Goal: Task Accomplishment & Management: Manage account settings

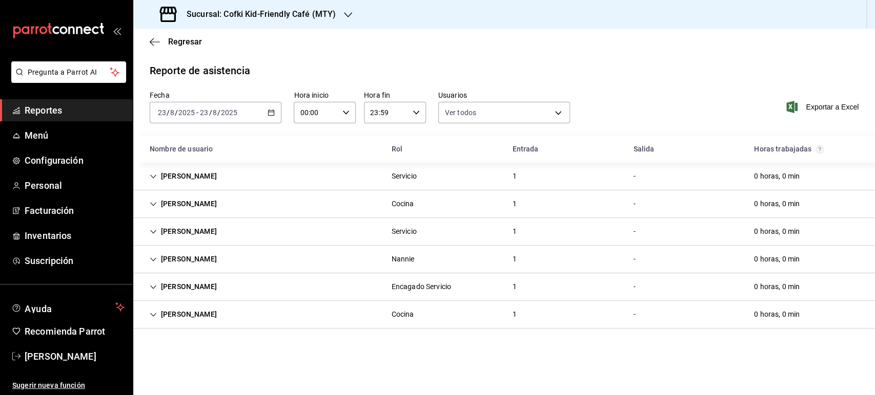
click at [258, 8] on h3 "Sucursal: Cofki Kid-Friendly Café (MTY)" at bounding box center [256, 14] width 157 height 12
drag, startPoint x: 491, startPoint y: 43, endPoint x: 281, endPoint y: 32, distance: 210.8
click at [488, 43] on div at bounding box center [437, 197] width 875 height 395
click at [278, 20] on div "Sucursal: Cofki Kid-Friendly Café (MTY)" at bounding box center [248, 14] width 215 height 29
click at [217, 60] on div "Cofki Cafe ([GEOGRAPHIC_DATA])" at bounding box center [210, 67] width 154 height 23
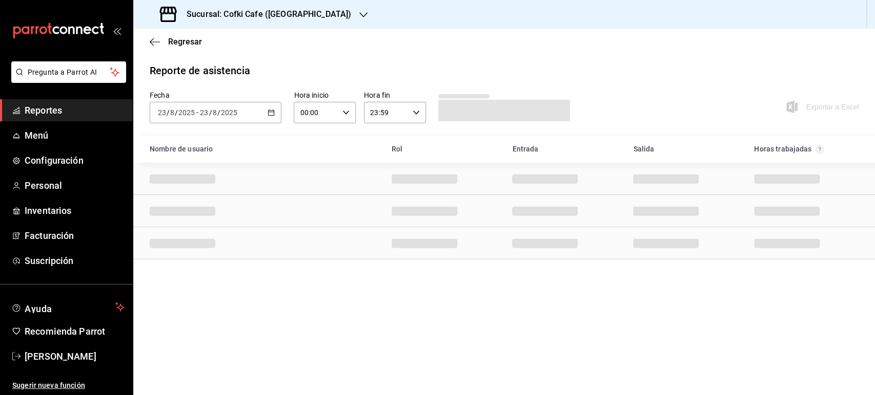
click at [236, 111] on input "2025" at bounding box center [228, 113] width 17 height 8
click at [176, 164] on span "Ayer" at bounding box center [197, 166] width 79 height 11
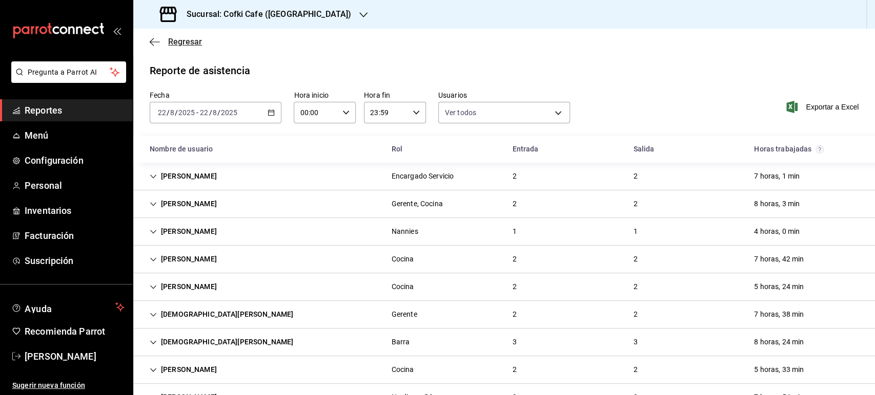
click at [178, 41] on span "Regresar" at bounding box center [185, 42] width 34 height 10
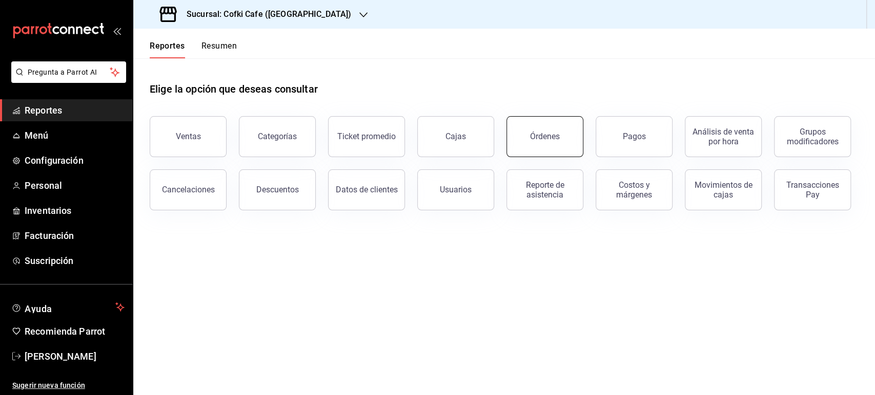
click at [533, 141] on button "Órdenes" at bounding box center [544, 136] width 77 height 41
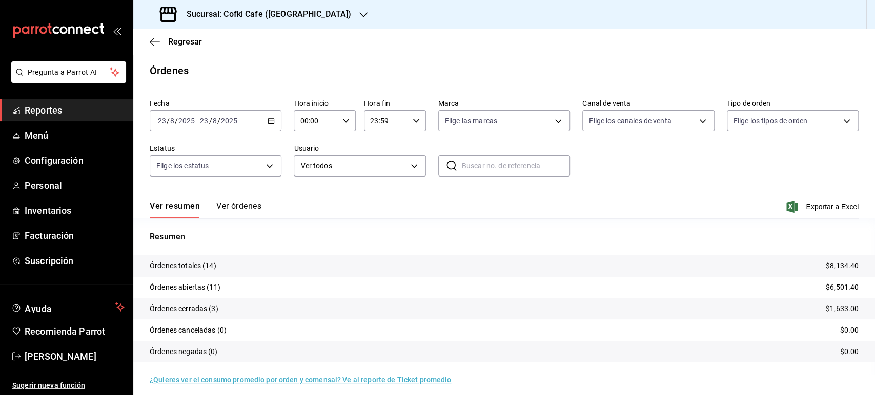
click at [248, 209] on button "Ver órdenes" at bounding box center [238, 209] width 45 height 17
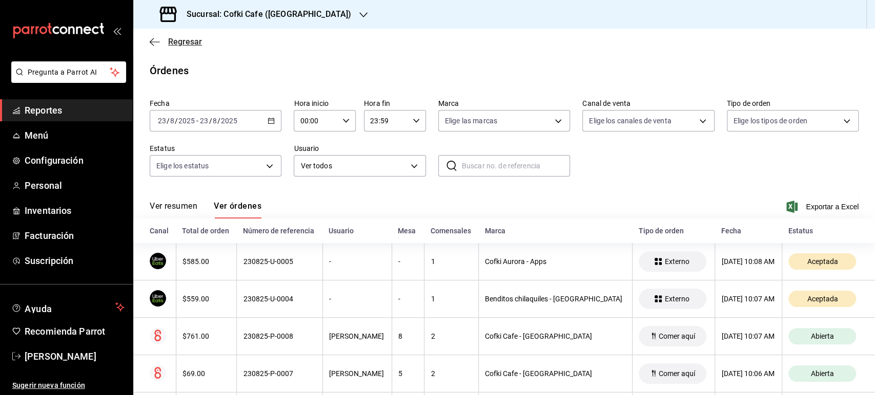
click at [187, 42] on span "Regresar" at bounding box center [185, 42] width 34 height 10
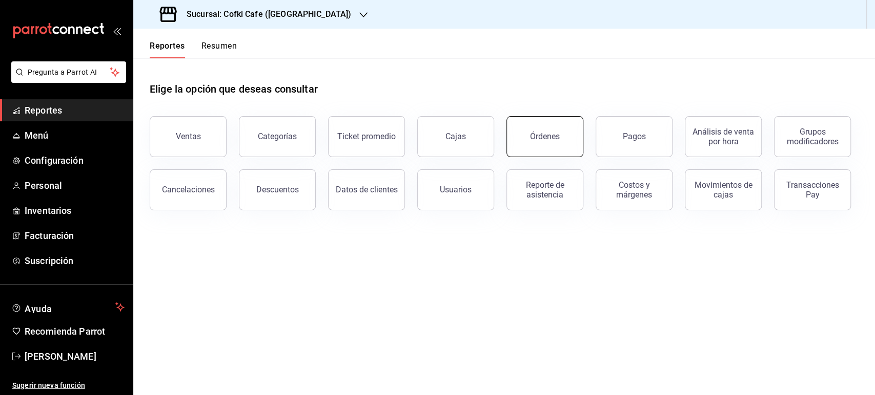
click at [549, 145] on button "Órdenes" at bounding box center [544, 136] width 77 height 41
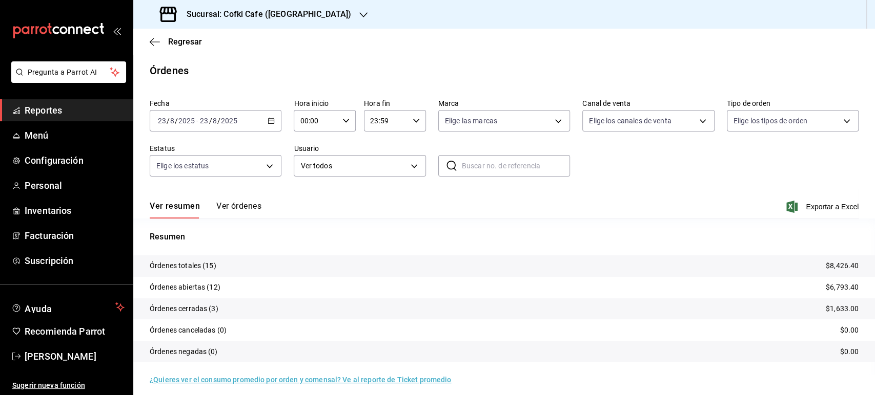
click at [301, 22] on div "Sucursal: Cofki Cafe ([GEOGRAPHIC_DATA])" at bounding box center [256, 14] width 230 height 29
click at [224, 44] on span "Cofki Kid-Friendly Café (MTY)" at bounding box center [188, 44] width 95 height 11
click at [254, 210] on button "Ver órdenes" at bounding box center [238, 209] width 45 height 17
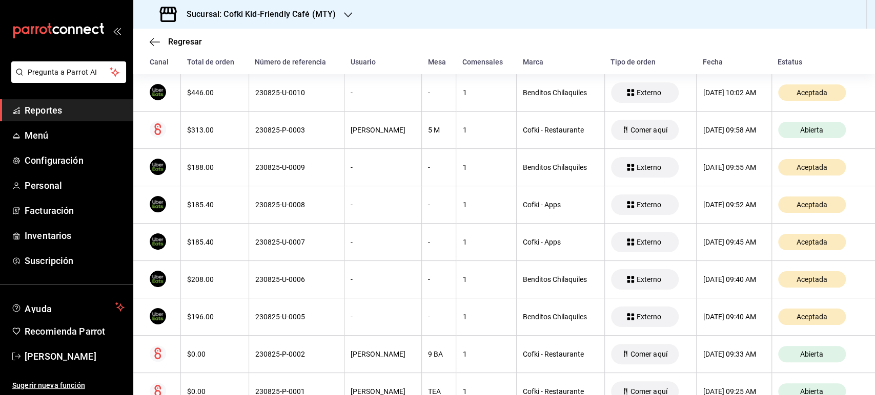
scroll to position [360, 0]
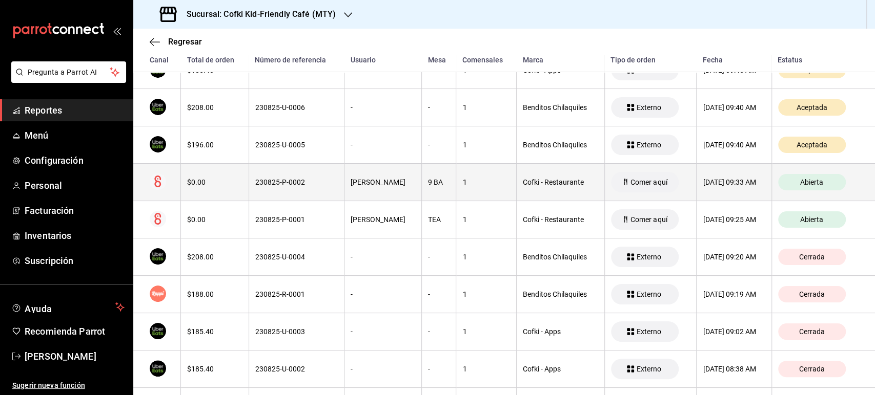
click at [239, 193] on th "$0.00" at bounding box center [215, 182] width 68 height 37
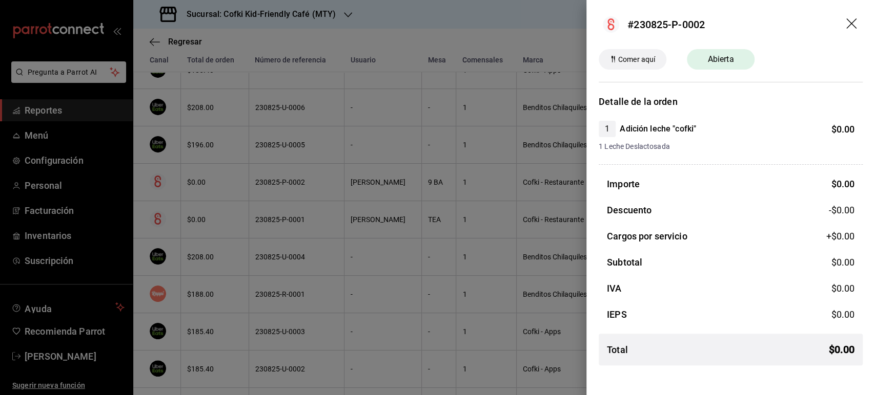
click at [855, 27] on icon "drag" at bounding box center [852, 24] width 12 height 12
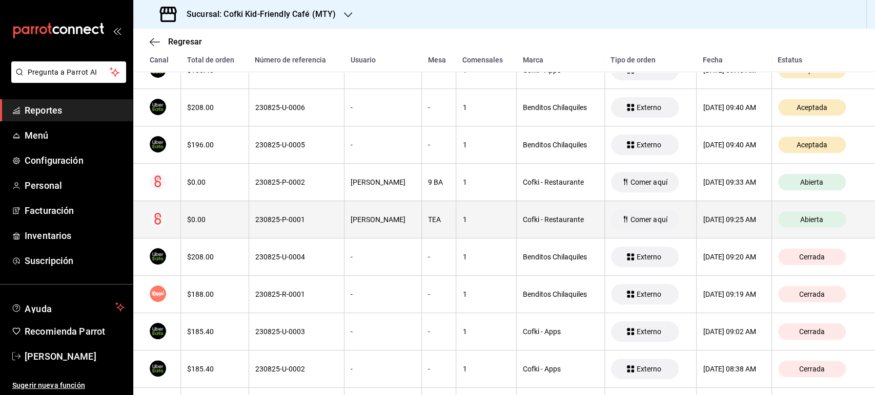
click at [207, 222] on div "$0.00" at bounding box center [214, 220] width 55 height 8
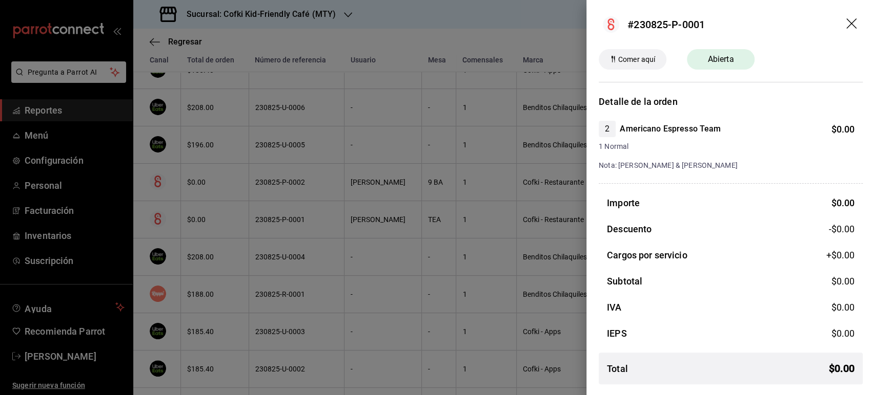
click at [849, 18] on icon "drag" at bounding box center [852, 24] width 12 height 12
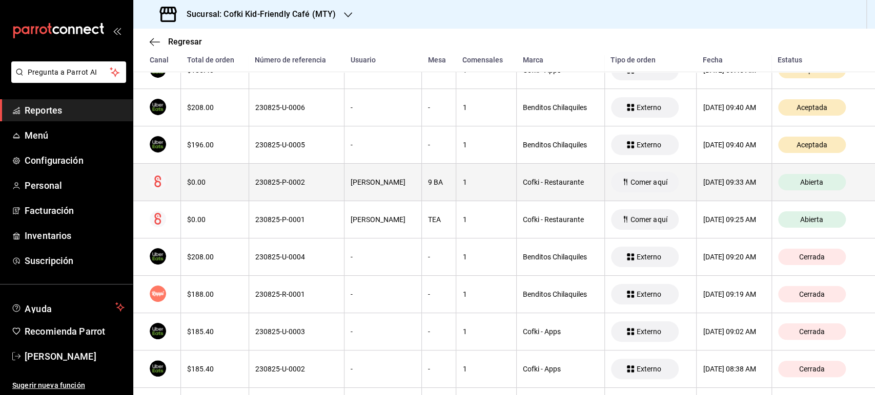
click at [199, 181] on div "$0.00" at bounding box center [214, 182] width 55 height 8
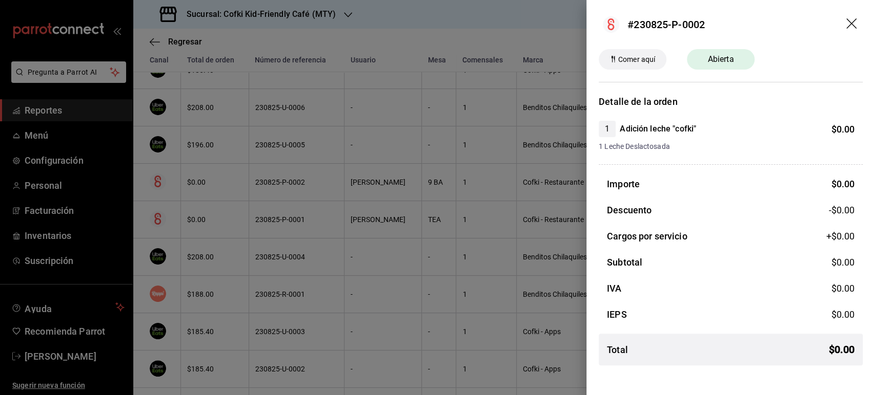
click at [849, 22] on icon "drag" at bounding box center [852, 24] width 12 height 12
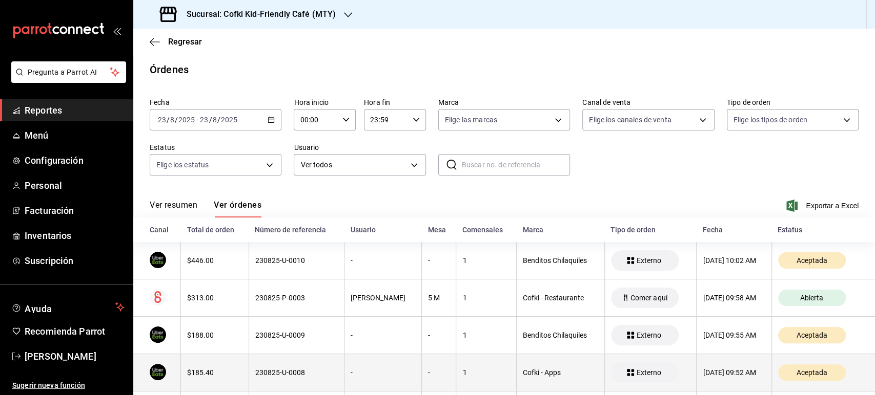
scroll to position [0, 0]
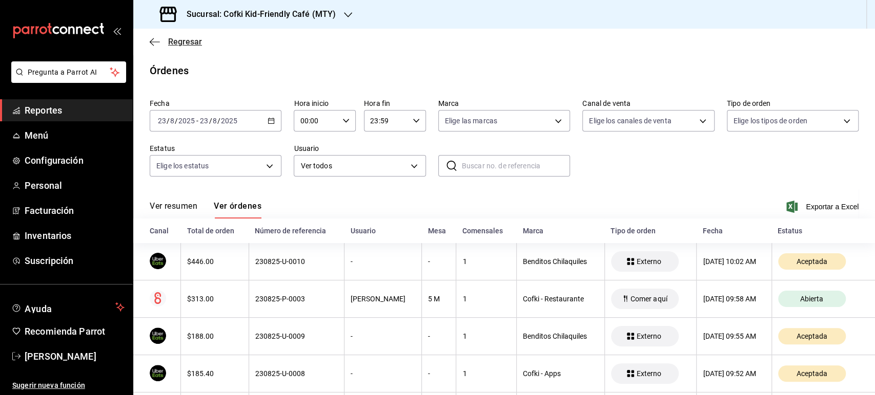
click at [195, 39] on span "Regresar" at bounding box center [185, 42] width 34 height 10
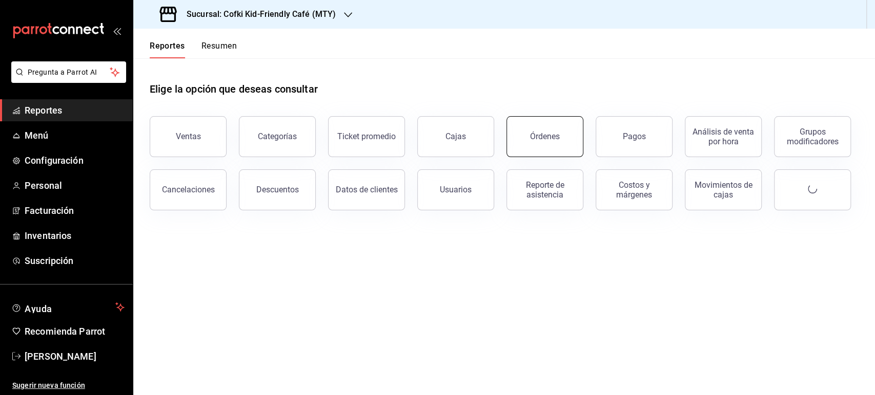
click at [563, 142] on button "Órdenes" at bounding box center [544, 136] width 77 height 41
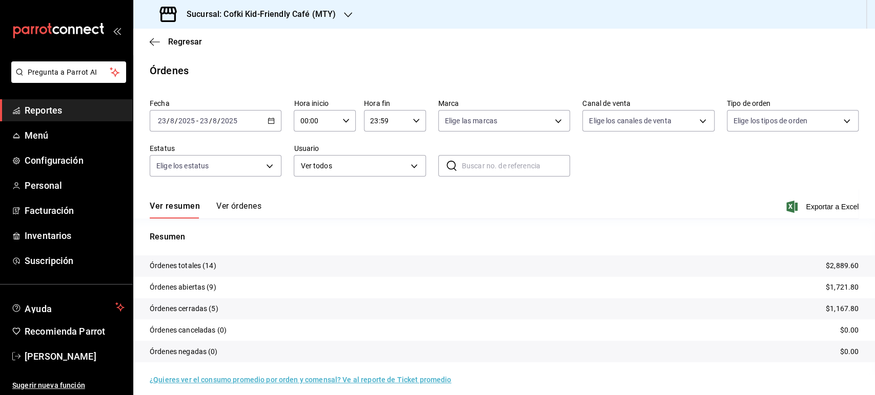
click at [276, 17] on h3 "Sucursal: Cofki Kid-Friendly Café (MTY)" at bounding box center [256, 14] width 157 height 12
click at [215, 72] on div "Cofki Cafe ([GEOGRAPHIC_DATA])" at bounding box center [209, 67] width 137 height 11
click at [257, 204] on button "Ver órdenes" at bounding box center [238, 209] width 45 height 17
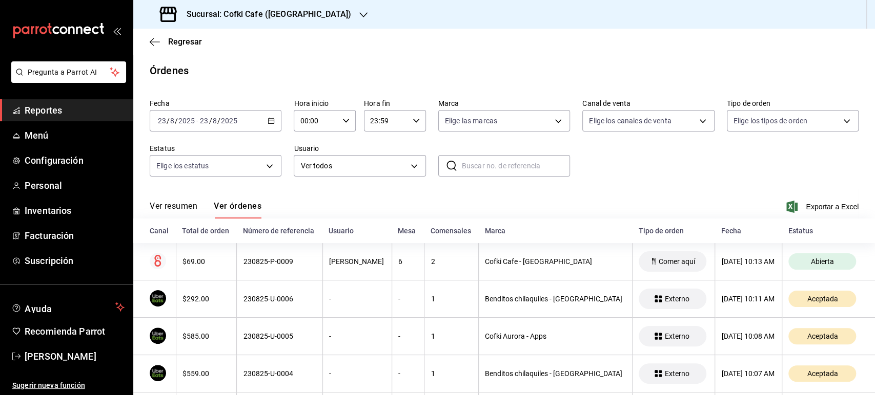
click at [188, 205] on button "Ver resumen" at bounding box center [174, 209] width 48 height 17
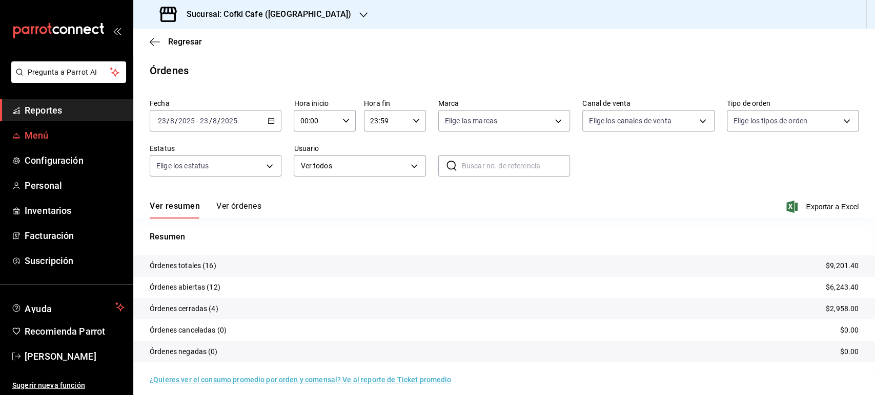
click at [41, 137] on span "Menú" at bounding box center [75, 136] width 100 height 14
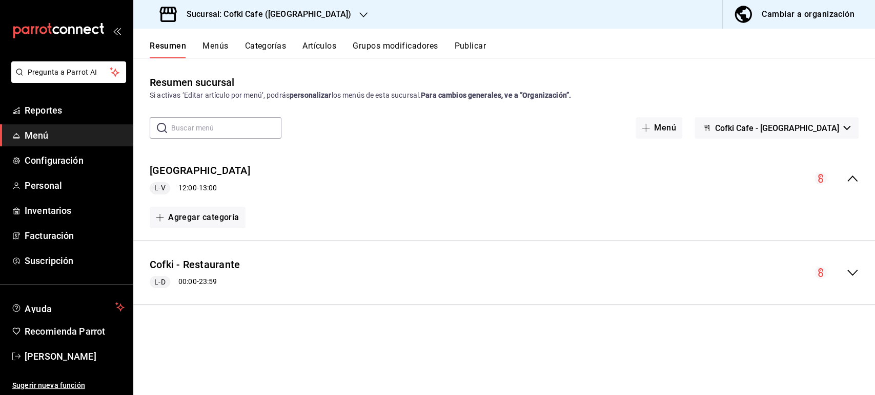
click at [215, 39] on div "Resumen Menús Categorías Artículos Grupos modificadores Publicar" at bounding box center [503, 44] width 741 height 30
click at [211, 46] on button "Menús" at bounding box center [215, 49] width 26 height 17
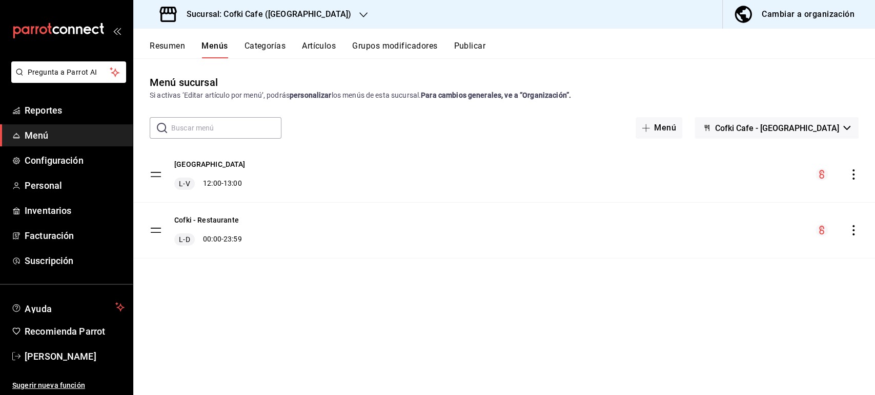
click at [788, 126] on span "Cofki Cafe - [GEOGRAPHIC_DATA]" at bounding box center [777, 128] width 124 height 10
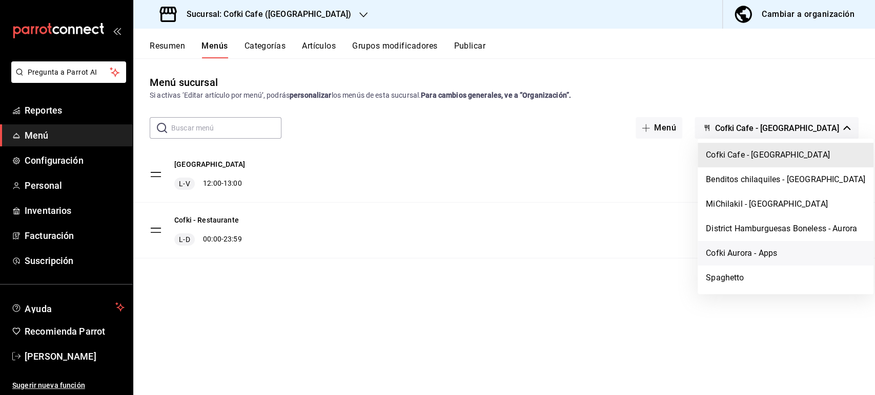
click at [743, 254] on li "Cofki Aurora - Apps" at bounding box center [785, 253] width 176 height 25
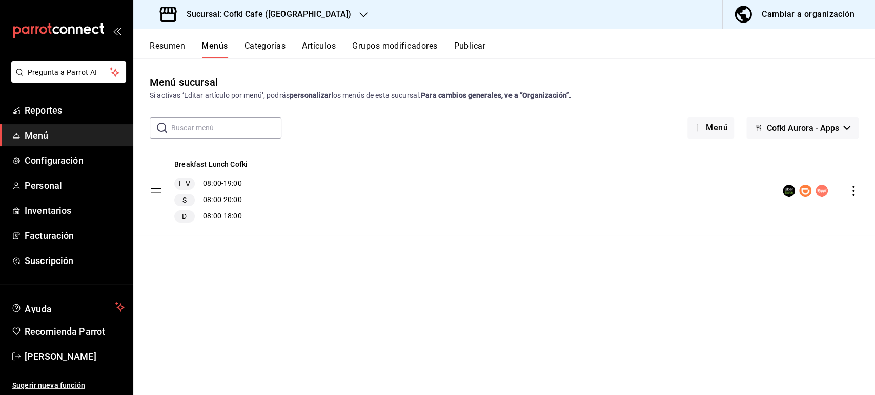
click at [325, 47] on button "Artículos" at bounding box center [319, 49] width 34 height 17
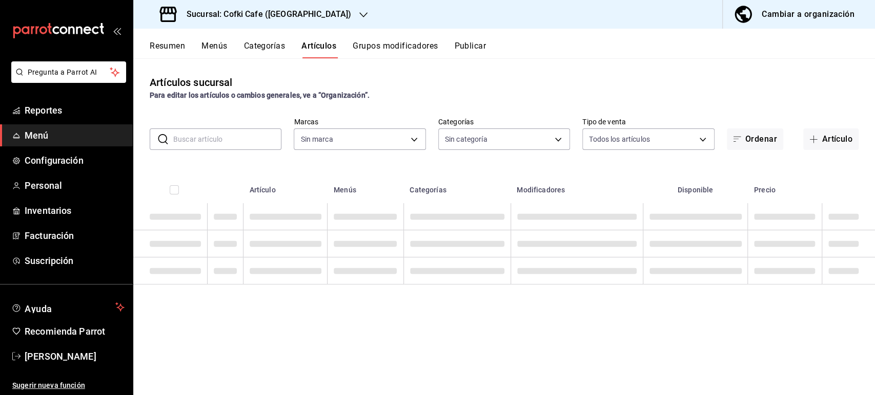
type input "0dd85fac-96b7-4a33-9332-11abd14e1f6e,44b369d5-7d51-4e90-87cc-1c02492c2b2f,d2b51…"
type input "0efb552d-0420-45d6-a156-619c326792cc,0e86150f-78f9-4042-be54-be4195d484bb,31165…"
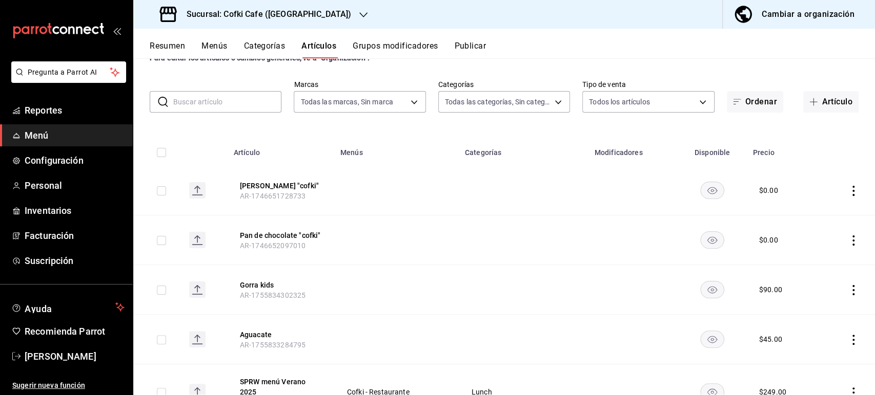
scroll to position [57, 0]
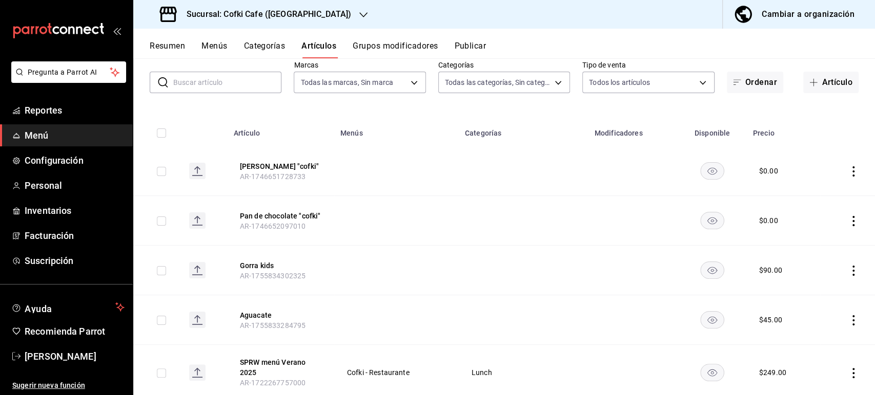
click at [700, 171] on rect "availability-product" at bounding box center [712, 170] width 24 height 17
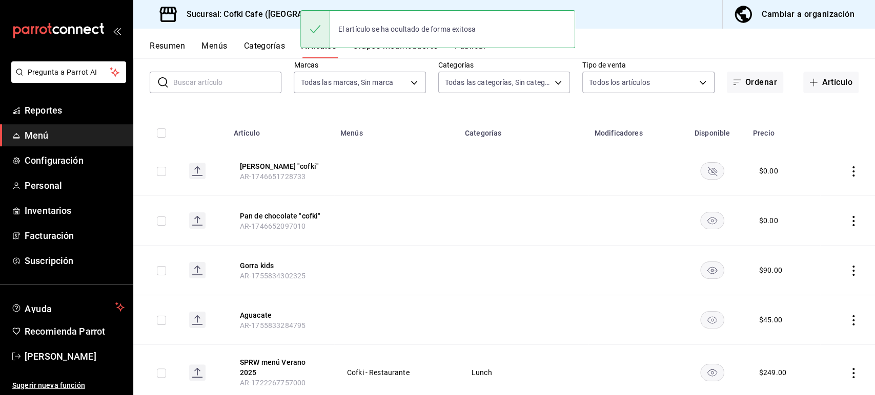
click at [708, 220] on rect "availability-product" at bounding box center [712, 220] width 24 height 17
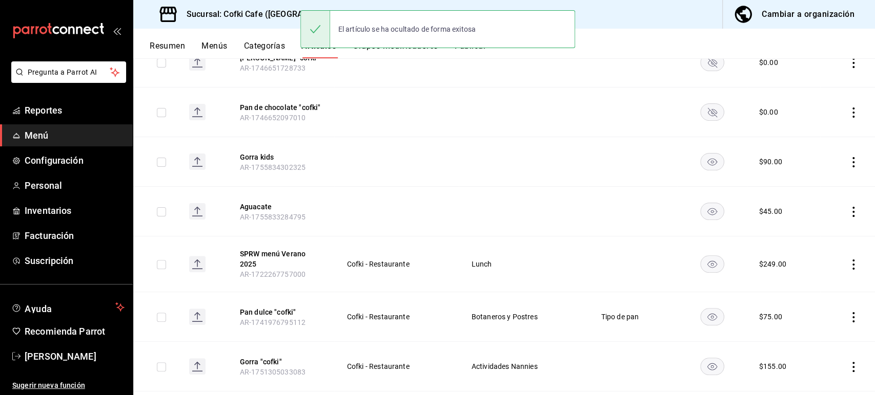
scroll to position [227, 0]
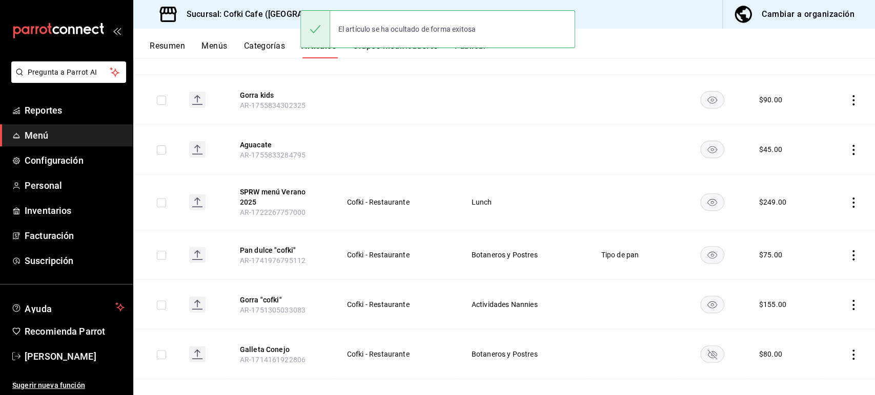
click at [700, 202] on rect "availability-product" at bounding box center [712, 202] width 24 height 17
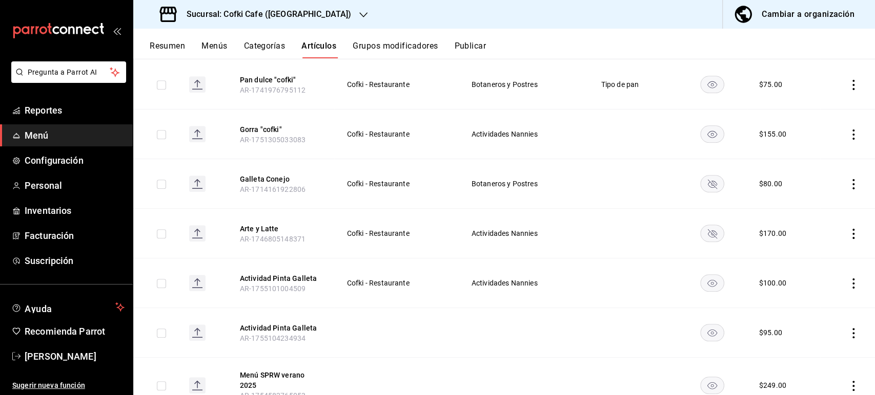
scroll to position [512, 0]
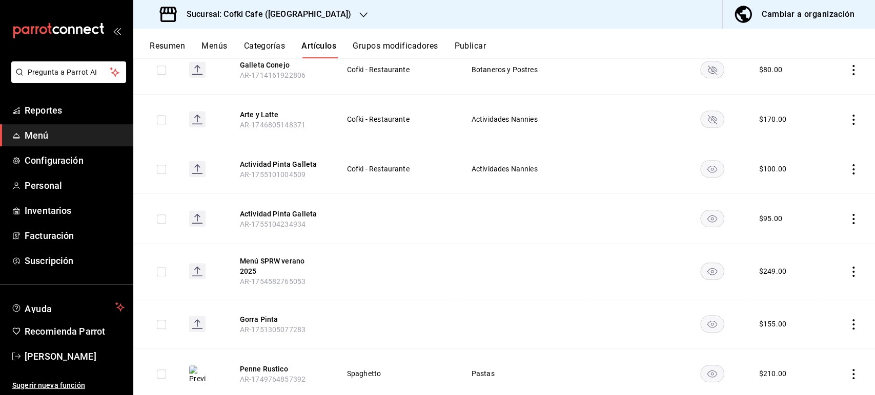
click at [848, 215] on icon "actions" at bounding box center [853, 219] width 10 height 10
click at [803, 242] on span "Editar" at bounding box center [813, 242] width 27 height 11
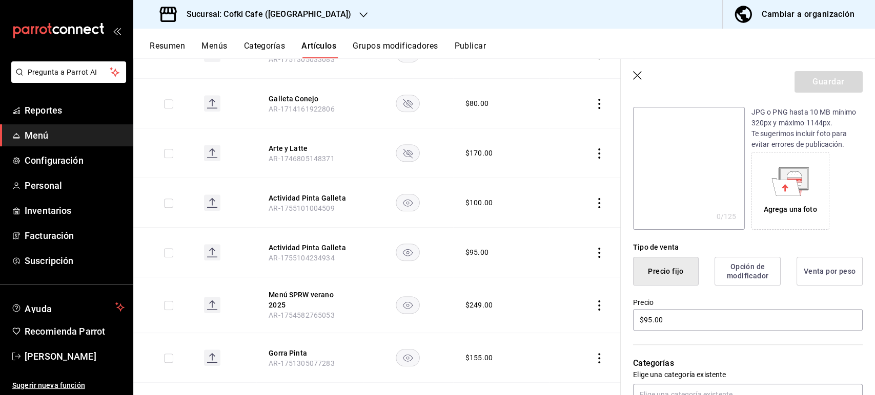
scroll to position [114, 0]
drag, startPoint x: 667, startPoint y: 313, endPoint x: 612, endPoint y: 304, distance: 55.6
click at [614, 307] on main "Artículos sucursal Para editar los artículos o cambios generales, ve a “Organiz…" at bounding box center [503, 226] width 741 height 337
type input "$100.00"
click at [815, 85] on button "Guardar" at bounding box center [828, 82] width 68 height 22
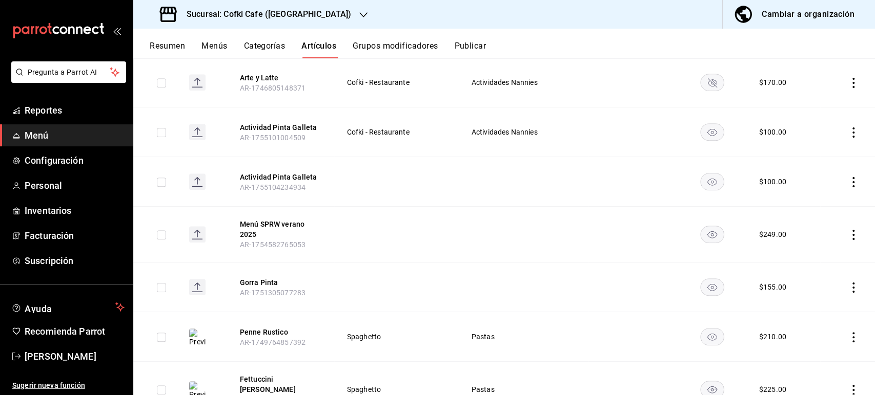
scroll to position [569, 0]
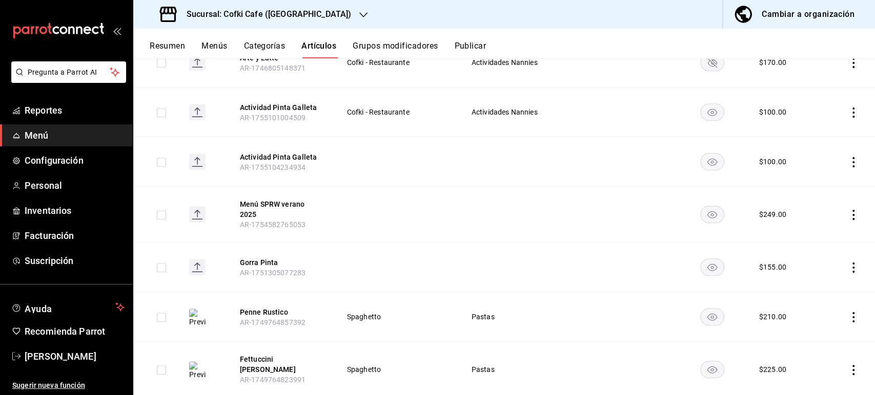
click at [708, 220] on rect "availability-product" at bounding box center [712, 214] width 24 height 17
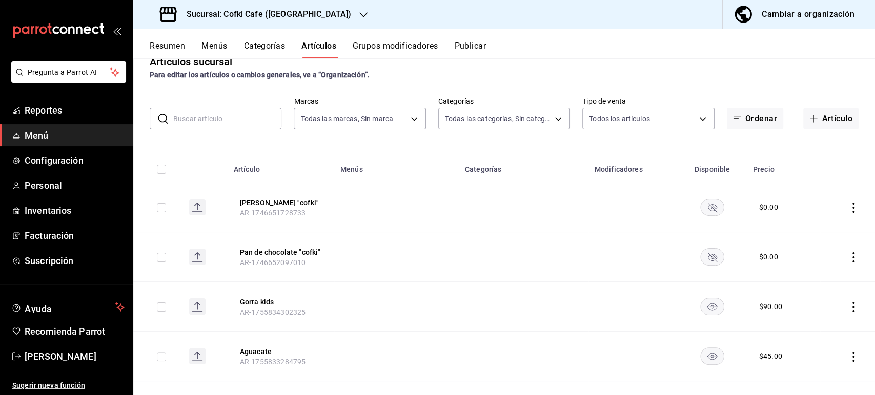
scroll to position [0, 0]
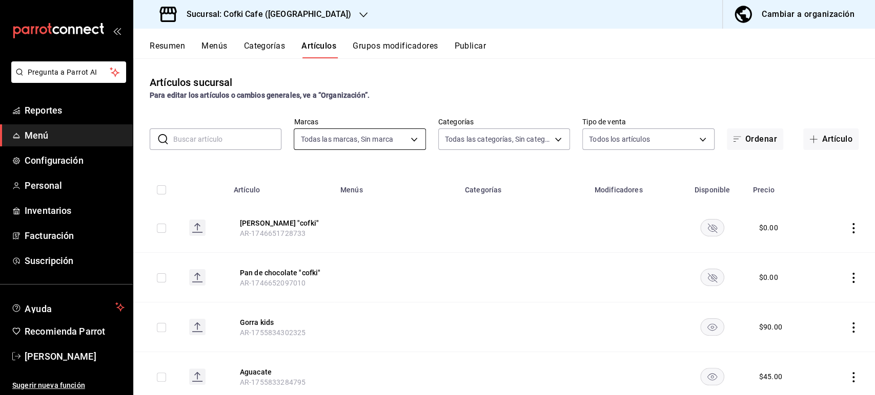
click at [381, 134] on body "Pregunta a Parrot AI Reportes Menú Configuración Personal Inventarios Facturaci…" at bounding box center [437, 197] width 875 height 395
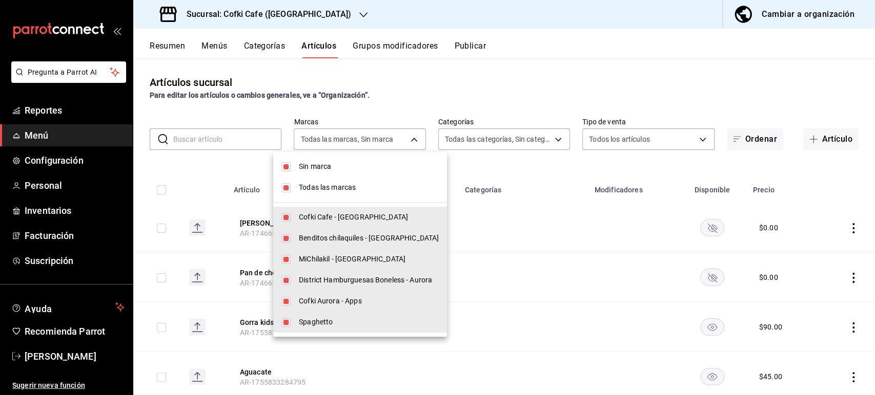
click at [286, 168] on input "checkbox" at bounding box center [285, 166] width 9 height 9
checkbox input "false"
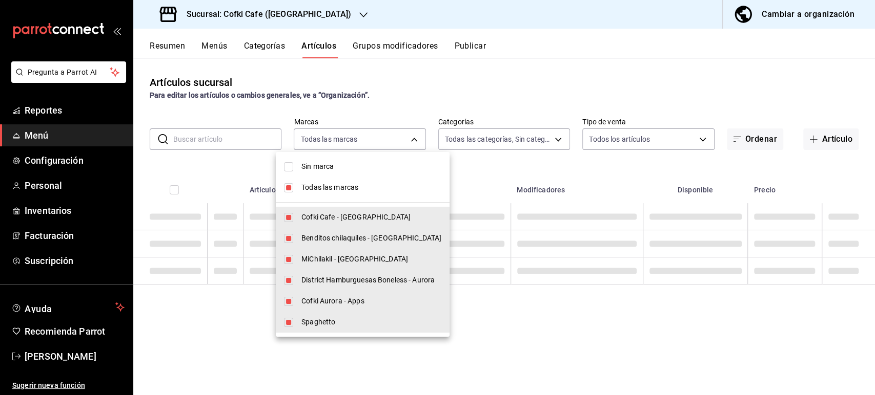
click at [285, 186] on input "checkbox" at bounding box center [288, 187] width 9 height 9
checkbox input "false"
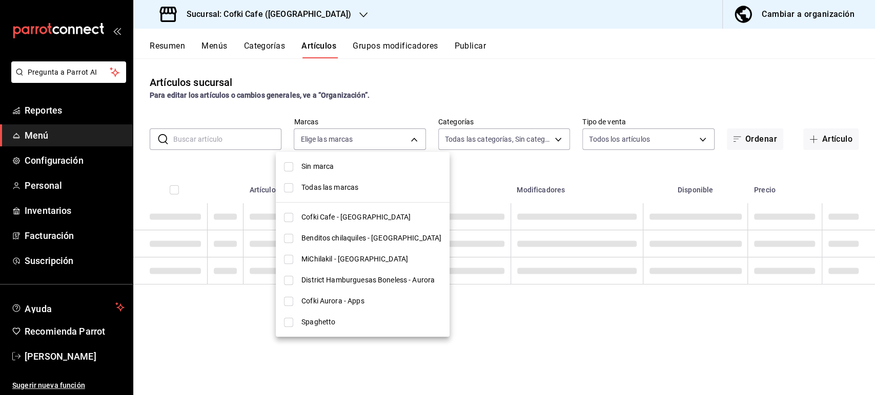
checkbox input "false"
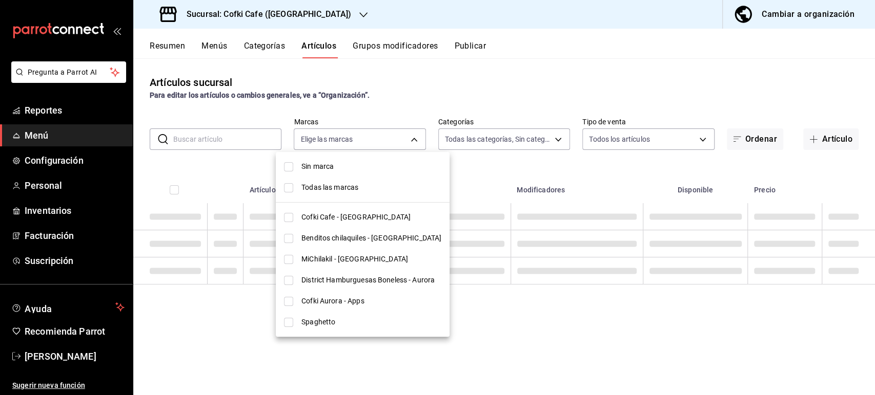
checkbox input "false"
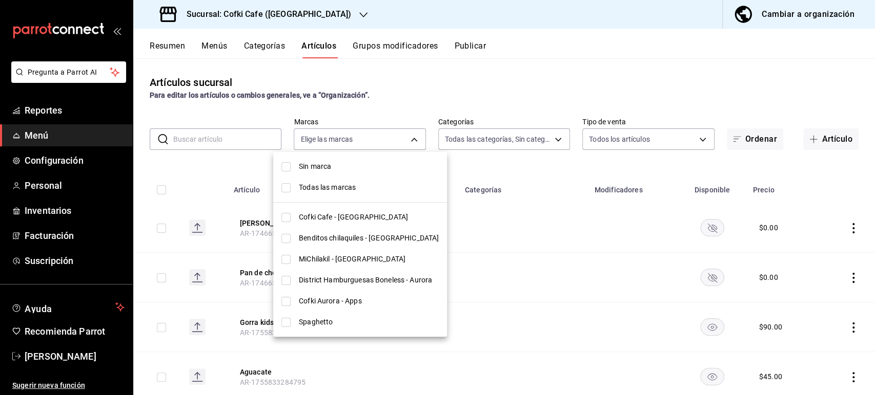
click at [289, 300] on input "checkbox" at bounding box center [285, 301] width 9 height 9
checkbox input "true"
type input "cab5832e-0479-4e3c-80db-03ecc94e88cd"
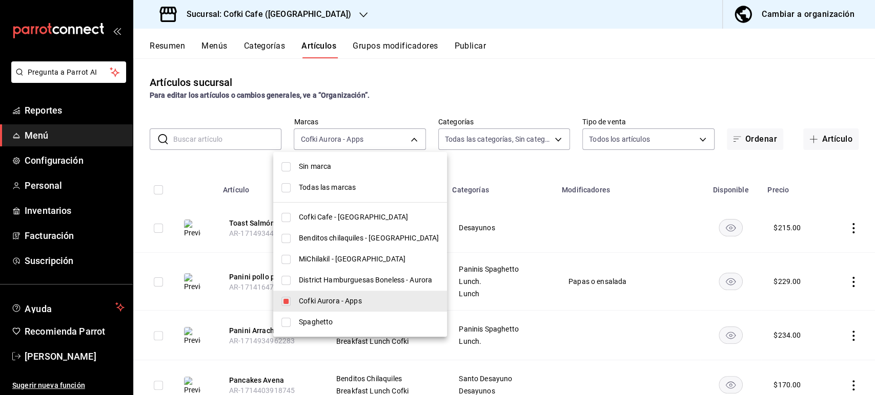
click at [822, 180] on div at bounding box center [437, 197] width 875 height 395
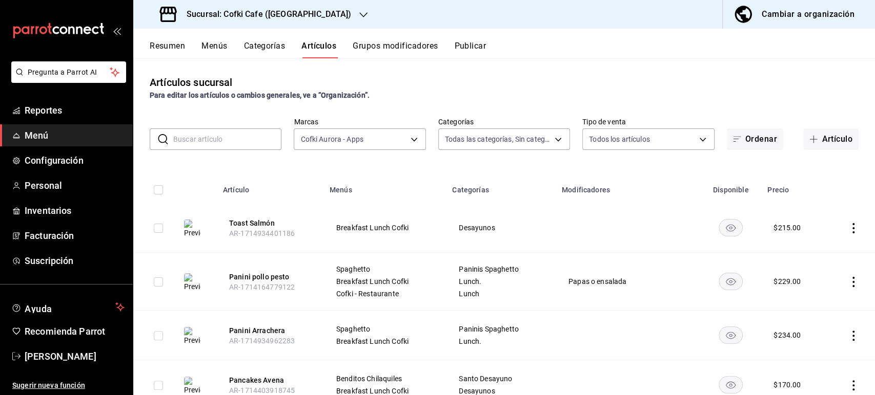
click at [848, 230] on icon "actions" at bounding box center [853, 228] width 10 height 10
click at [828, 254] on li "Editar" at bounding box center [804, 251] width 61 height 21
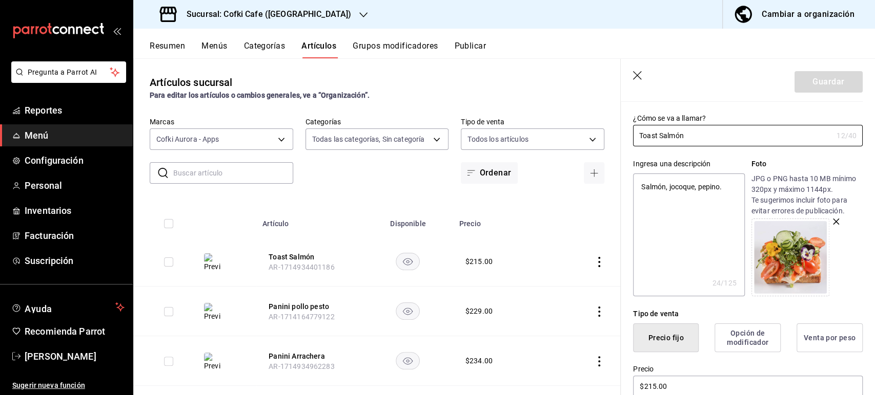
scroll to position [2, 0]
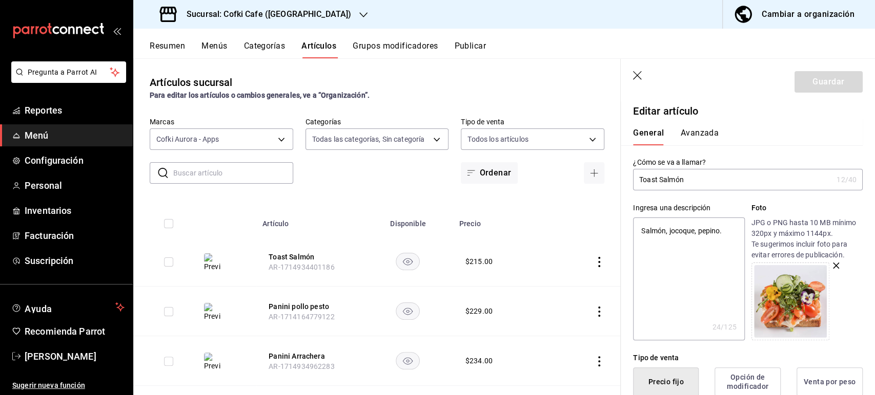
click at [636, 76] on icon "button" at bounding box center [637, 75] width 9 height 9
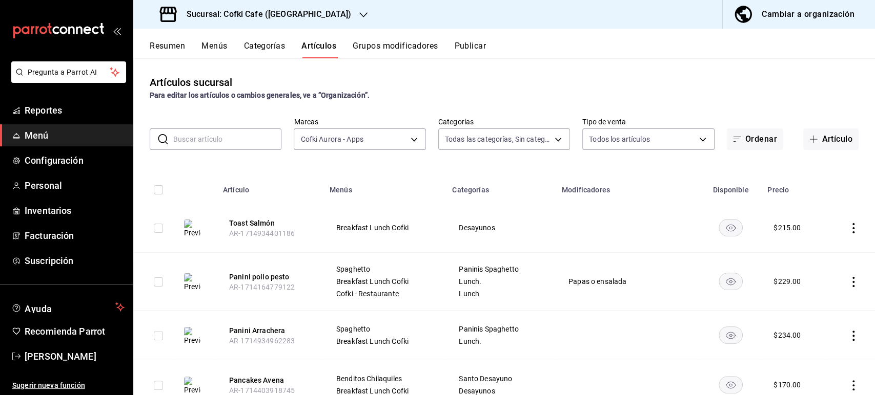
click at [232, 134] on input "text" at bounding box center [227, 139] width 108 height 20
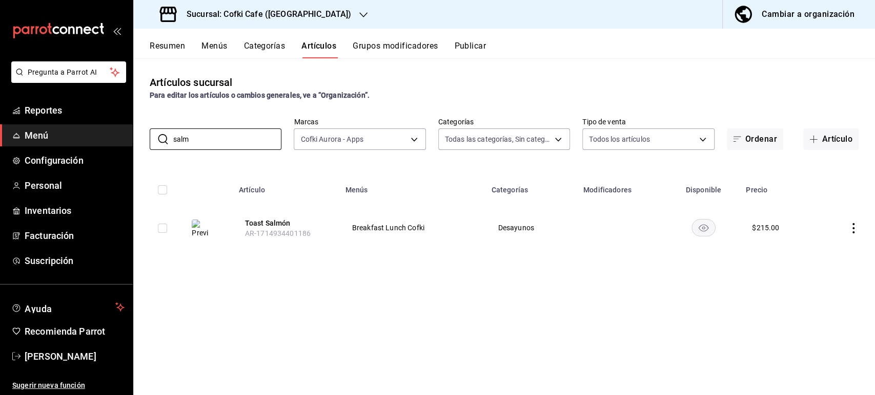
type input "salm"
click at [847, 224] on td at bounding box center [846, 227] width 58 height 49
click at [850, 224] on icon "actions" at bounding box center [853, 228] width 10 height 10
click at [801, 253] on icon at bounding box center [796, 252] width 12 height 12
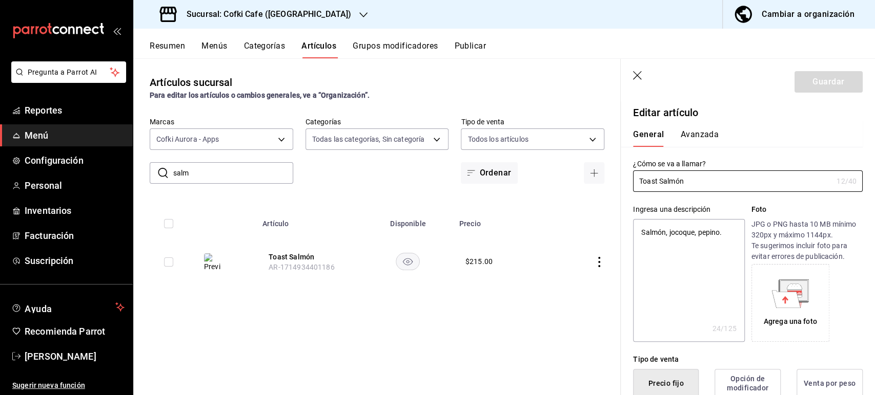
type textarea "x"
type input "$215.00"
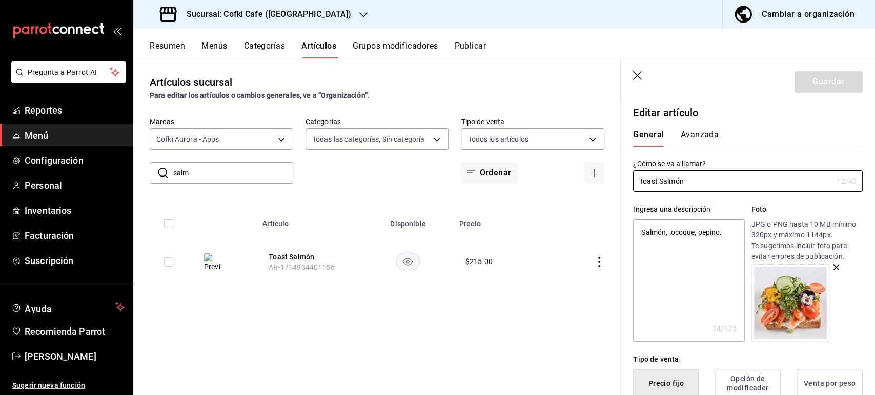
scroll to position [171, 0]
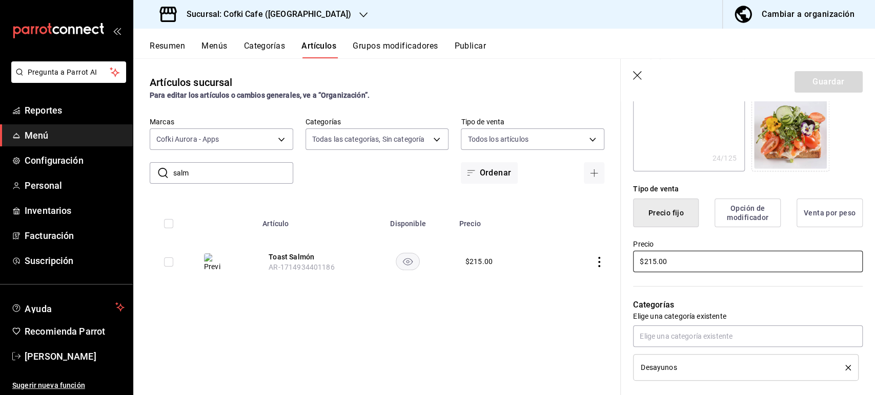
drag, startPoint x: 665, startPoint y: 257, endPoint x: 613, endPoint y: 249, distance: 53.3
click at [615, 252] on main "Artículos sucursal Para editar los artículos o cambios generales, ve a “Organiz…" at bounding box center [503, 226] width 741 height 337
type textarea "x"
type input "$2.00"
type textarea "x"
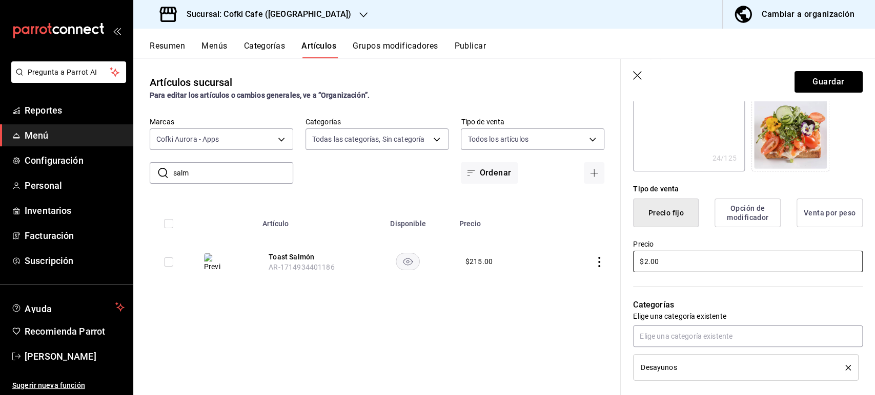
type input "$23.00"
type textarea "x"
type input "$230.00"
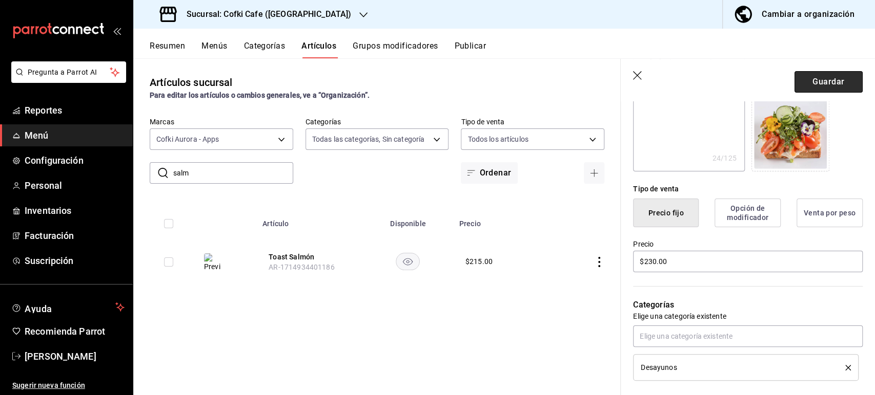
click at [814, 85] on button "Guardar" at bounding box center [828, 82] width 68 height 22
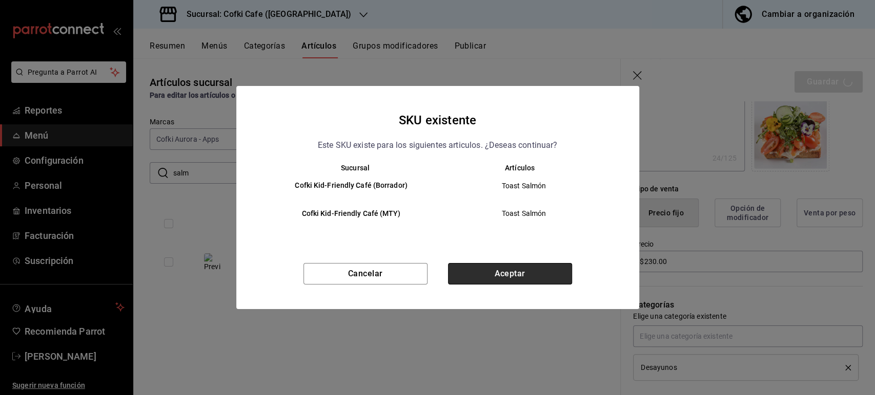
click at [517, 275] on button "Aceptar" at bounding box center [510, 274] width 124 height 22
type textarea "x"
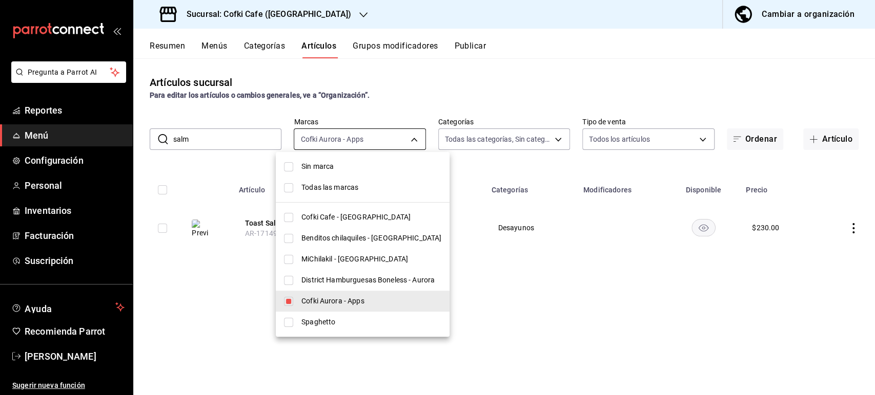
click at [414, 141] on body "Pregunta a Parrot AI Reportes Menú Configuración Personal Inventarios Facturaci…" at bounding box center [437, 197] width 875 height 395
drag, startPoint x: 191, startPoint y: 135, endPoint x: 179, endPoint y: 135, distance: 12.3
click at [179, 135] on div at bounding box center [437, 197] width 875 height 395
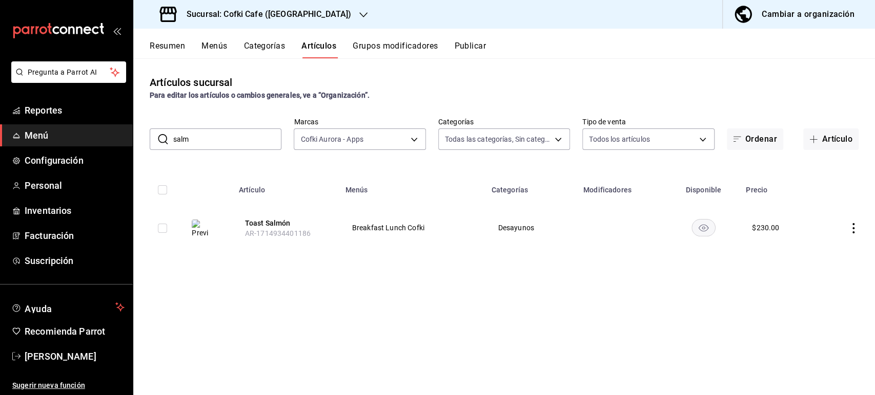
click at [194, 139] on input "salm" at bounding box center [227, 139] width 108 height 20
type input "s"
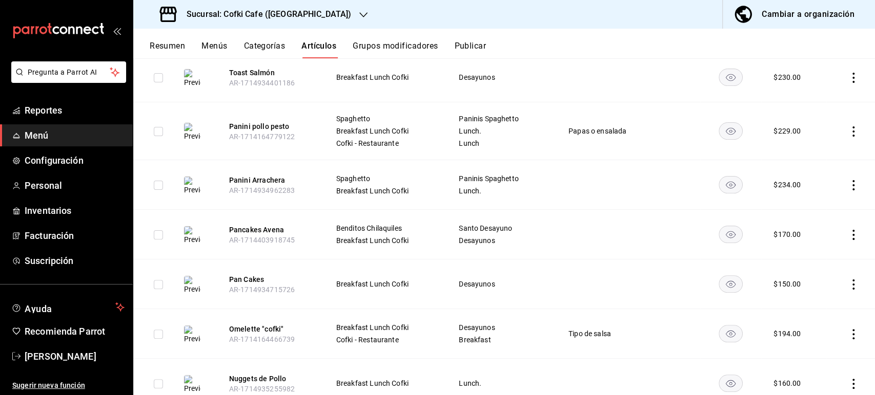
scroll to position [171, 0]
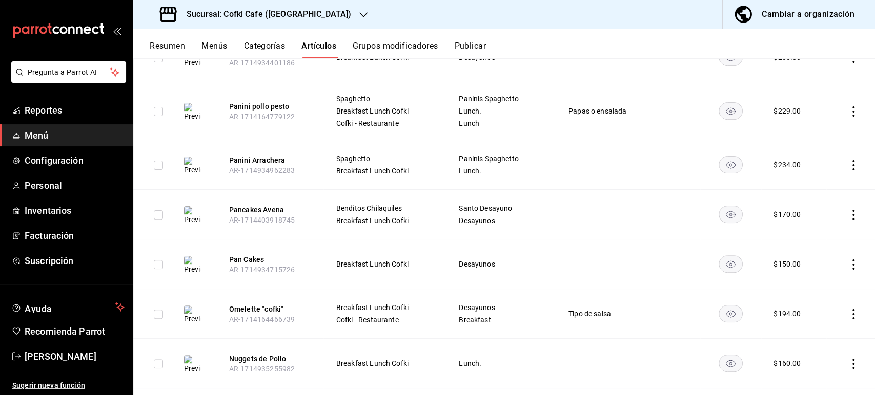
click at [848, 265] on icon "actions" at bounding box center [853, 265] width 10 height 10
click at [802, 283] on span "Editar" at bounding box center [813, 287] width 27 height 11
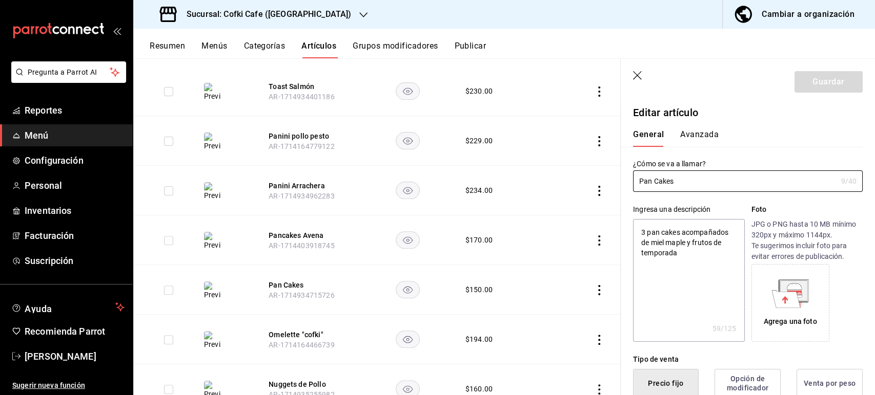
type textarea "x"
type input "$150.00"
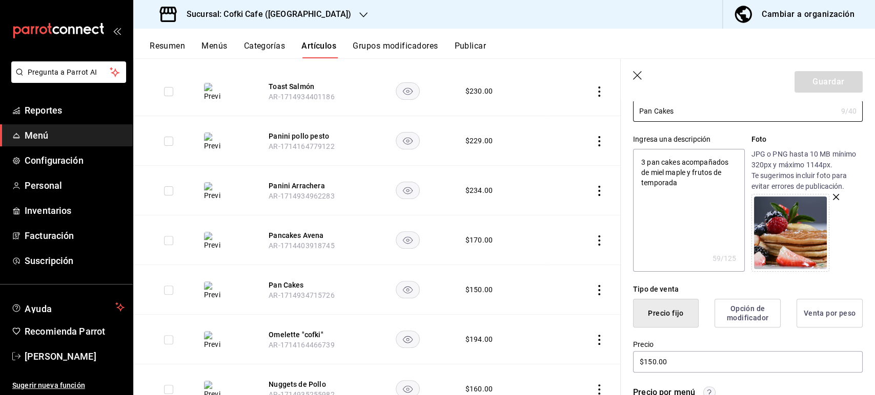
scroll to position [227, 0]
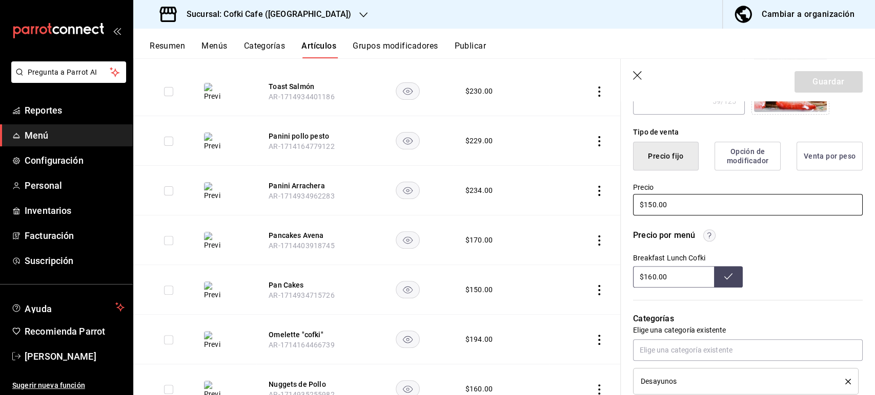
drag, startPoint x: 662, startPoint y: 199, endPoint x: 619, endPoint y: 199, distance: 42.5
click at [620, 199] on div "Guardar Editar artículo General Avanzada ¿Cómo se va a llamar? Pan Cakes 9 /40 …" at bounding box center [747, 256] width 255 height 395
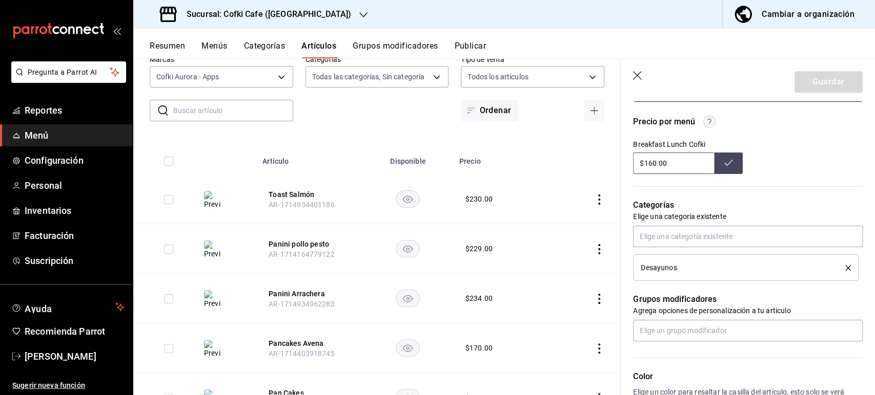
scroll to position [0, 0]
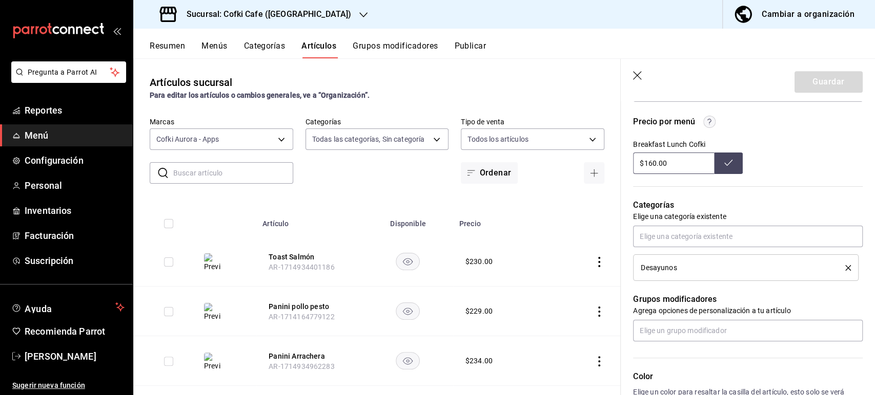
click at [634, 75] on icon "button" at bounding box center [638, 76] width 10 height 10
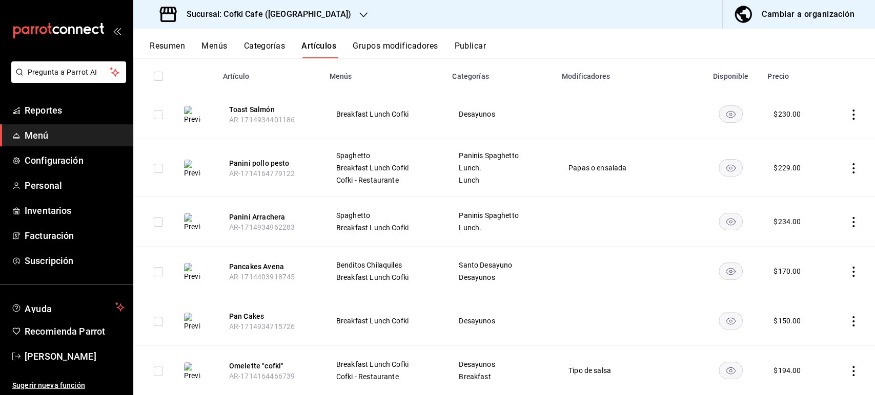
scroll to position [171, 0]
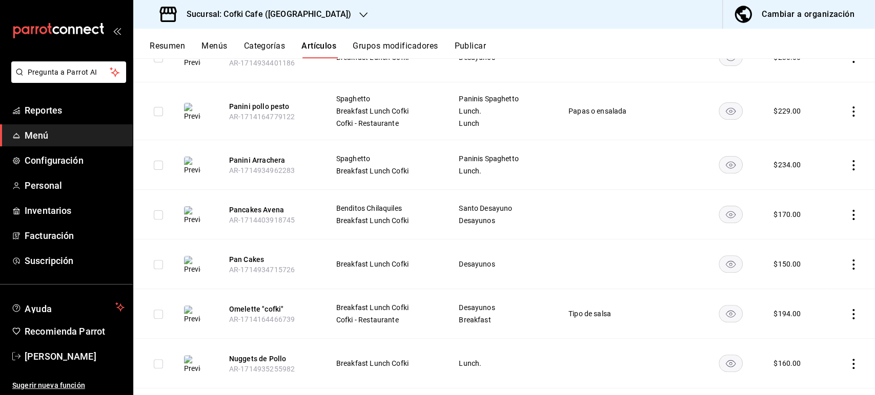
click at [848, 313] on icon "actions" at bounding box center [853, 314] width 10 height 10
click at [812, 320] on li "Editar" at bounding box center [804, 326] width 61 height 21
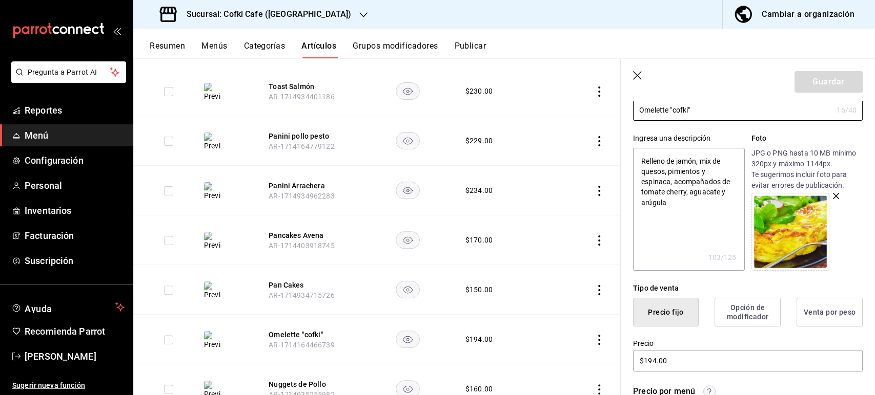
scroll to position [171, 0]
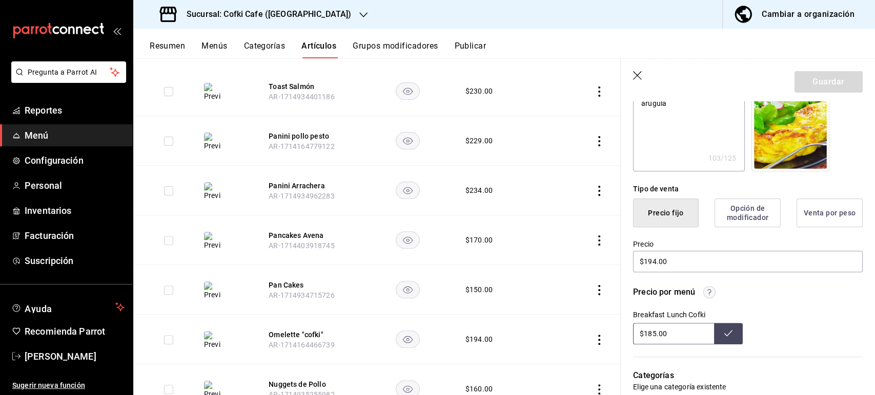
drag, startPoint x: 668, startPoint y: 332, endPoint x: 590, endPoint y: 323, distance: 78.9
click at [591, 325] on main "Artículos sucursal Para editar los artículos o cambios generales, ve a “Organiz…" at bounding box center [503, 226] width 741 height 337
type input "$194.00"
click at [730, 343] on button at bounding box center [728, 334] width 29 height 22
click at [636, 77] on icon "button" at bounding box center [638, 76] width 10 height 10
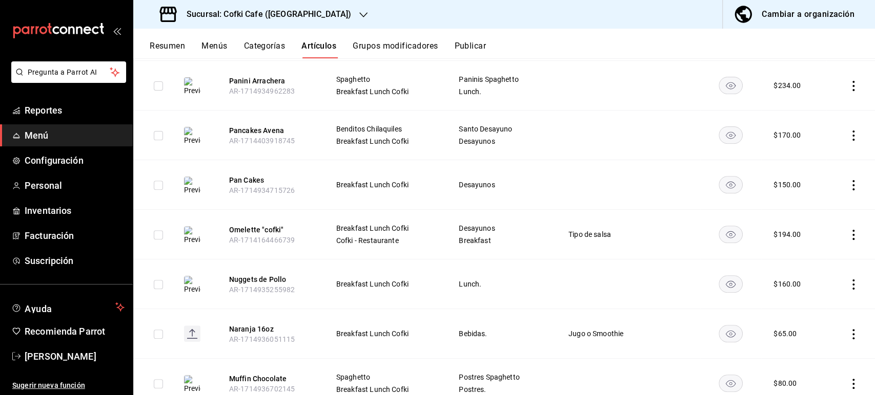
scroll to position [250, 0]
click at [848, 280] on icon "actions" at bounding box center [853, 285] width 10 height 10
click at [660, 289] on div at bounding box center [437, 197] width 875 height 395
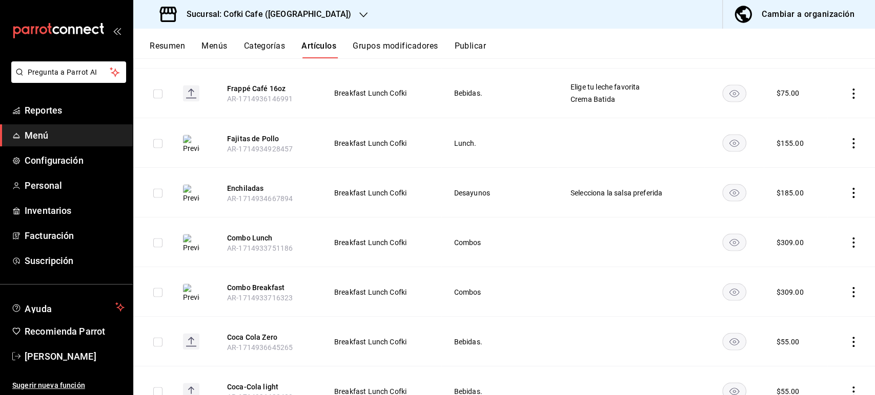
scroll to position [1256, 0]
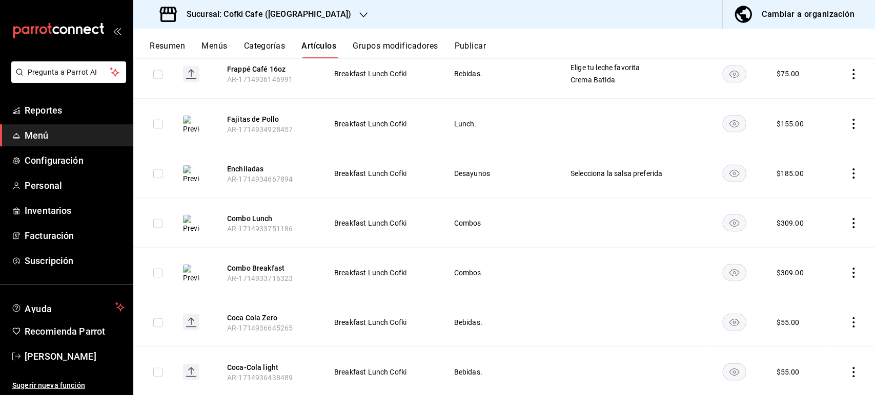
click at [848, 222] on icon "actions" at bounding box center [853, 223] width 10 height 10
click at [823, 244] on span "Editar" at bounding box center [813, 245] width 27 height 11
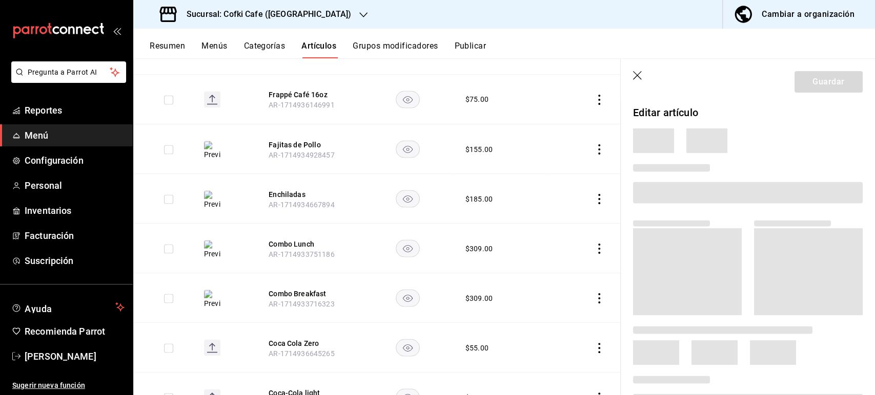
scroll to position [1247, 0]
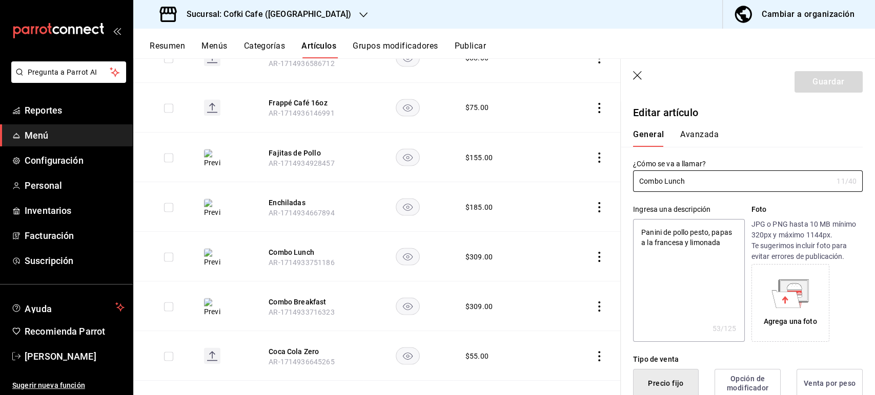
type textarea "x"
type input "$309.00"
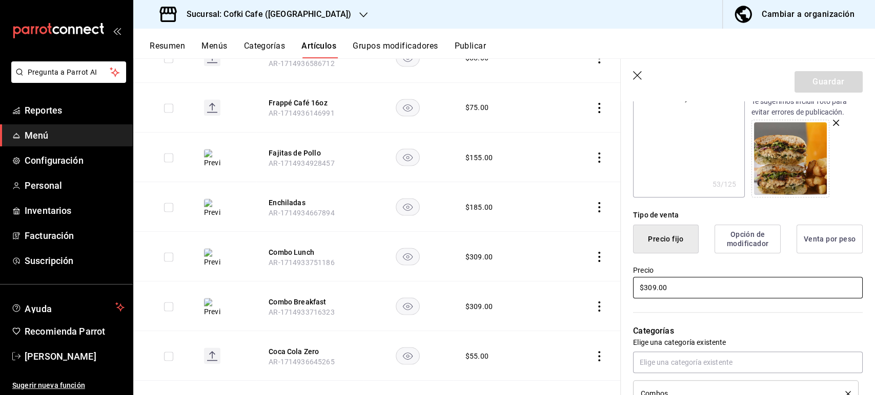
scroll to position [171, 0]
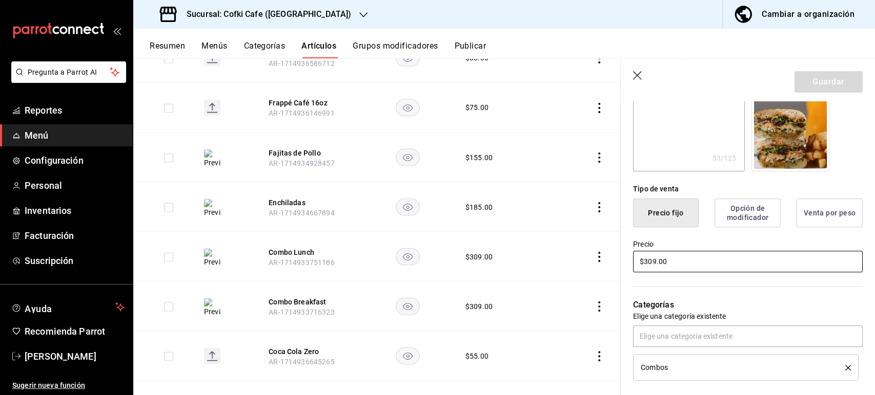
drag, startPoint x: 634, startPoint y: 257, endPoint x: 627, endPoint y: 255, distance: 7.1
click at [628, 257] on div "Precio $309.00" at bounding box center [741, 250] width 242 height 47
type textarea "x"
type input "$3.00"
type textarea "x"
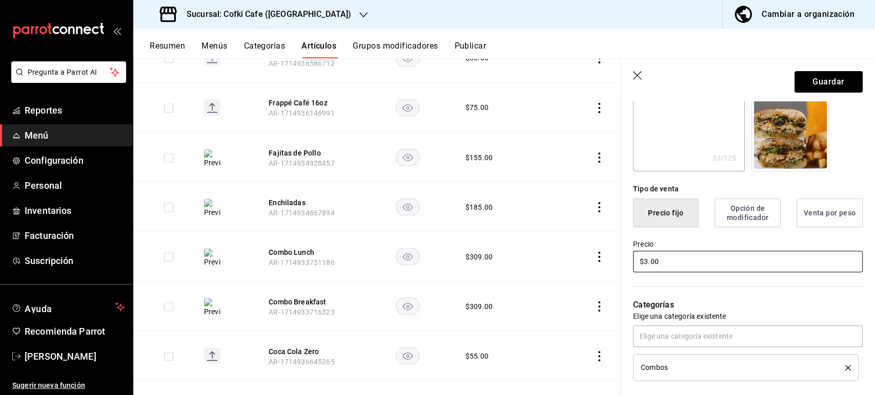
type input "$31.00"
type textarea "x"
type input "$315.00"
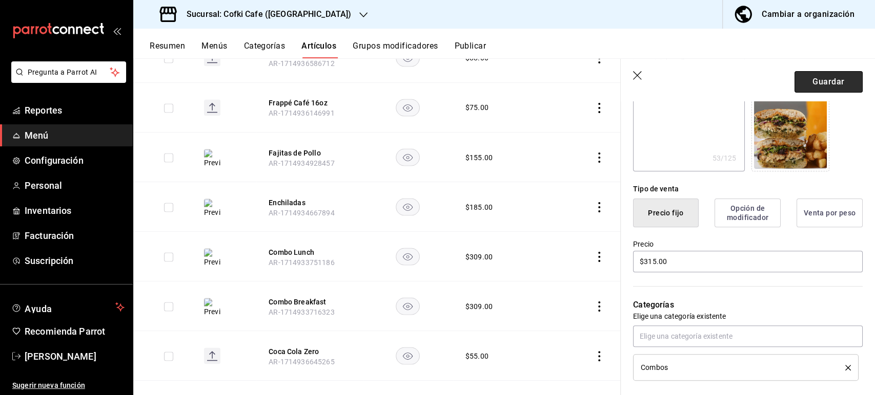
click at [812, 82] on button "Guardar" at bounding box center [828, 82] width 68 height 22
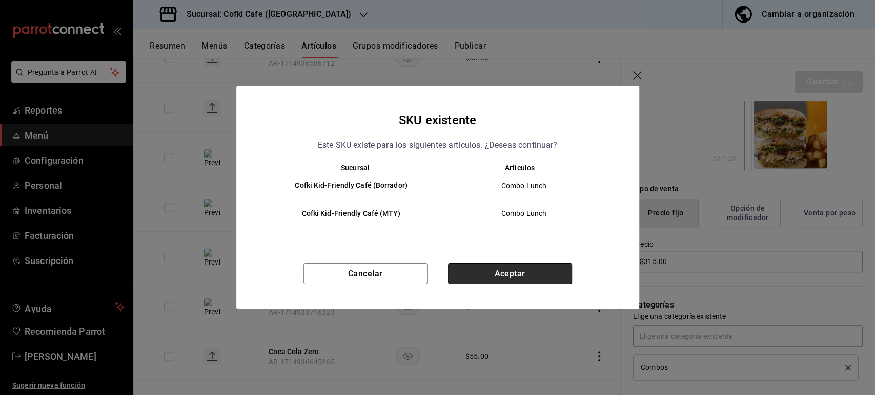
click at [529, 273] on button "Aceptar" at bounding box center [510, 274] width 124 height 22
type textarea "x"
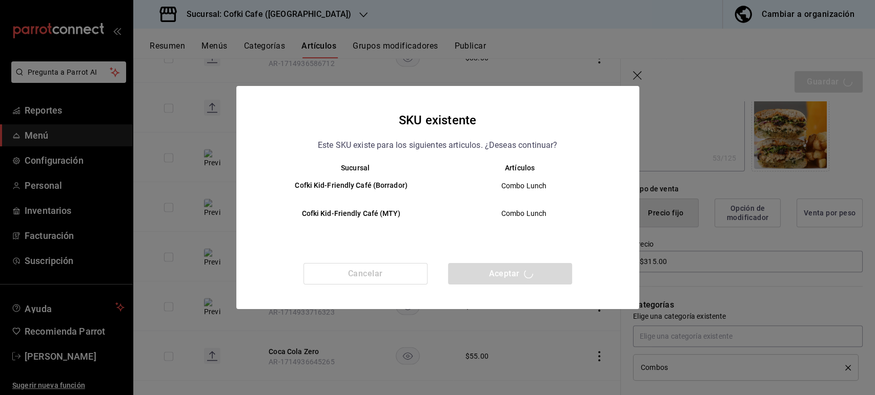
type textarea "x"
type input "AR-1755966517187"
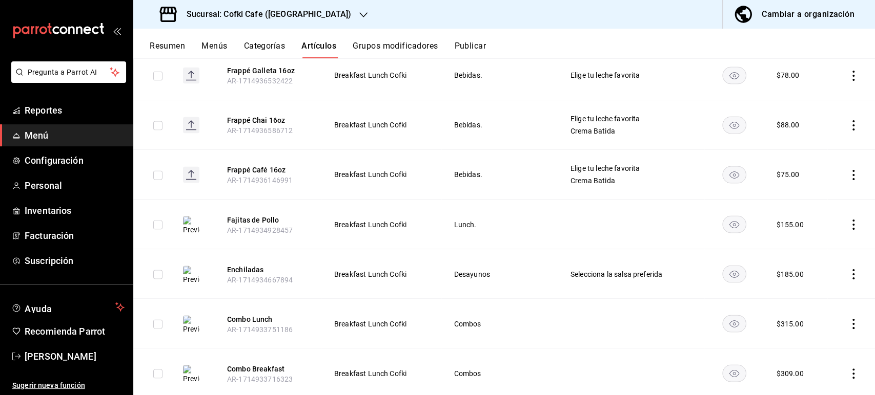
scroll to position [1256, 0]
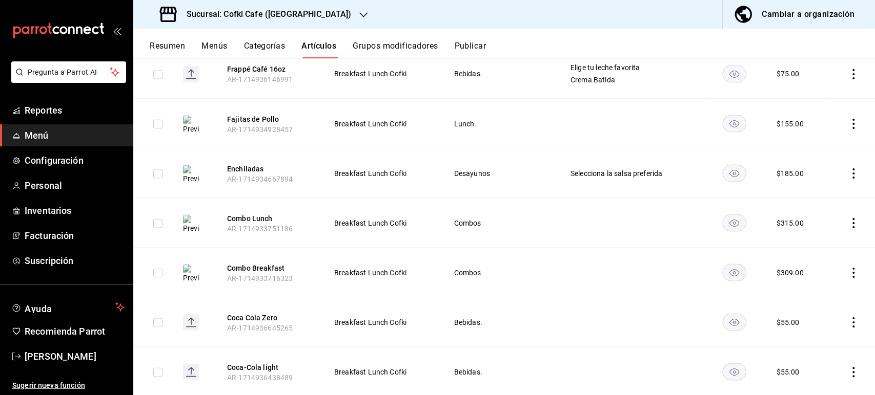
click at [852, 268] on icon "actions" at bounding box center [853, 273] width 2 height 10
click at [816, 288] on li "Editar" at bounding box center [804, 294] width 61 height 21
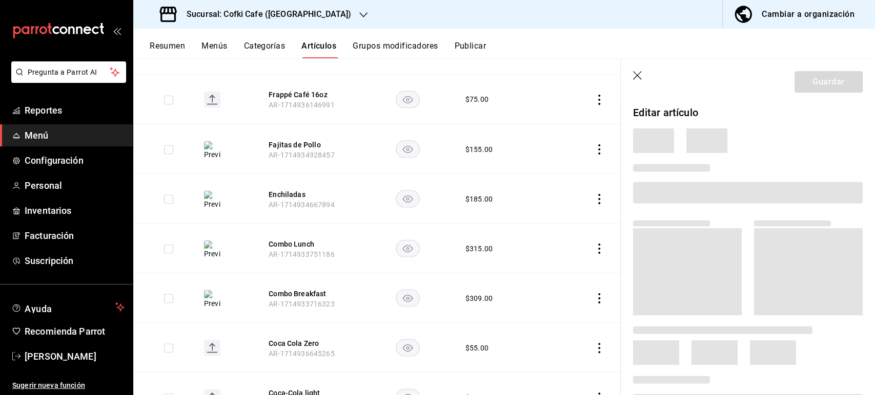
scroll to position [1247, 0]
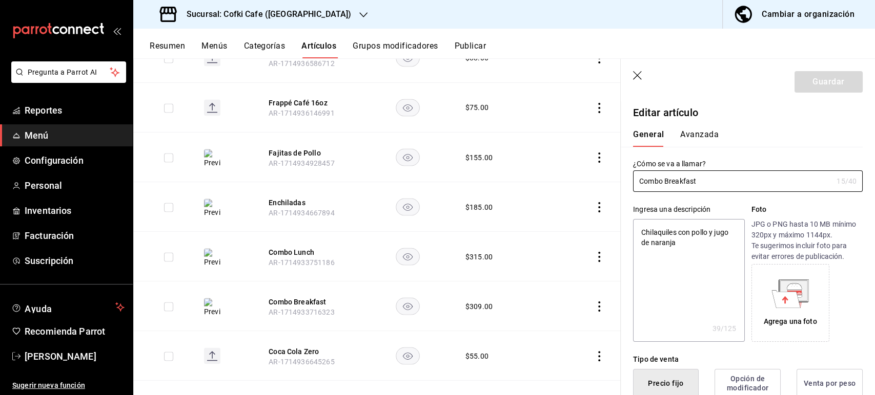
type textarea "x"
type input "$309.00"
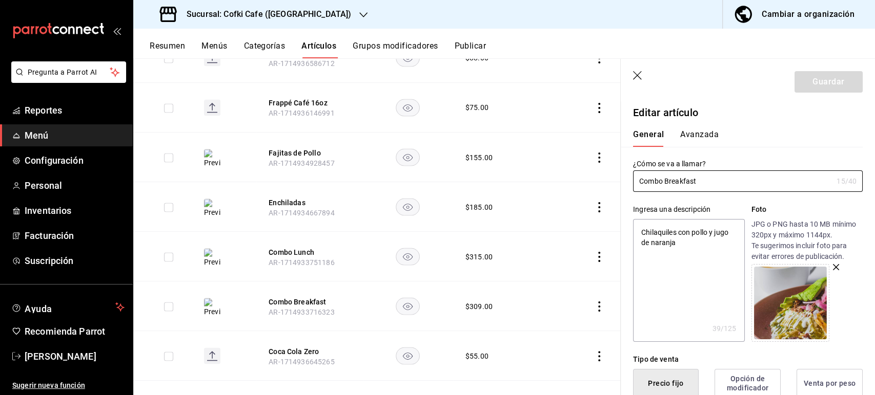
scroll to position [227, 0]
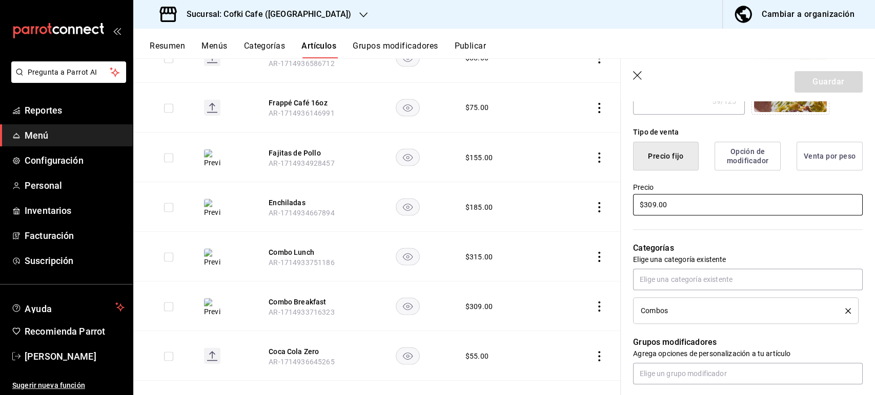
drag, startPoint x: 677, startPoint y: 205, endPoint x: 606, endPoint y: 166, distance: 80.9
click at [611, 179] on main "Artículos sucursal Para editar los artículos o cambios generales, ve a “Organiz…" at bounding box center [503, 226] width 741 height 337
type textarea "x"
type input "$3.00"
type textarea "x"
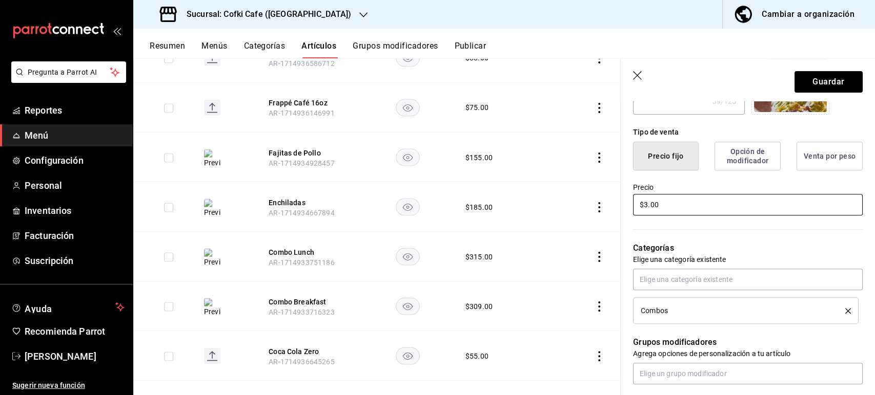
type input "$31.00"
type textarea "x"
type input "$315.00"
click at [843, 77] on button "Guardar" at bounding box center [828, 82] width 68 height 22
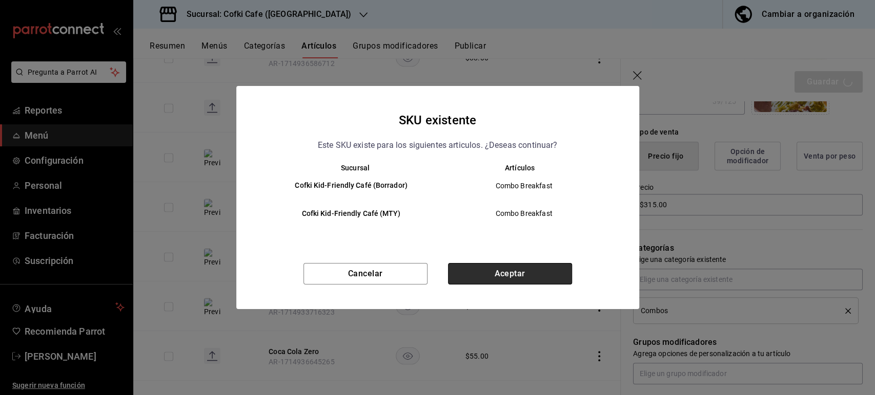
click at [524, 277] on button "Aceptar" at bounding box center [510, 274] width 124 height 22
type textarea "x"
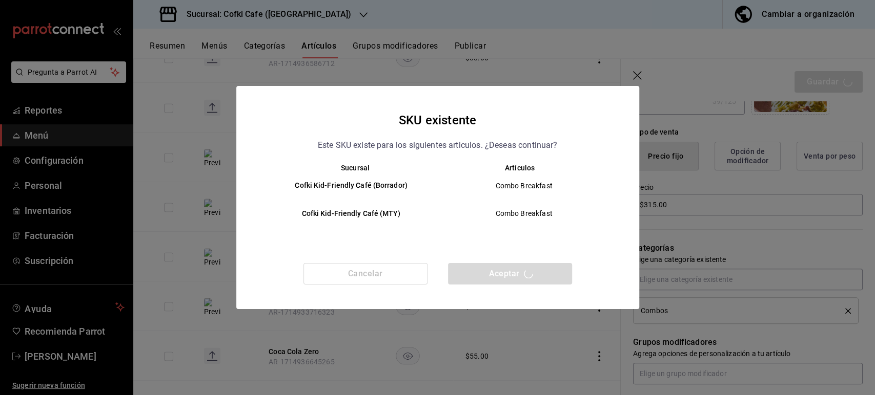
type textarea "x"
type input "AR-1755966533443"
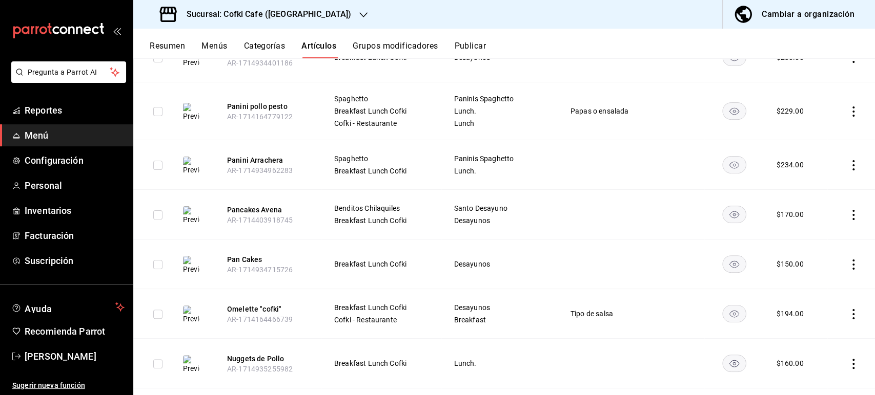
scroll to position [57, 0]
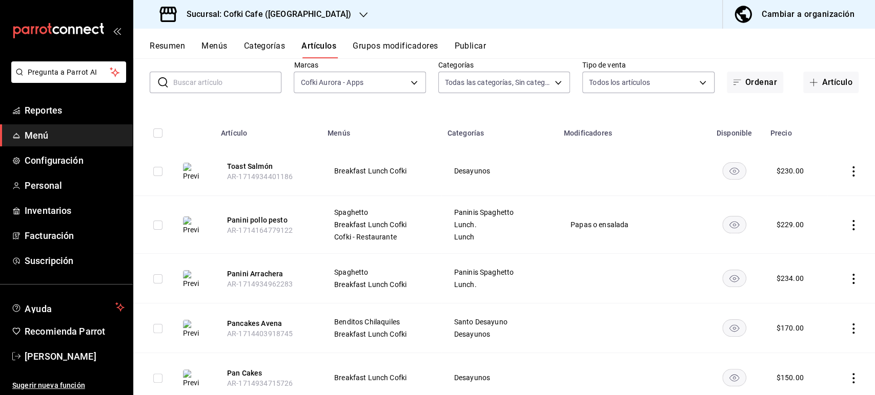
click at [848, 220] on icon "actions" at bounding box center [853, 225] width 10 height 10
click at [804, 245] on span "Editar" at bounding box center [813, 248] width 27 height 11
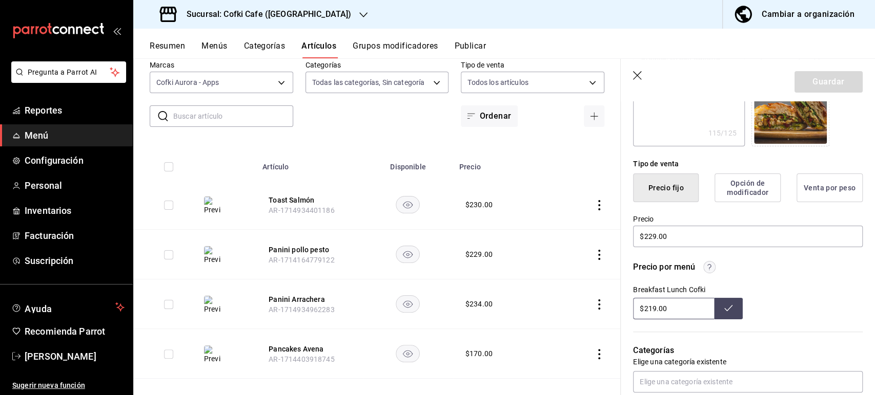
scroll to position [284, 0]
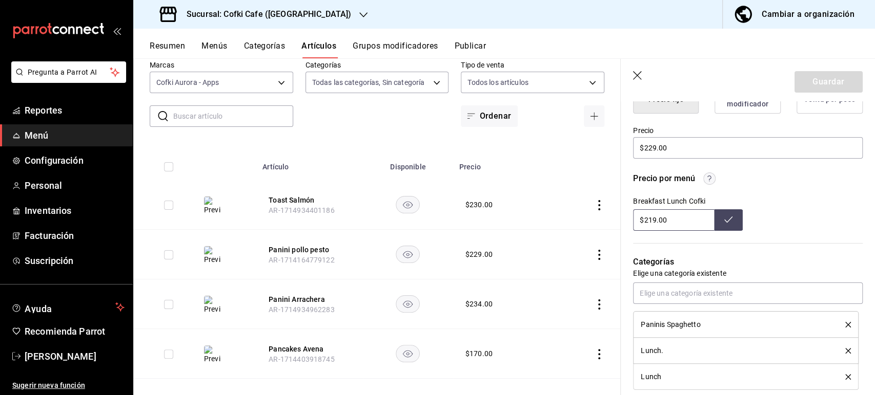
click at [649, 218] on input "$219.00" at bounding box center [673, 221] width 81 height 22
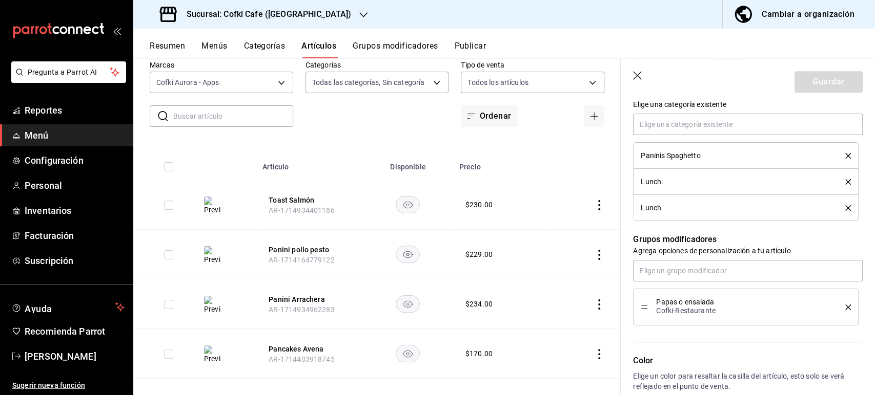
scroll to position [398, 0]
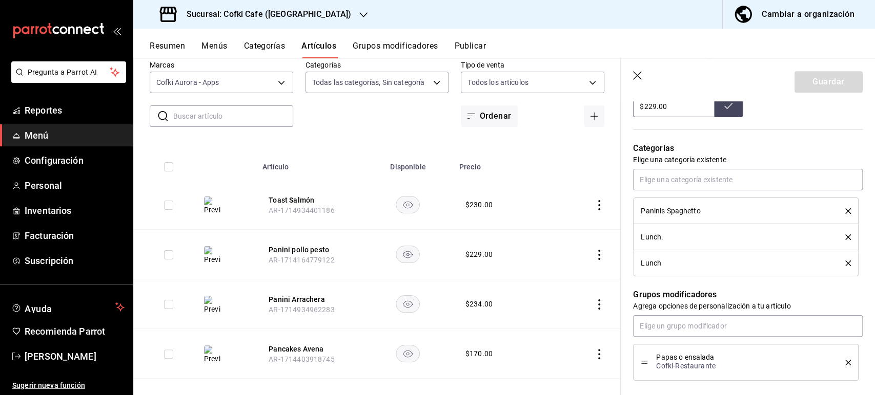
type input "$229.00"
click at [720, 111] on button at bounding box center [728, 107] width 29 height 22
click at [639, 76] on icon "button" at bounding box center [638, 76] width 10 height 10
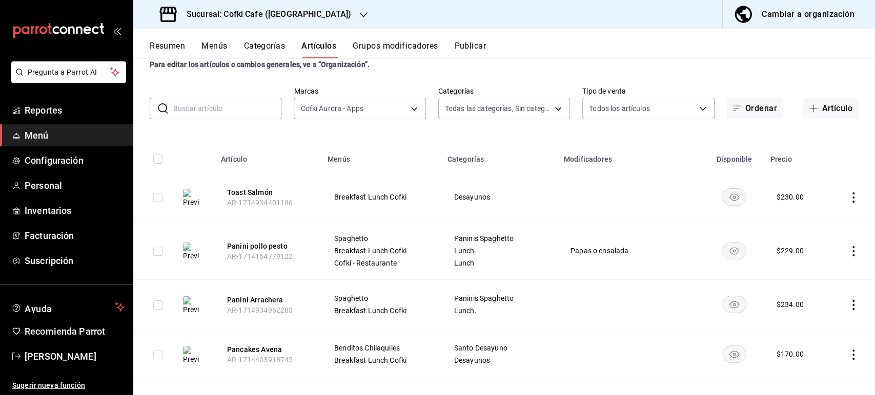
scroll to position [114, 0]
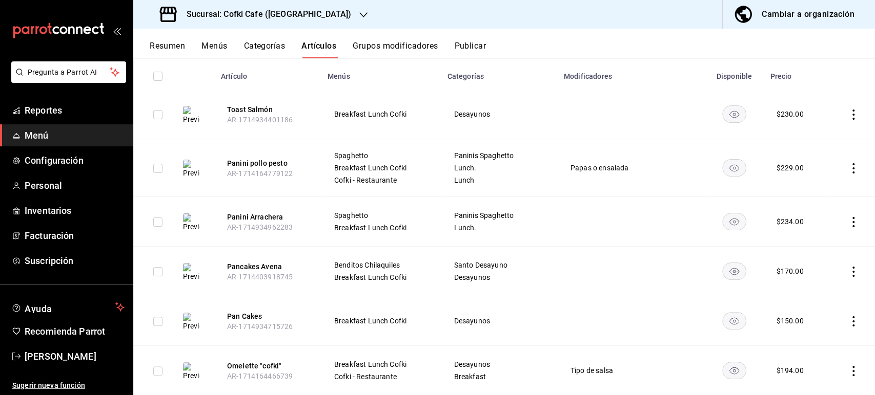
click at [848, 167] on icon "actions" at bounding box center [853, 168] width 10 height 10
click at [799, 189] on div at bounding box center [791, 192] width 18 height 12
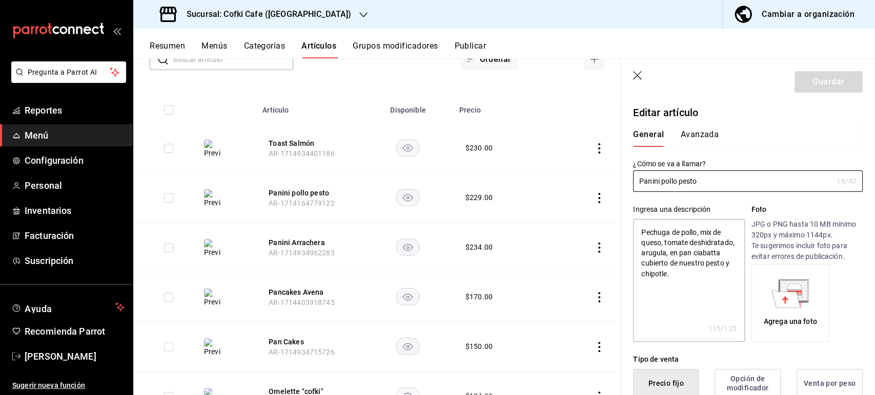
type textarea "x"
type input "$229.00"
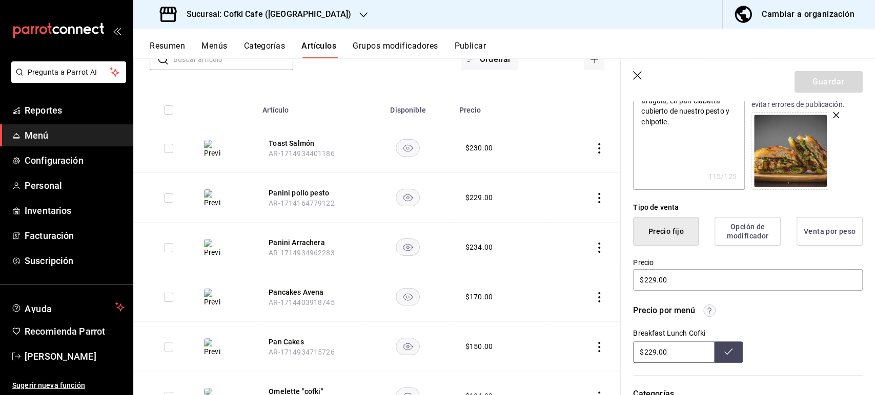
scroll to position [171, 0]
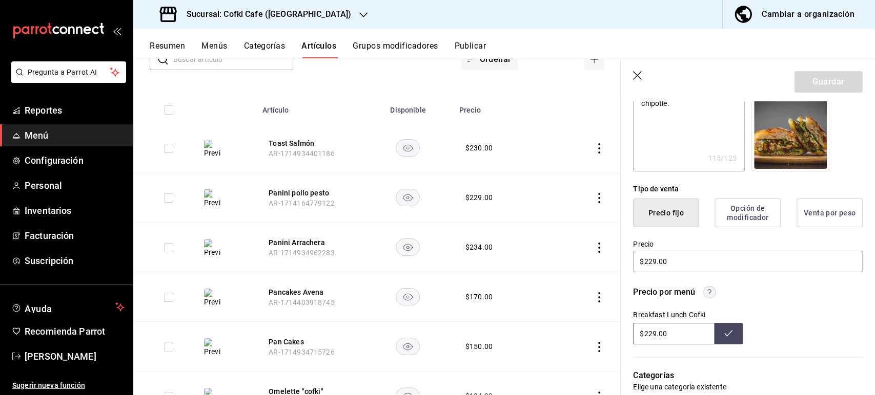
click at [636, 77] on icon "button" at bounding box center [638, 76] width 10 height 10
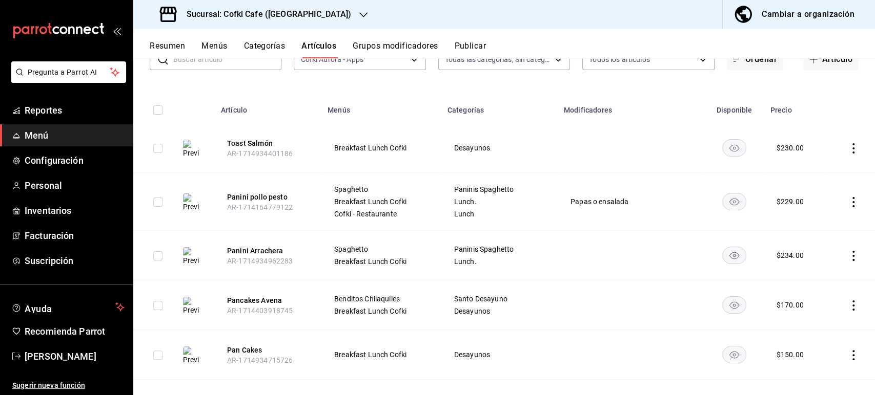
click at [848, 254] on icon "actions" at bounding box center [853, 256] width 10 height 10
click at [820, 281] on span "Editar" at bounding box center [813, 279] width 27 height 11
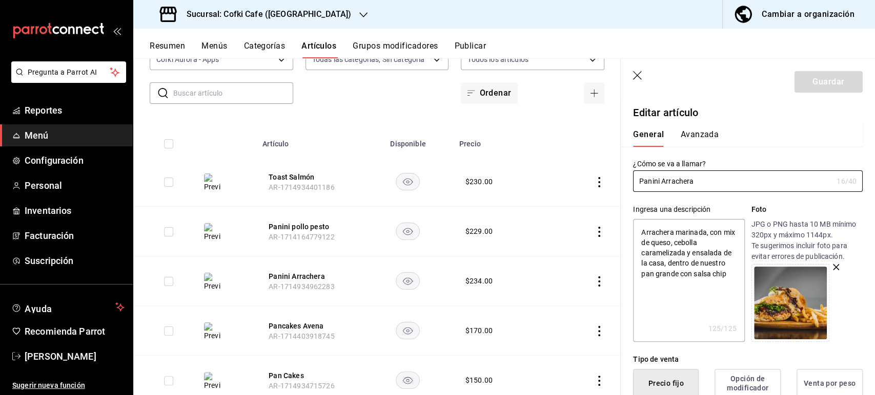
scroll to position [284, 0]
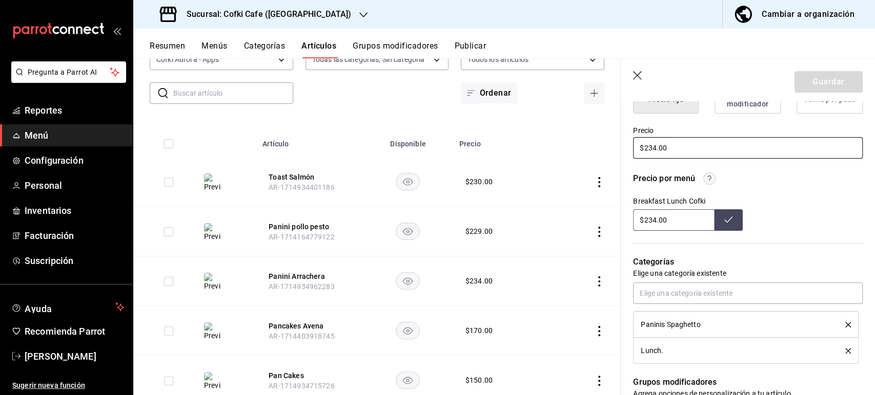
drag, startPoint x: 671, startPoint y: 141, endPoint x: 623, endPoint y: 138, distance: 47.7
click at [623, 138] on div "Precio $234.00" at bounding box center [741, 137] width 242 height 47
type textarea "x"
type input "$2.00"
type textarea "x"
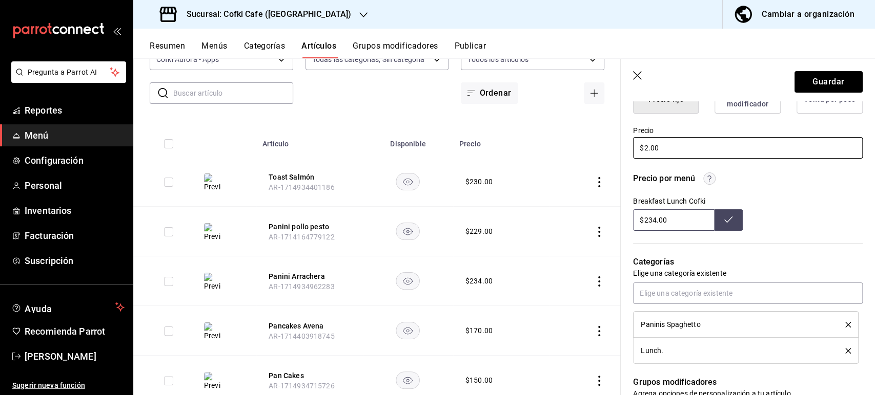
type input "$23.00"
type textarea "x"
type input "$239.00"
drag, startPoint x: 673, startPoint y: 222, endPoint x: 586, endPoint y: 203, distance: 88.5
click at [590, 206] on main "Artículos sucursal Para editar los artículos o cambios generales, ve a “Organiz…" at bounding box center [503, 226] width 741 height 337
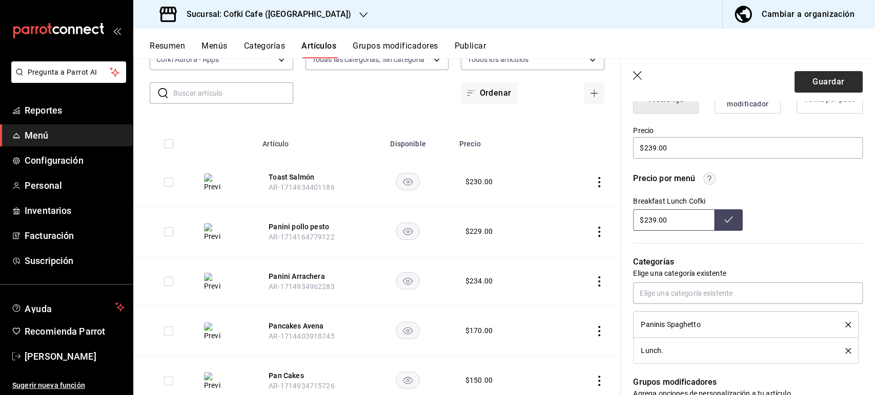
type input "$239.00"
click at [826, 73] on button "Guardar" at bounding box center [828, 82] width 68 height 22
type textarea "x"
type input "$234.00"
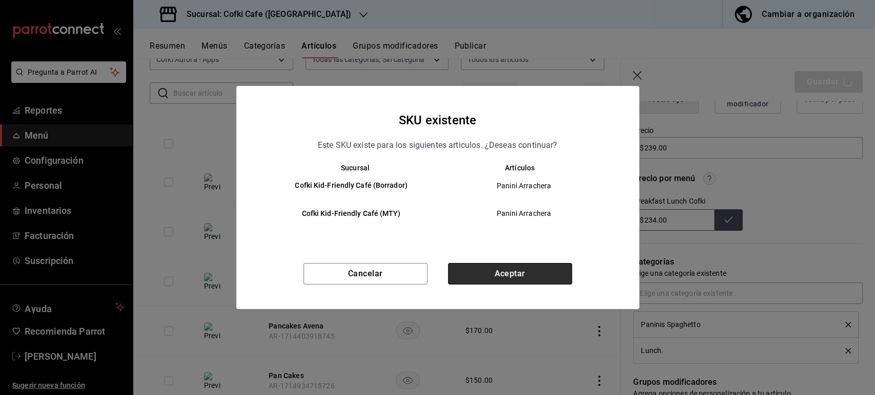
click at [491, 280] on button "Aceptar" at bounding box center [510, 274] width 124 height 22
type textarea "x"
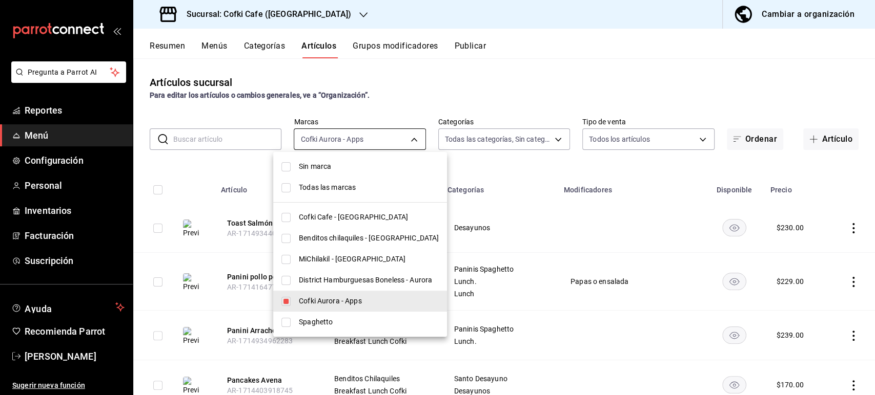
click at [414, 135] on body "Pregunta a Parrot AI Reportes Menú Configuración Personal Inventarios Facturaci…" at bounding box center [437, 197] width 875 height 395
click at [288, 182] on li "Todas las marcas" at bounding box center [360, 187] width 174 height 21
type input "0dd85fac-96b7-4a33-9332-11abd14e1f6e,44b369d5-7d51-4e90-87cc-1c02492c2b2f,d2b51…"
checkbox input "true"
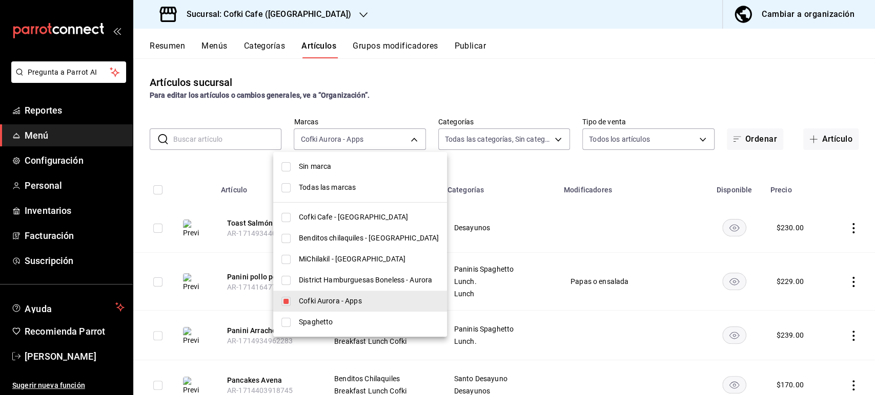
checkbox input "true"
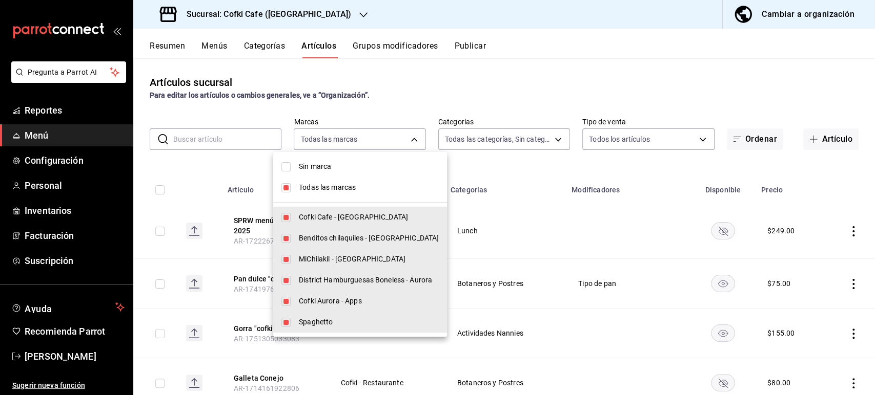
click at [225, 143] on div at bounding box center [437, 197] width 875 height 395
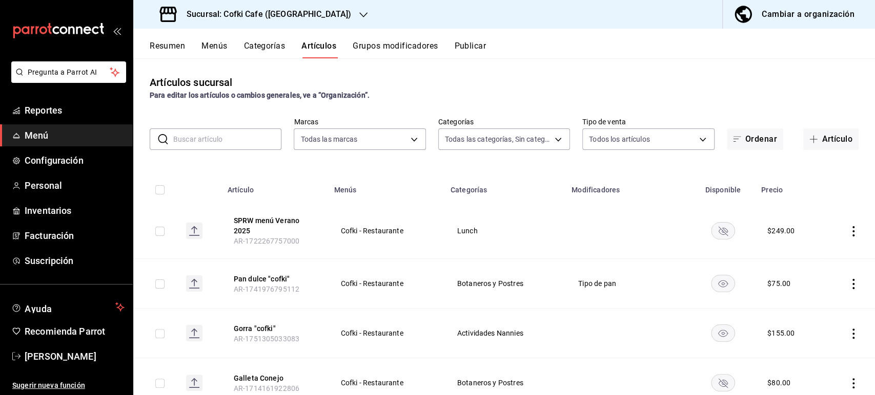
click at [220, 139] on input "text" at bounding box center [227, 139] width 108 height 20
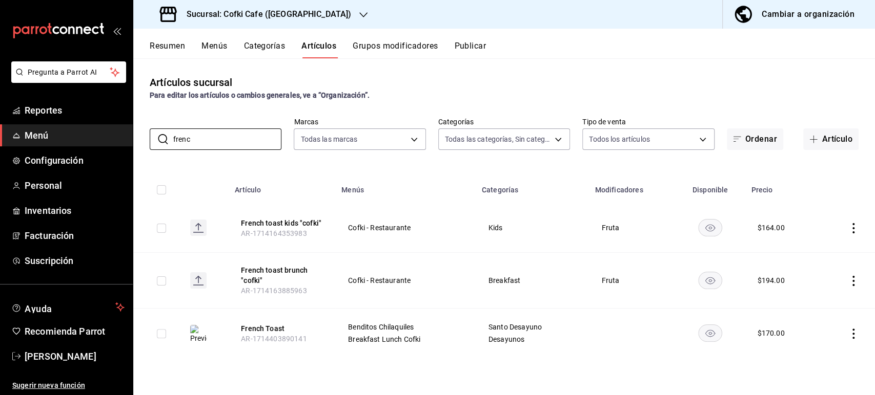
type input "frenc"
click at [853, 329] on icon "actions" at bounding box center [853, 334] width 10 height 10
click at [828, 326] on span "Editar" at bounding box center [822, 326] width 27 height 11
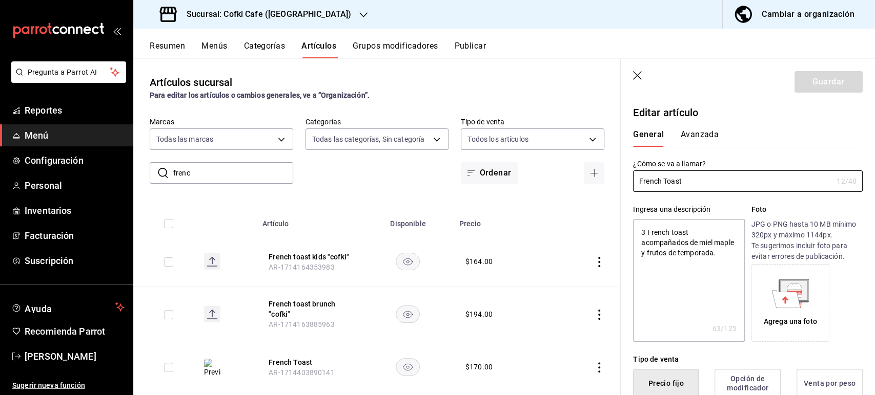
type textarea "x"
type input "$170.00"
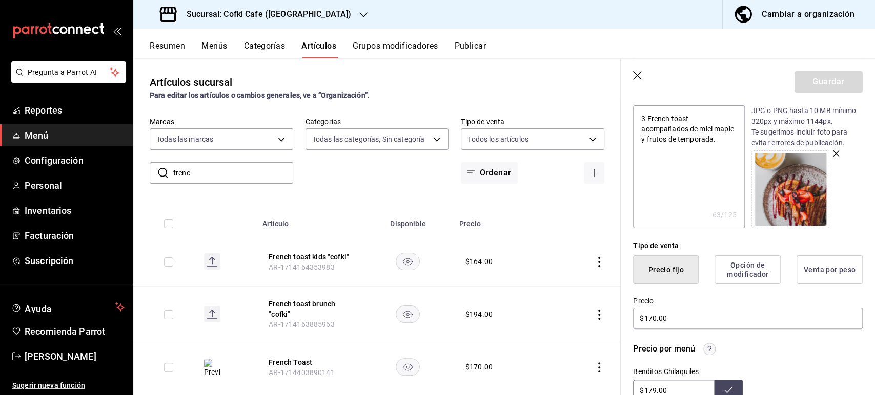
scroll to position [171, 0]
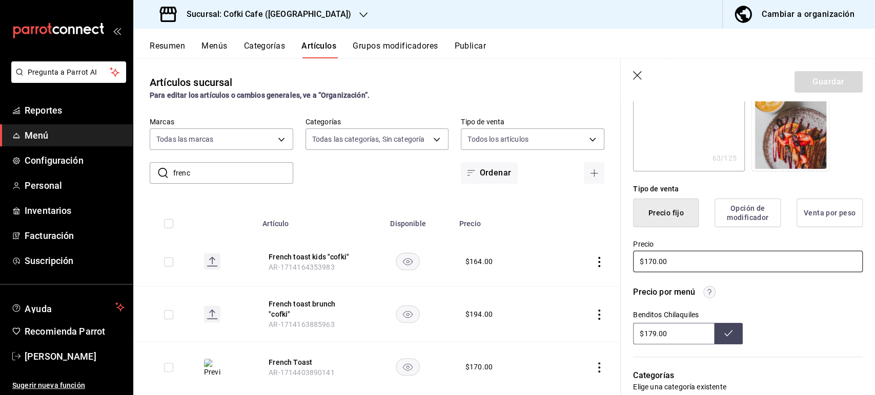
drag, startPoint x: 669, startPoint y: 259, endPoint x: 629, endPoint y: 250, distance: 40.4
click at [631, 249] on div "Precio $170.00" at bounding box center [741, 250] width 242 height 47
type textarea "x"
type input "$1.00"
type textarea "x"
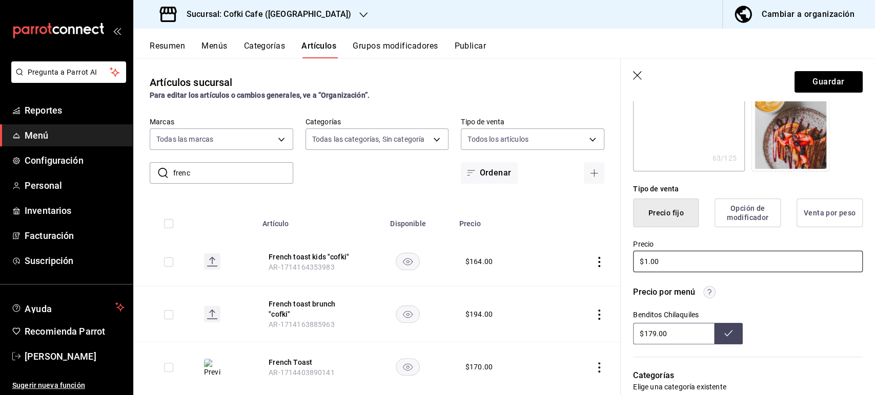
type input "$17.00"
type textarea "x"
type input "$179.00"
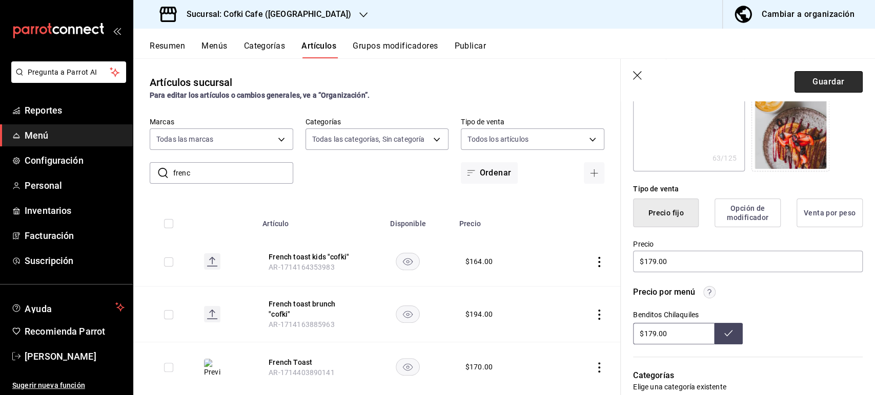
click at [806, 81] on button "Guardar" at bounding box center [828, 82] width 68 height 22
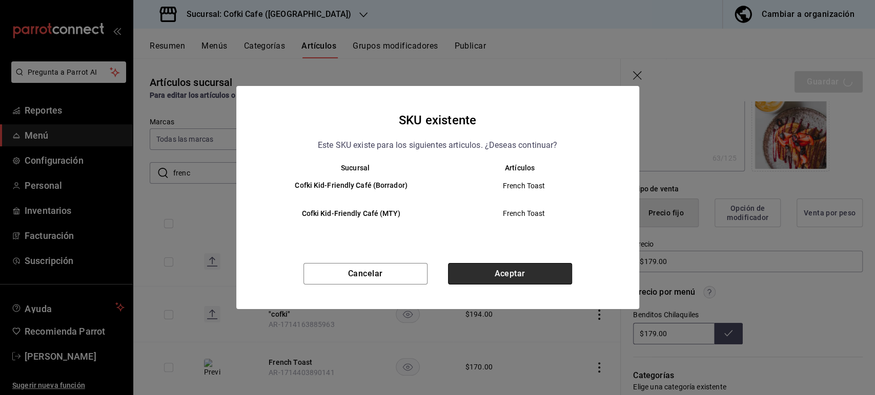
click at [562, 275] on button "Aceptar" at bounding box center [510, 274] width 124 height 22
type textarea "x"
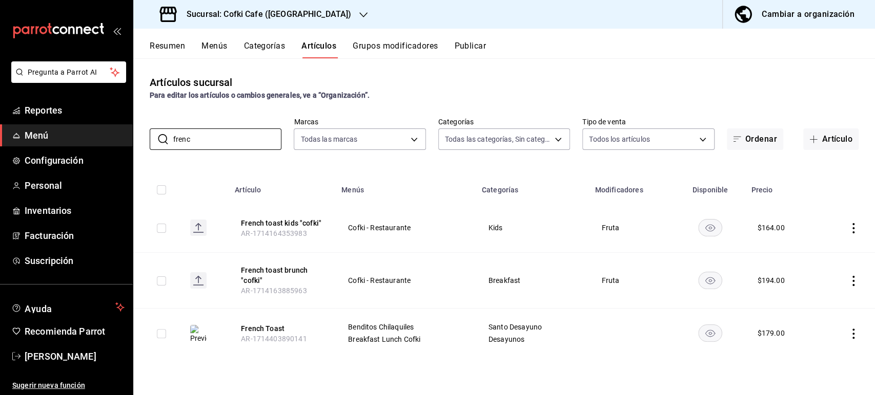
drag, startPoint x: 212, startPoint y: 140, endPoint x: 123, endPoint y: 130, distance: 88.7
click at [124, 131] on div "Pregunta a Parrot AI Reportes Menú Configuración Personal Inventarios Facturaci…" at bounding box center [437, 197] width 875 height 395
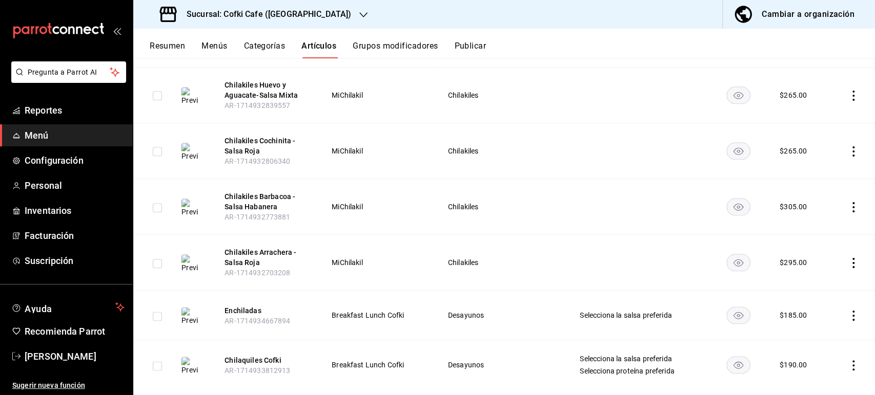
scroll to position [780, 0]
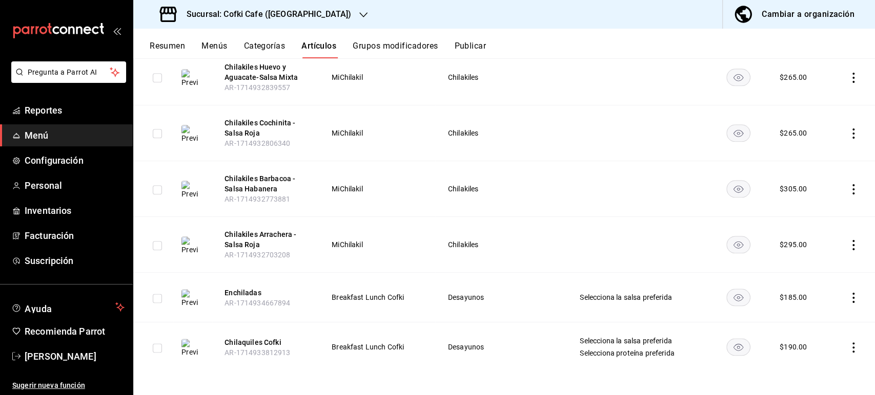
type input "chila"
click at [848, 344] on icon "actions" at bounding box center [853, 348] width 10 height 10
click at [826, 323] on span "Editar" at bounding box center [813, 326] width 27 height 11
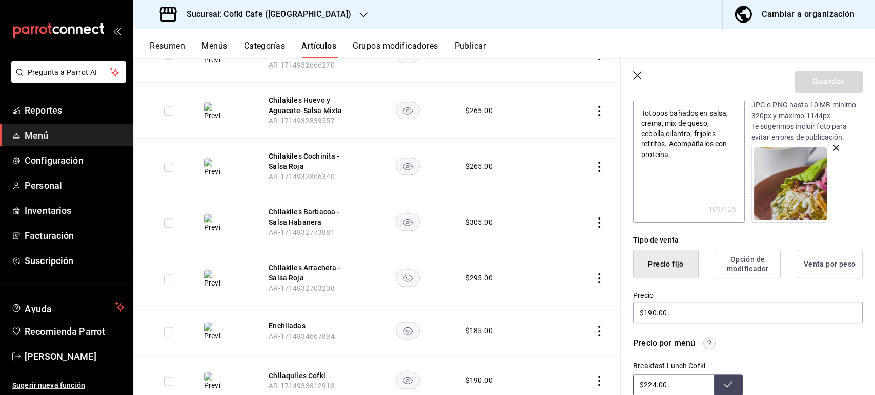
scroll to position [227, 0]
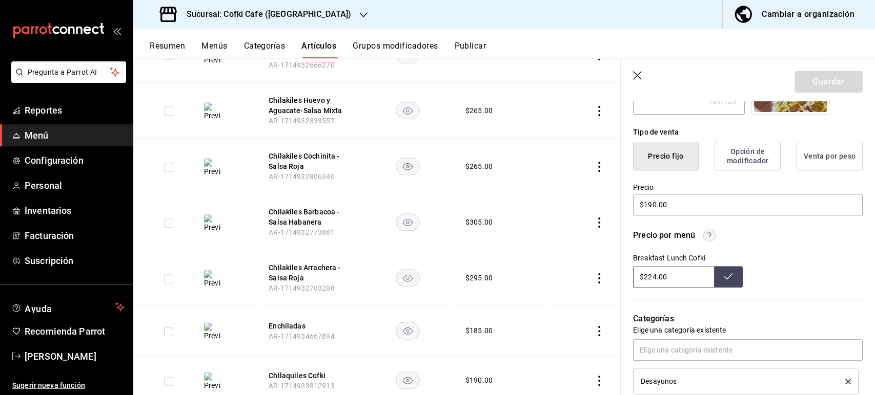
drag, startPoint x: 692, startPoint y: 279, endPoint x: 623, endPoint y: 265, distance: 70.5
click at [629, 265] on div "Precio por menú Breakfast Lunch Cofki $224.00" at bounding box center [741, 252] width 242 height 71
type input "$229.00"
click at [730, 282] on button at bounding box center [728, 277] width 29 height 22
click at [633, 79] on icon "button" at bounding box center [637, 75] width 9 height 9
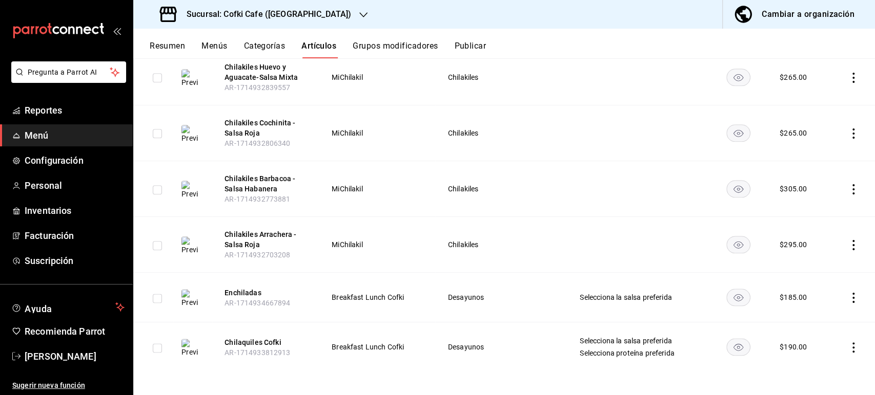
click at [848, 298] on icon "actions" at bounding box center [853, 298] width 10 height 10
click at [806, 320] on span "Editar" at bounding box center [813, 320] width 27 height 11
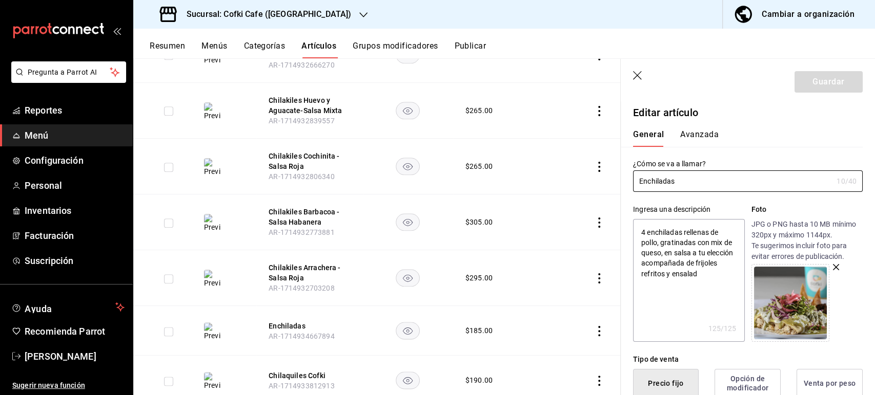
scroll to position [114, 0]
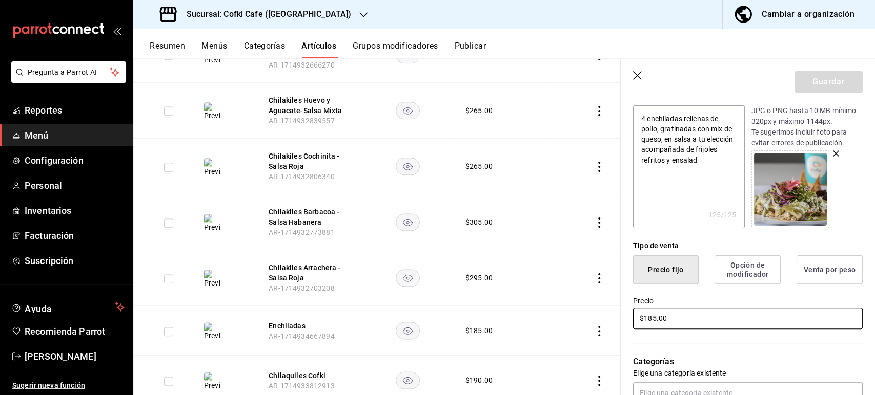
drag, startPoint x: 673, startPoint y: 319, endPoint x: 618, endPoint y: 304, distance: 56.7
click at [622, 310] on div "Precio $185.00" at bounding box center [741, 307] width 242 height 47
type textarea "x"
type input "$1.00"
type textarea "x"
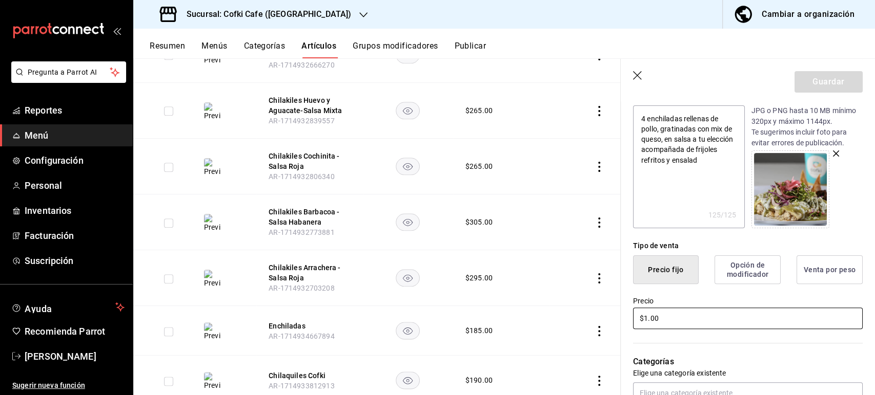
type input "$19.00"
type textarea "x"
type input "$194.00"
click at [803, 82] on button "Guardar" at bounding box center [828, 82] width 68 height 22
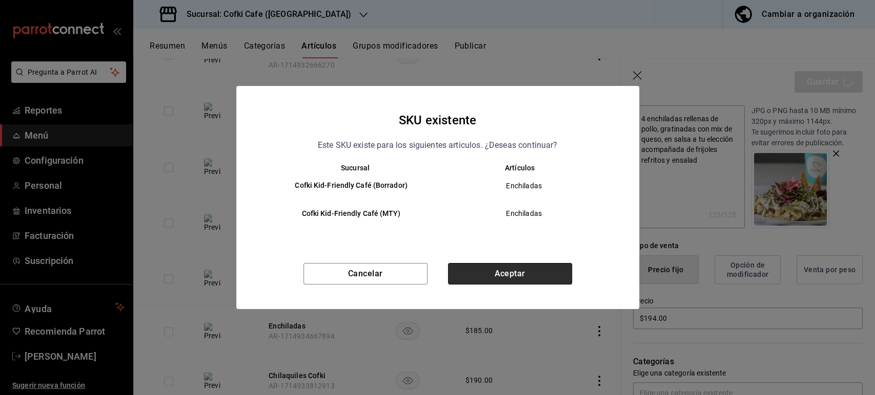
click at [510, 269] on button "Aceptar" at bounding box center [510, 274] width 124 height 22
type textarea "x"
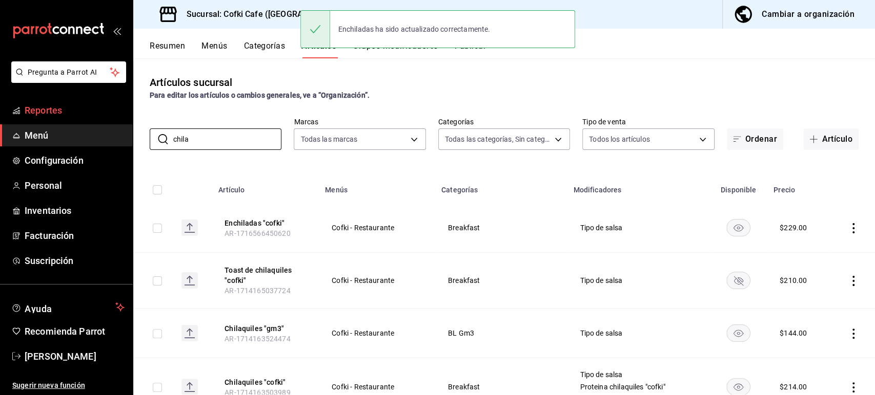
drag, startPoint x: 169, startPoint y: 129, endPoint x: 116, endPoint y: 111, distance: 55.1
click at [119, 115] on div "Pregunta a Parrot AI Reportes Menú Configuración Personal Inventarios Facturaci…" at bounding box center [437, 197] width 875 height 395
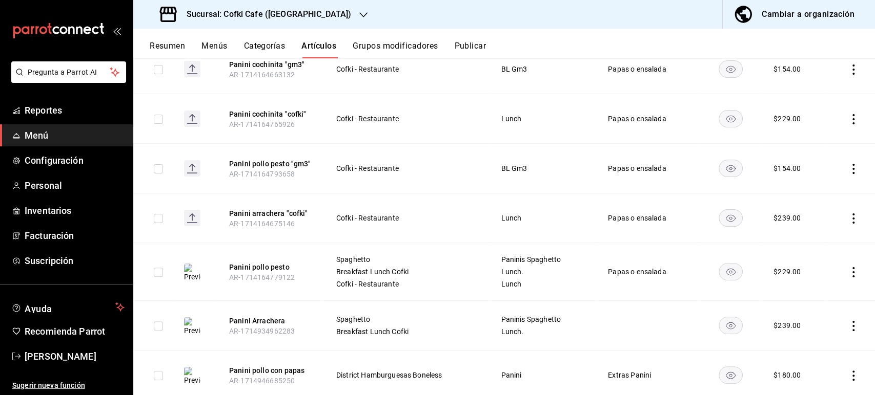
scroll to position [227, 0]
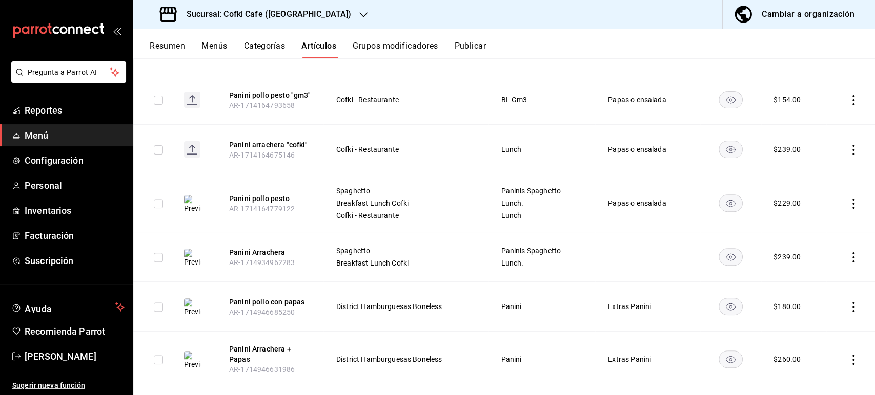
type input "panini"
click at [848, 255] on icon "actions" at bounding box center [853, 258] width 10 height 10
click at [824, 277] on span "Editar" at bounding box center [813, 280] width 27 height 11
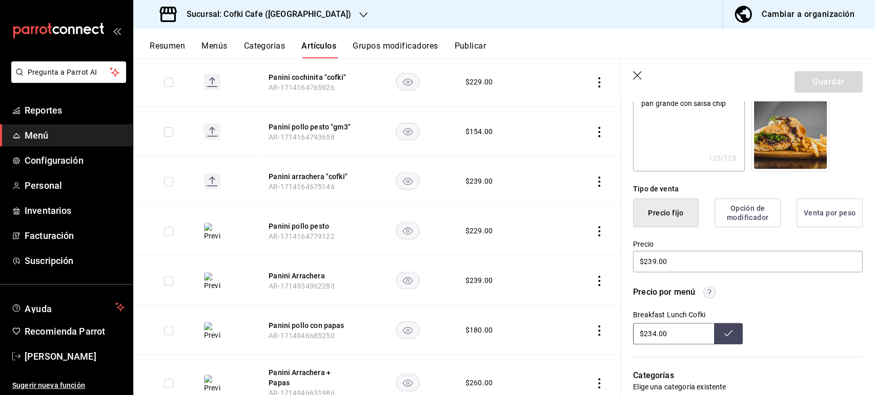
scroll to position [212, 0]
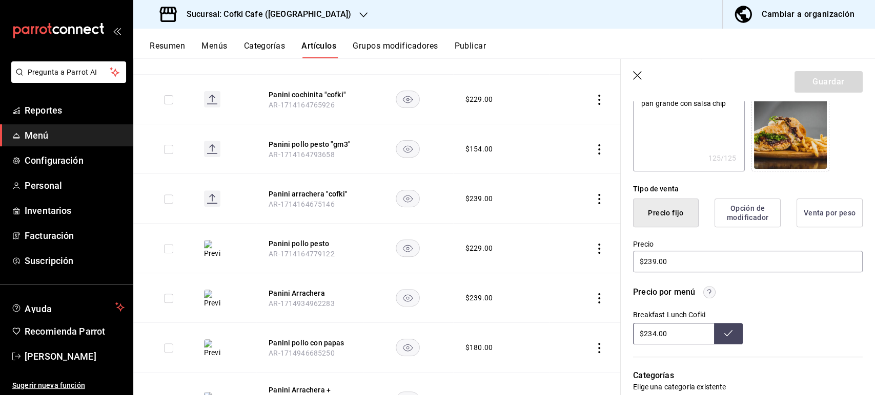
click at [594, 196] on icon "actions" at bounding box center [599, 199] width 10 height 10
click at [559, 222] on span "Editar" at bounding box center [559, 222] width 27 height 11
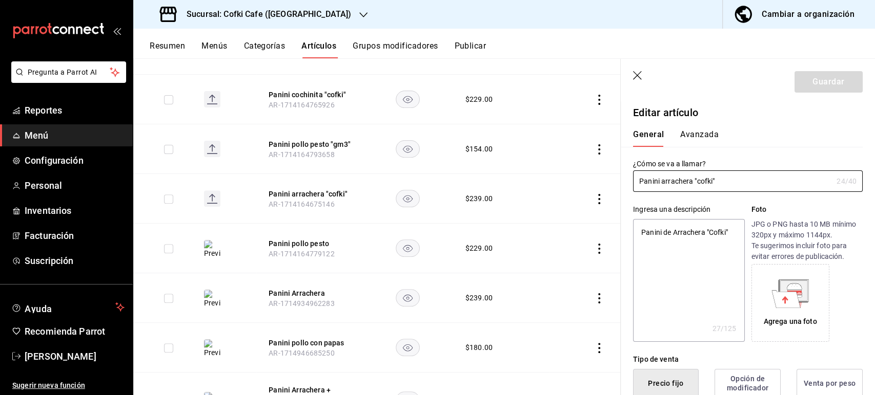
type textarea "x"
type input "$239.00"
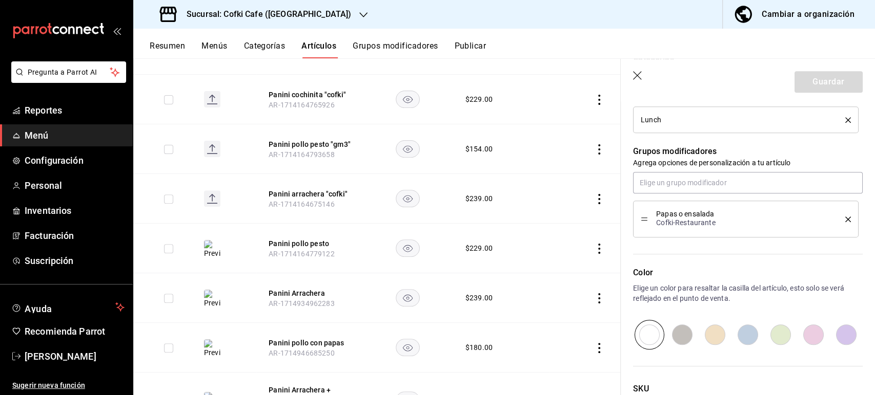
scroll to position [455, 0]
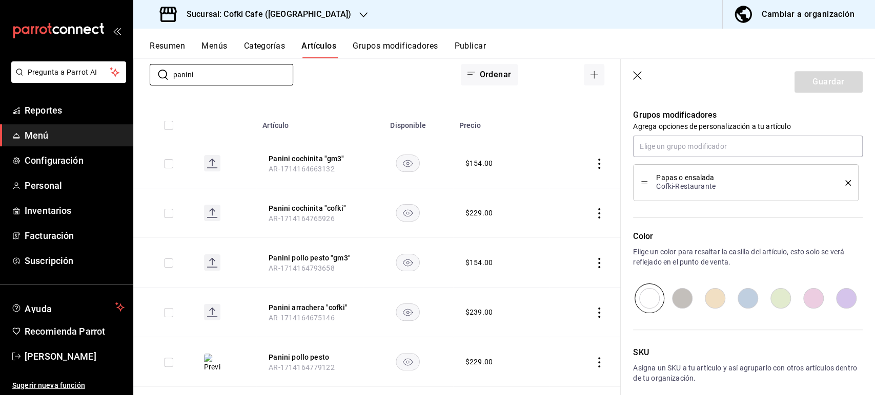
drag, startPoint x: 162, startPoint y: 61, endPoint x: 152, endPoint y: 59, distance: 11.0
click at [153, 60] on div "​ panini ​ Marcas Todas las marcas 0dd85fac-96b7-4a33-9332-11abd14e1f6e,44b369d…" at bounding box center [376, 52] width 487 height 67
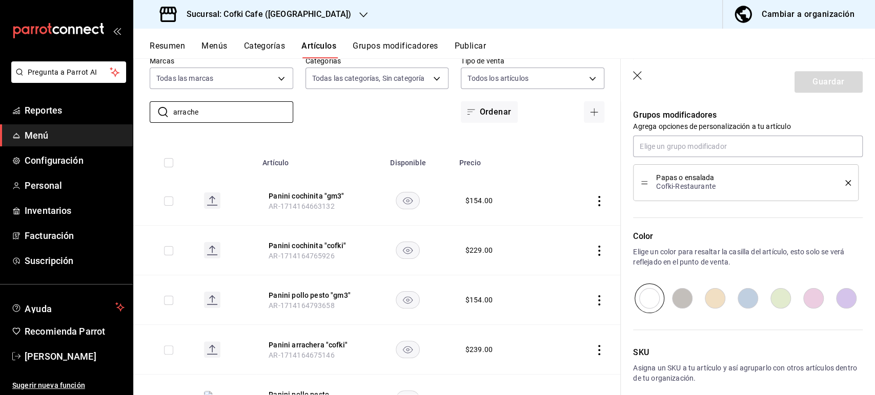
type input "arracher"
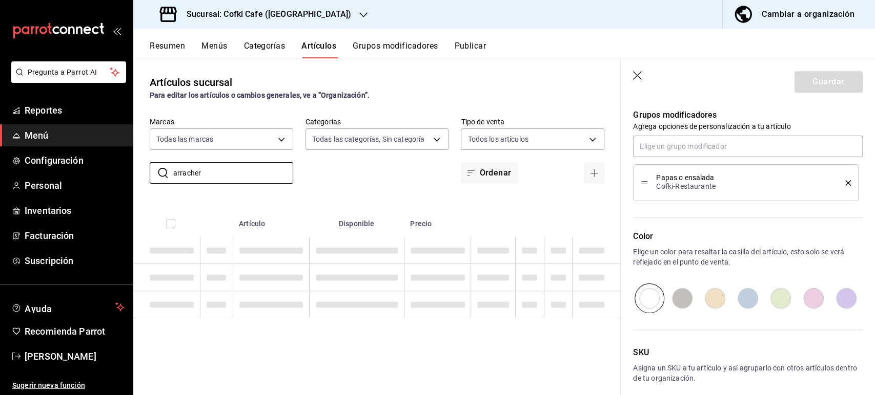
scroll to position [0, 0]
type textarea "x"
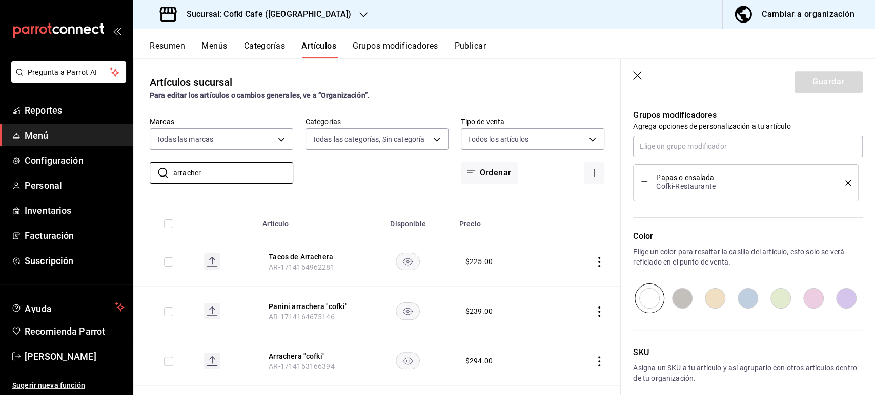
type input "arracher"
click at [641, 74] on icon "button" at bounding box center [638, 76] width 10 height 10
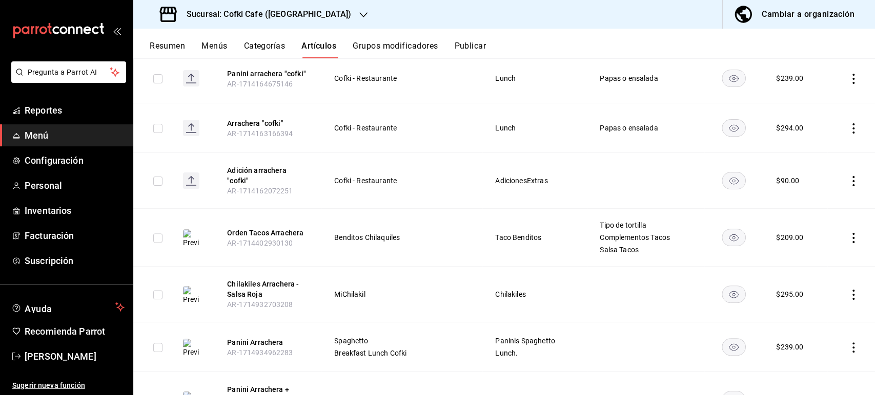
scroll to position [136, 0]
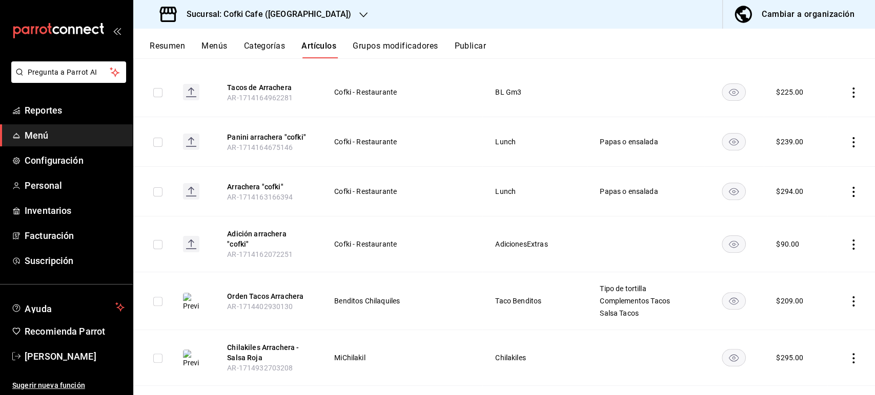
click at [848, 138] on icon "actions" at bounding box center [853, 142] width 10 height 10
click at [817, 159] on li "Editar" at bounding box center [804, 165] width 61 height 21
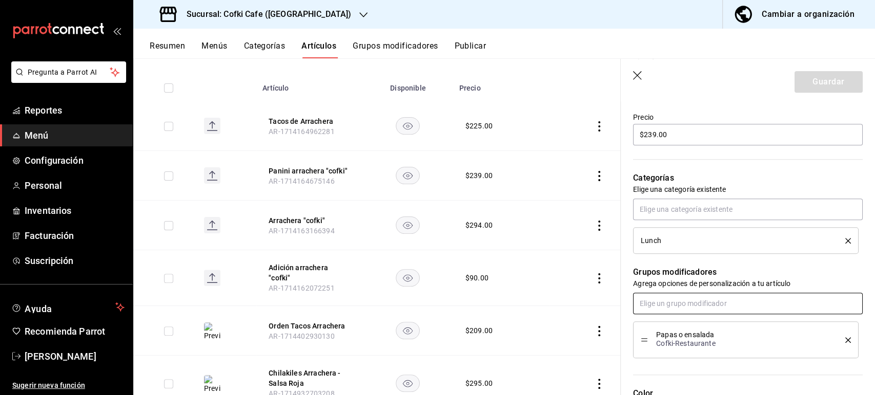
scroll to position [398, 0]
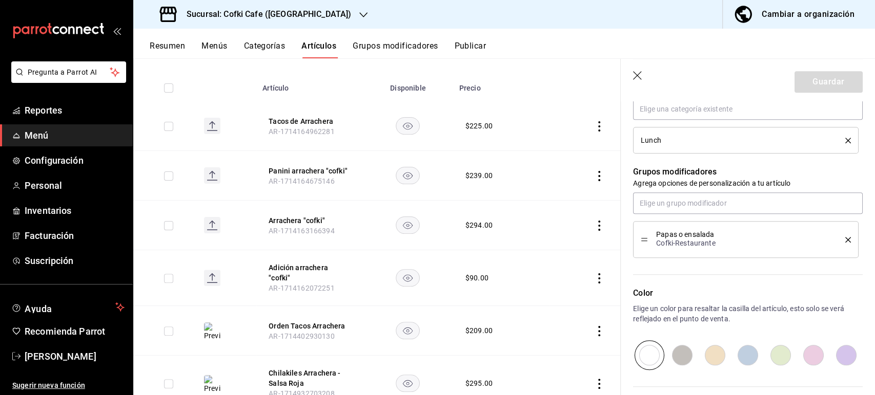
click at [638, 76] on icon "button" at bounding box center [638, 76] width 10 height 10
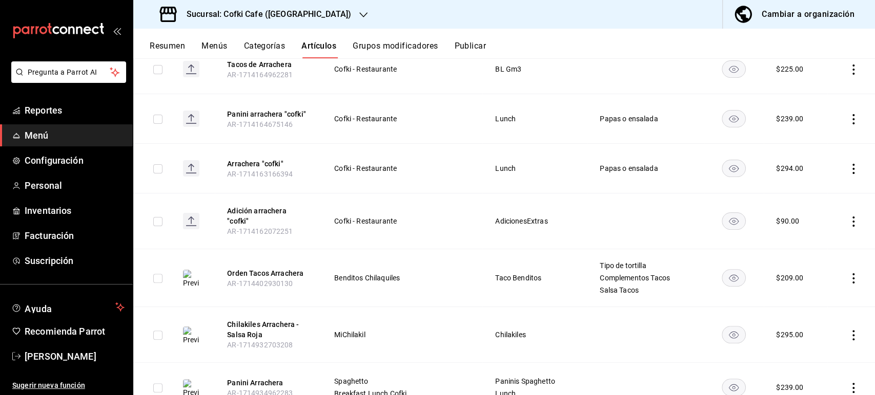
scroll to position [216, 0]
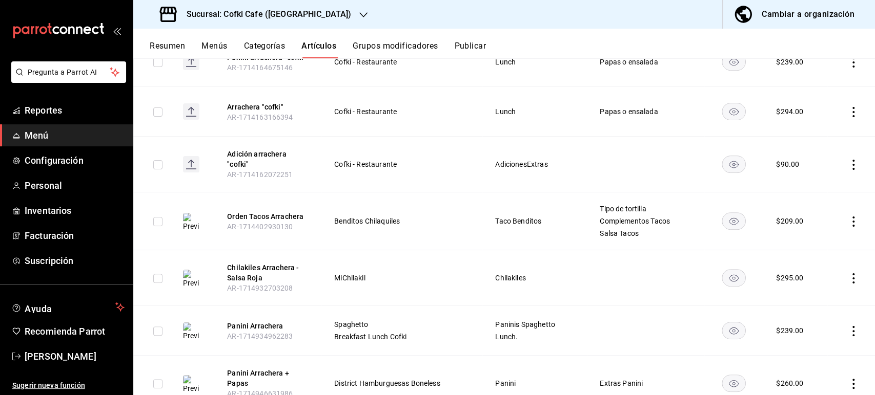
click at [848, 326] on icon "actions" at bounding box center [853, 331] width 10 height 10
click at [823, 322] on span "Editar" at bounding box center [813, 326] width 27 height 11
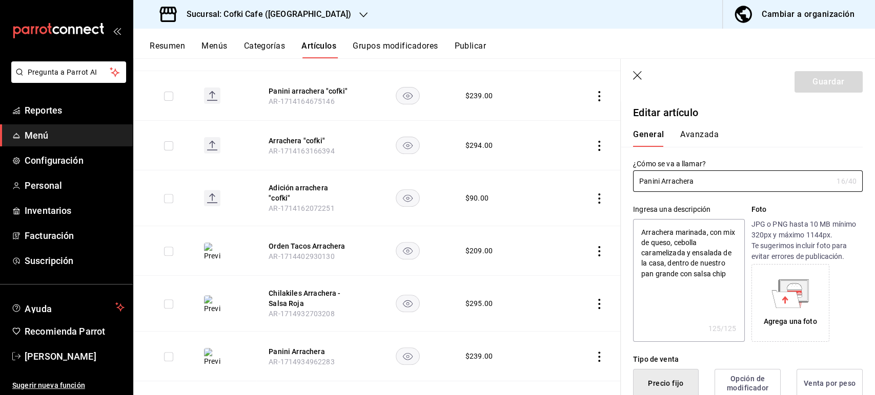
type textarea "x"
type input "$239.00"
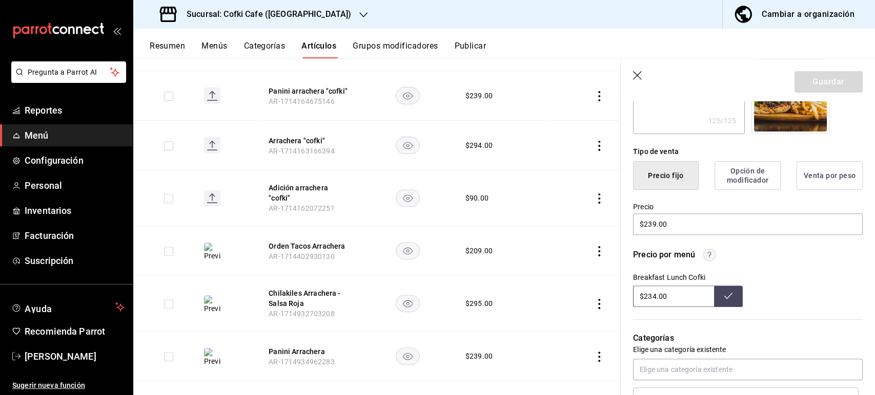
scroll to position [227, 0]
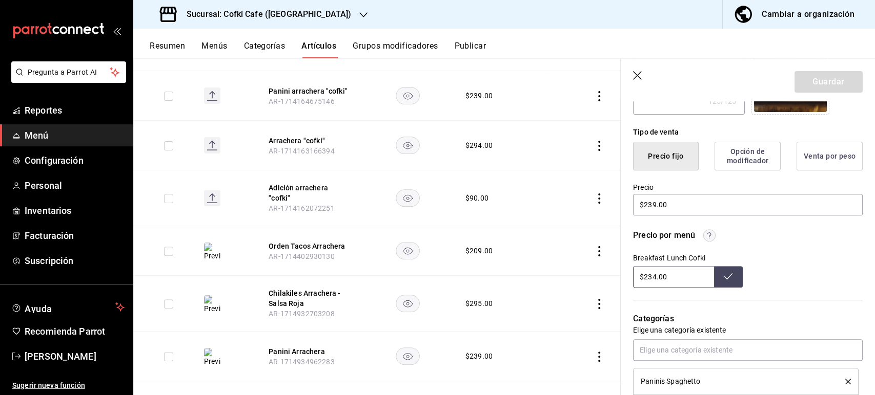
drag, startPoint x: 634, startPoint y: 263, endPoint x: 623, endPoint y: 262, distance: 11.4
click at [623, 262] on div "Precio por menú Breakfast Lunch Cofki $234.00" at bounding box center [741, 252] width 242 height 71
type input "$239.00"
click at [732, 274] on button at bounding box center [728, 277] width 29 height 22
click at [638, 72] on icon "button" at bounding box center [638, 76] width 10 height 10
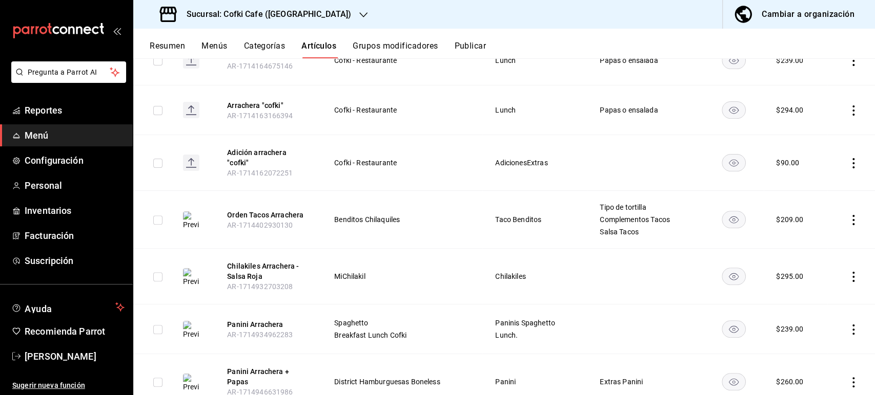
scroll to position [249, 0]
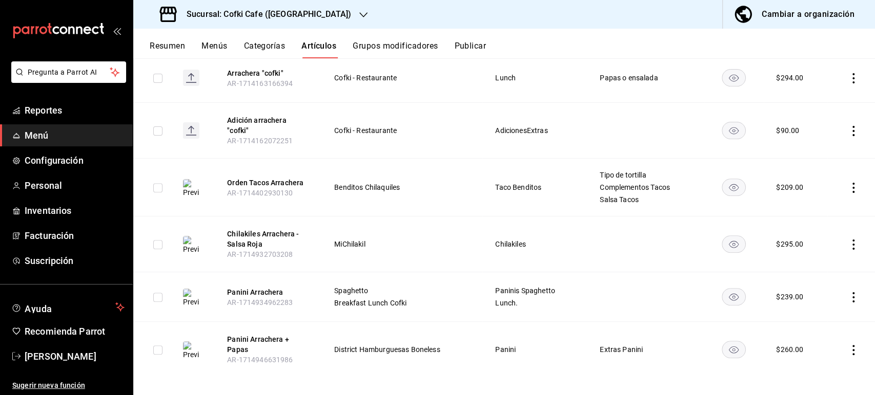
click at [472, 46] on button "Publicar" at bounding box center [470, 49] width 32 height 17
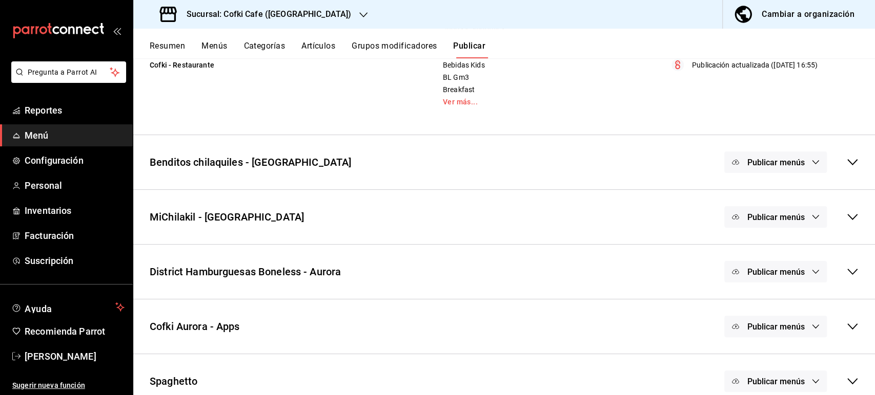
scroll to position [210, 0]
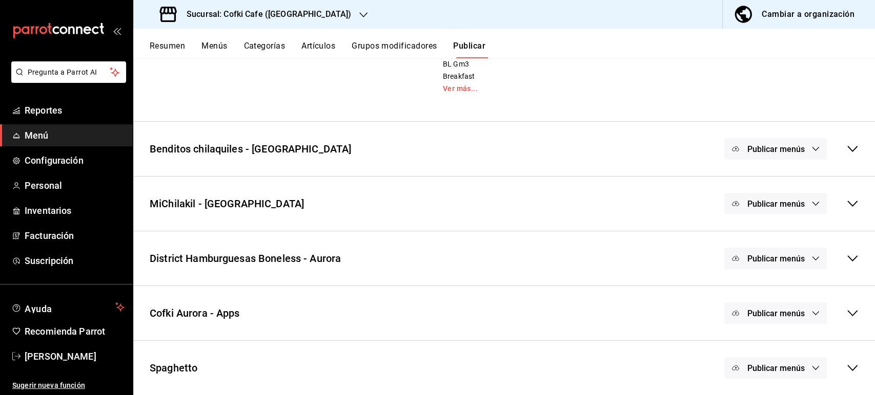
click at [811, 310] on icon "button" at bounding box center [815, 313] width 8 height 8
click at [837, 311] on div at bounding box center [437, 197] width 875 height 395
click at [847, 313] on icon at bounding box center [852, 313] width 10 height 6
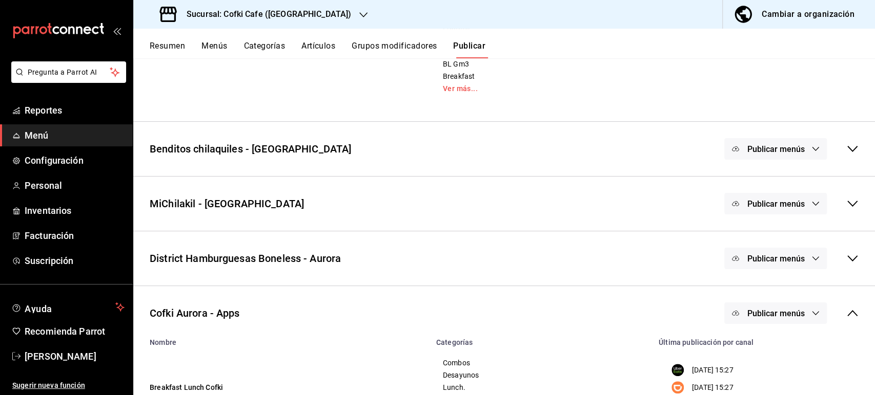
click at [800, 308] on button "Publicar menús" at bounding box center [775, 314] width 102 height 22
click at [778, 319] on span "Uber Eats" at bounding box center [780, 315] width 31 height 11
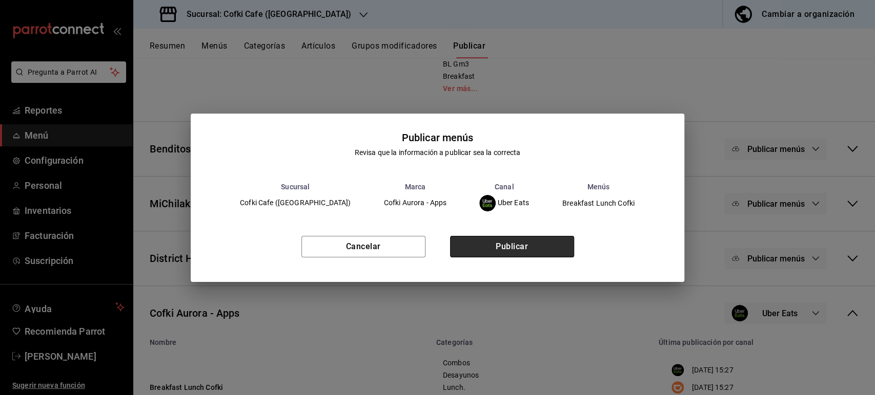
click at [548, 251] on button "Publicar" at bounding box center [512, 247] width 124 height 22
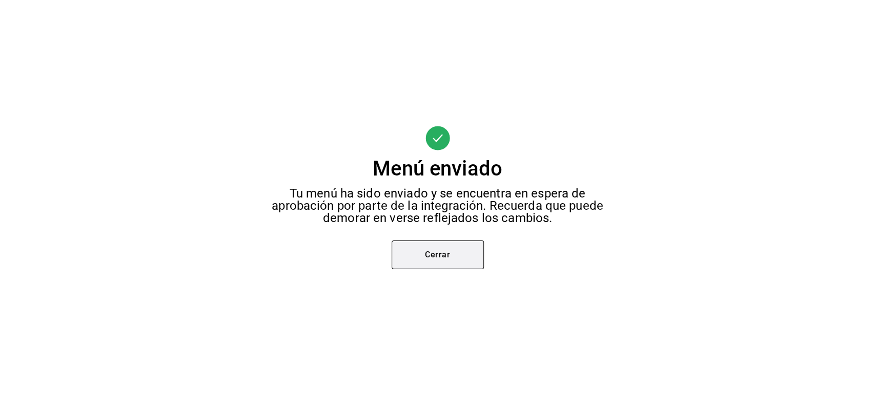
scroll to position [143, 0]
click at [432, 263] on button "Cerrar" at bounding box center [437, 255] width 92 height 29
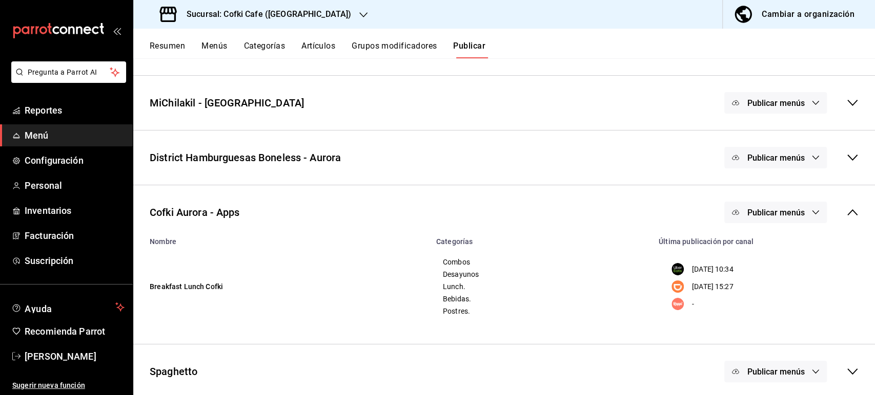
click at [782, 206] on button "Publicar menús" at bounding box center [775, 213] width 102 height 22
click at [785, 277] on span "DiDi Food" at bounding box center [780, 274] width 31 height 11
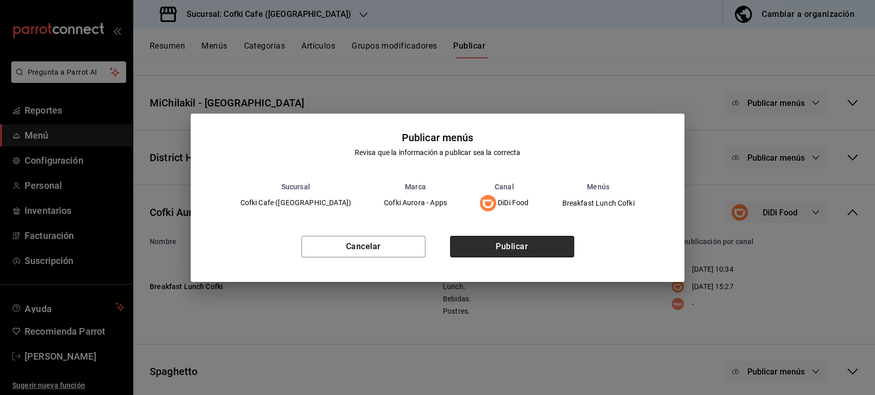
click at [509, 249] on button "Publicar" at bounding box center [512, 247] width 124 height 22
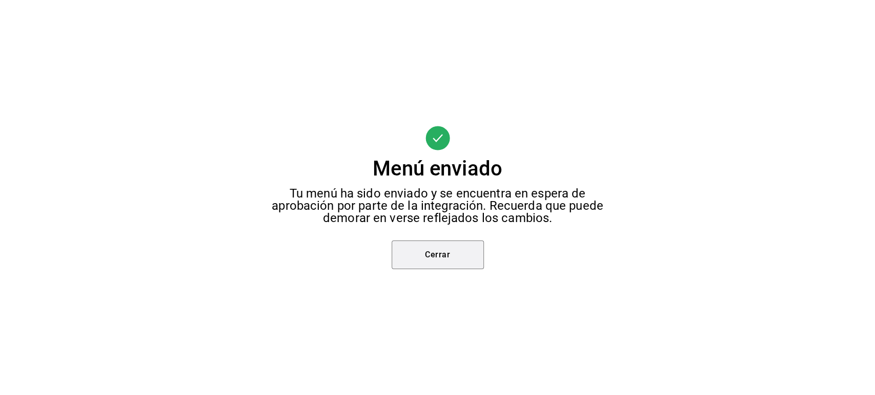
click at [413, 249] on button "Cerrar" at bounding box center [437, 255] width 92 height 29
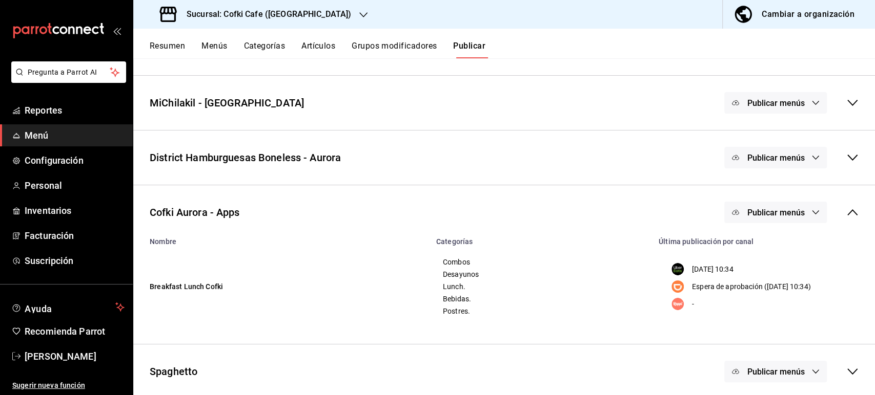
click at [777, 213] on span "Publicar menús" at bounding box center [774, 213] width 57 height 10
click at [767, 298] on span "Rappi" at bounding box center [780, 303] width 31 height 11
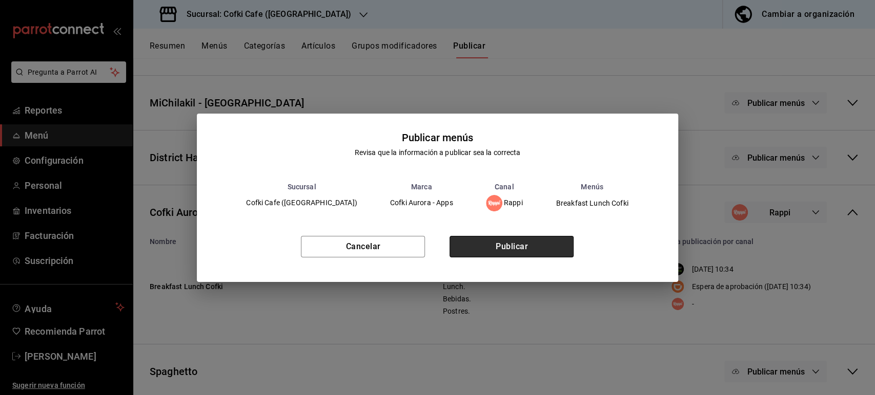
click at [557, 246] on button "Publicar" at bounding box center [511, 247] width 124 height 22
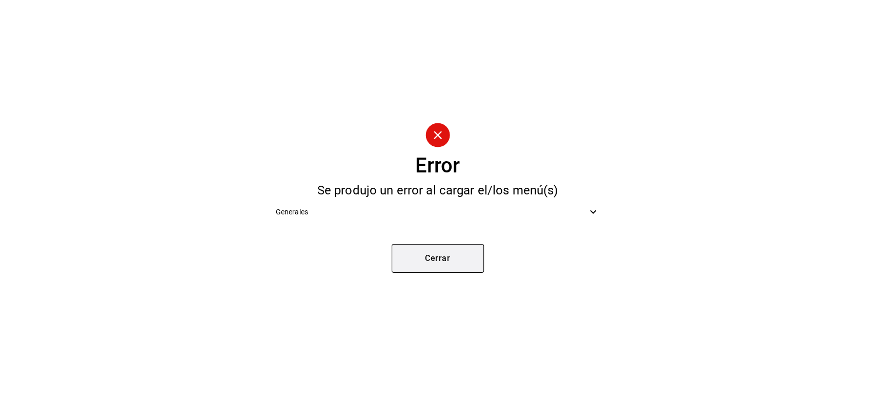
click at [451, 255] on button "Cerrar" at bounding box center [437, 258] width 92 height 29
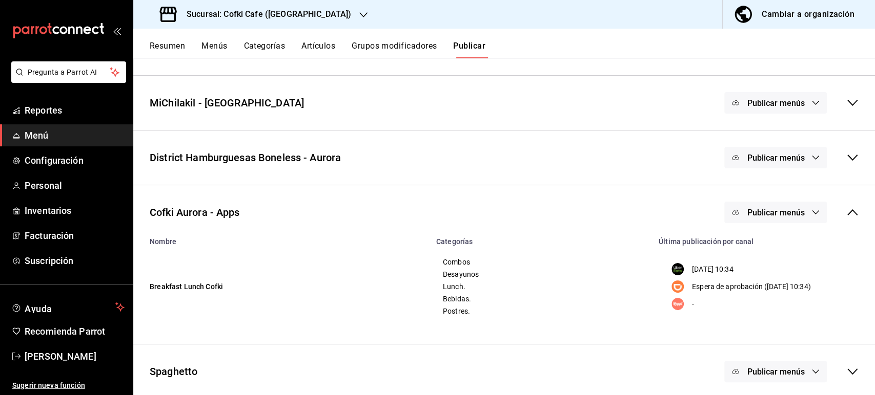
click at [783, 213] on span "Publicar menús" at bounding box center [774, 213] width 57 height 10
click at [766, 303] on span "Rappi" at bounding box center [780, 303] width 31 height 11
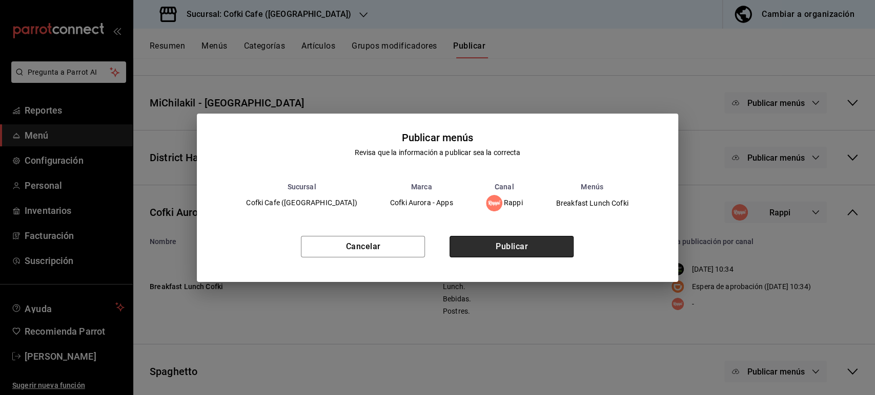
click at [495, 245] on button "Publicar" at bounding box center [511, 247] width 124 height 22
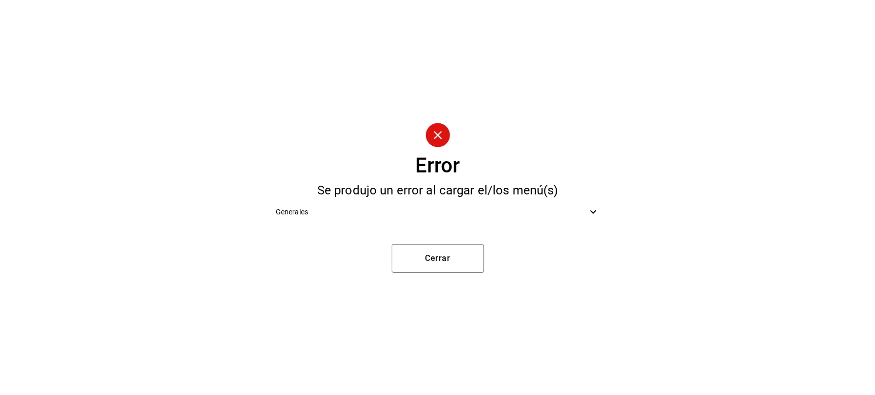
click at [536, 204] on div "Generales" at bounding box center [437, 212] width 340 height 23
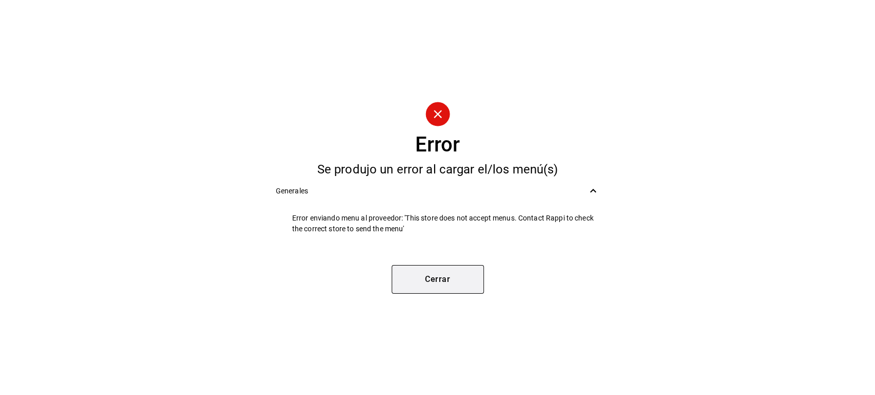
click at [451, 283] on button "Cerrar" at bounding box center [437, 279] width 92 height 29
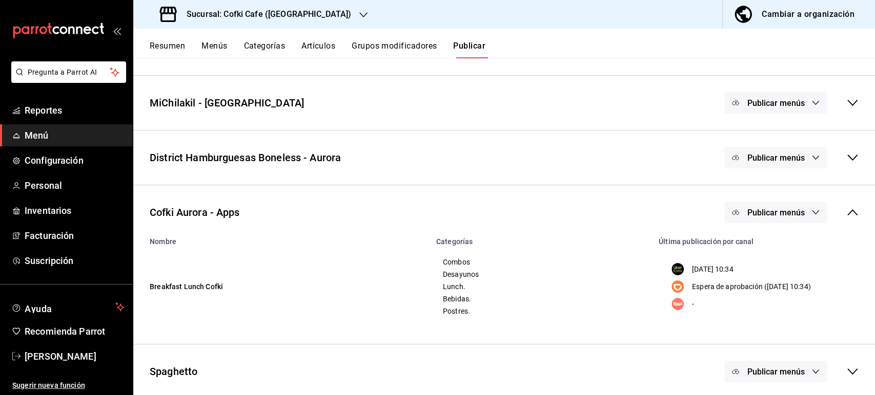
click at [846, 210] on icon at bounding box center [852, 212] width 12 height 12
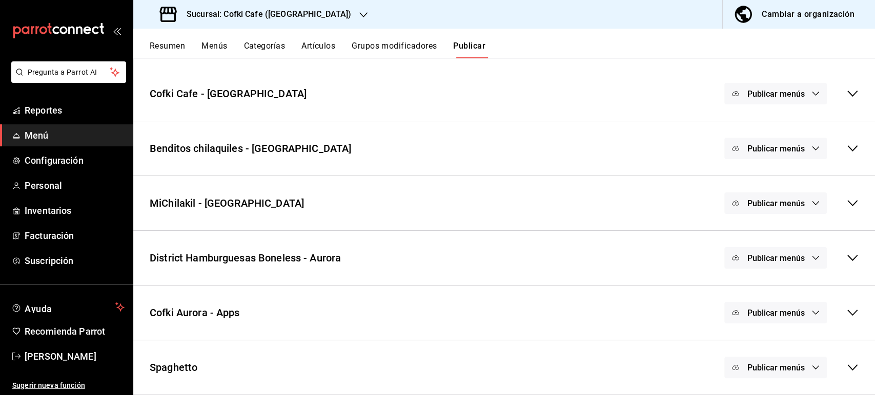
scroll to position [41, 0]
click at [310, 11] on div "Sucursal: Cofki Cafe ([GEOGRAPHIC_DATA])" at bounding box center [256, 14] width 230 height 29
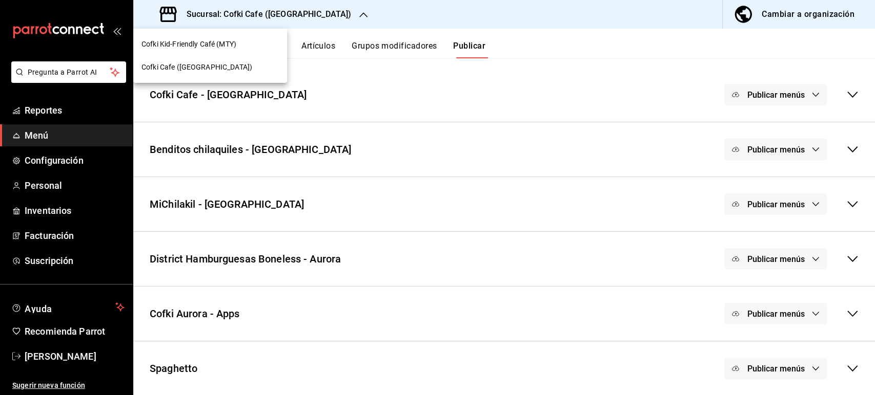
click at [216, 47] on span "Cofki Kid-Friendly Café (MTY)" at bounding box center [188, 44] width 95 height 11
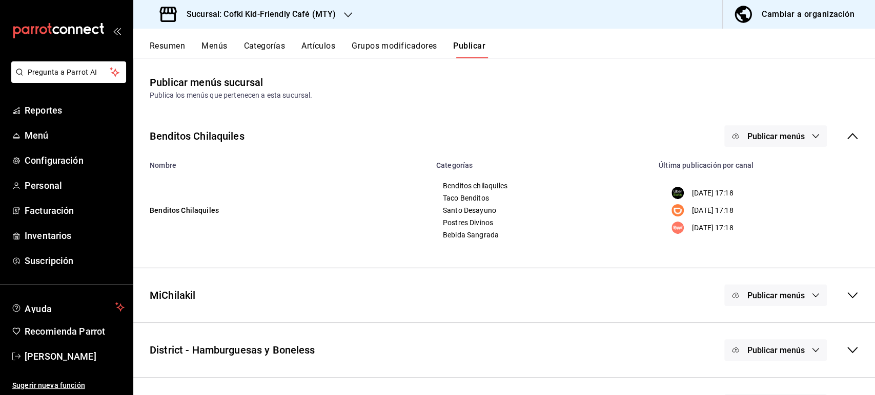
click at [320, 48] on button "Artículos" at bounding box center [318, 49] width 34 height 17
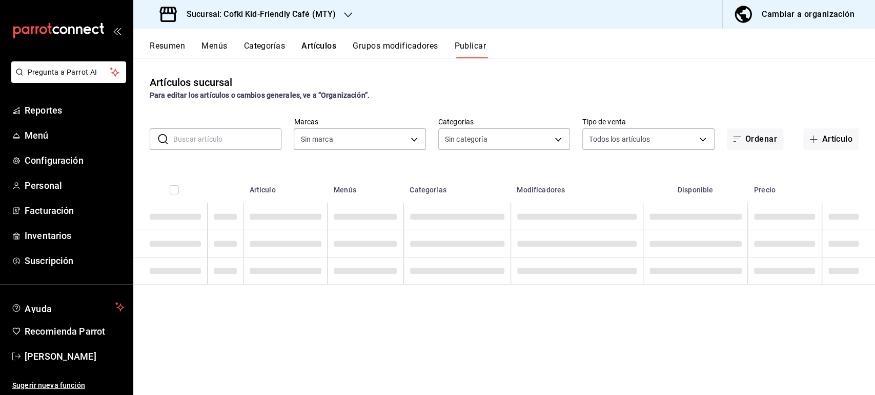
type input "5ff6da85-4441-477b-bcd1-ce360696ef91,5ba13676-dc65-489a-905a-c589769de354,94a8f…"
type input "c30b8039-643b-4819-8db3-b366202bda0a,4587f4d9-7f40-481a-a627-d70d388ccf89,0d8e5…"
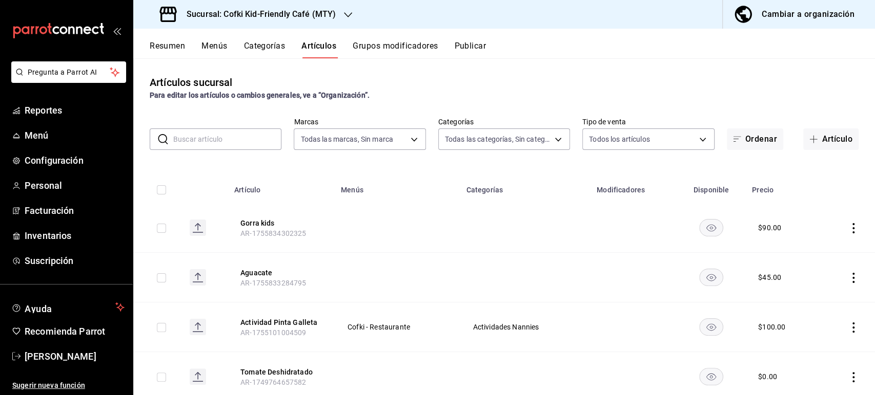
click at [230, 134] on input "text" at bounding box center [227, 139] width 108 height 20
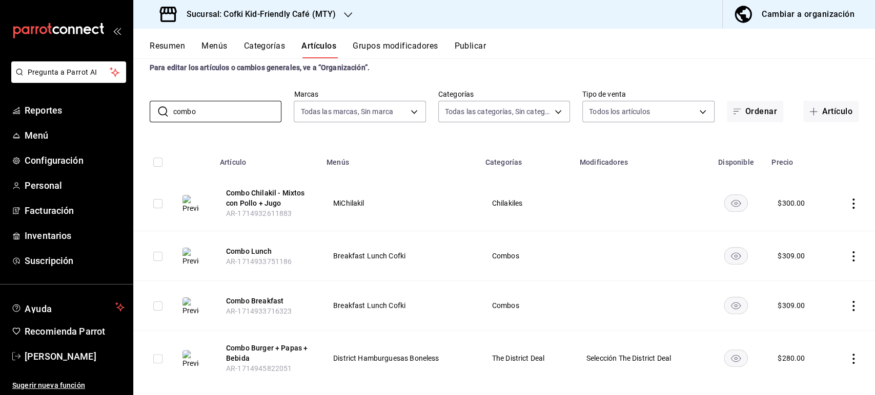
scroll to position [43, 0]
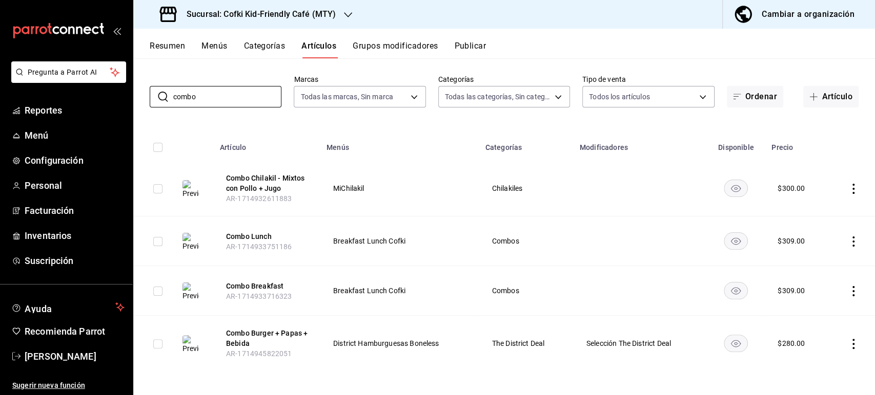
type input "combo"
click at [842, 297] on td at bounding box center [850, 291] width 47 height 50
click at [848, 295] on icon "actions" at bounding box center [853, 291] width 10 height 10
click at [821, 314] on span "Editar" at bounding box center [813, 314] width 27 height 11
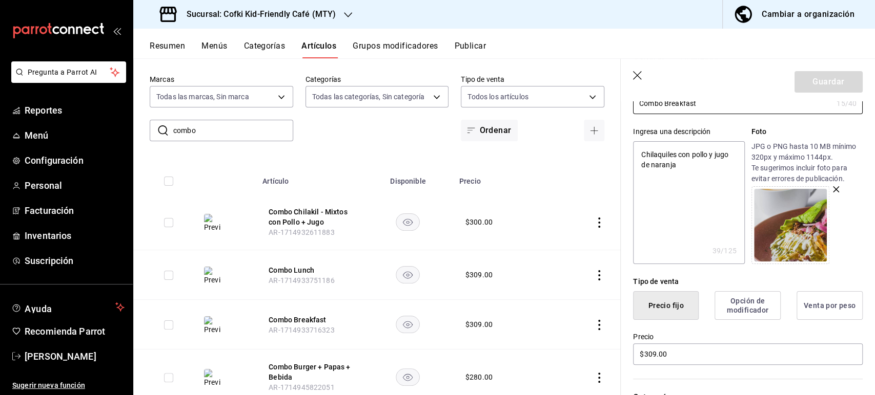
scroll to position [171, 0]
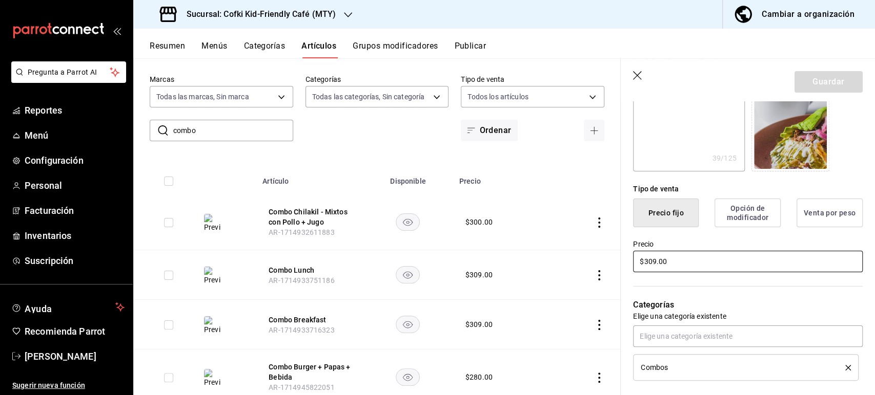
drag, startPoint x: 669, startPoint y: 262, endPoint x: 606, endPoint y: 255, distance: 63.4
click at [606, 255] on main "Artículos sucursal Para editar los artículos o cambios generales, ve a “Organiz…" at bounding box center [503, 226] width 741 height 337
type textarea "x"
type input "$3.00"
type textarea "x"
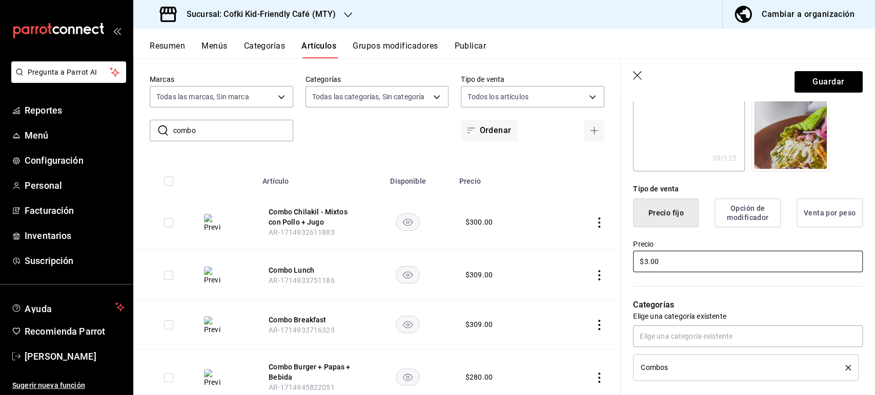
type input "$31.00"
type textarea "x"
type input "$315.00"
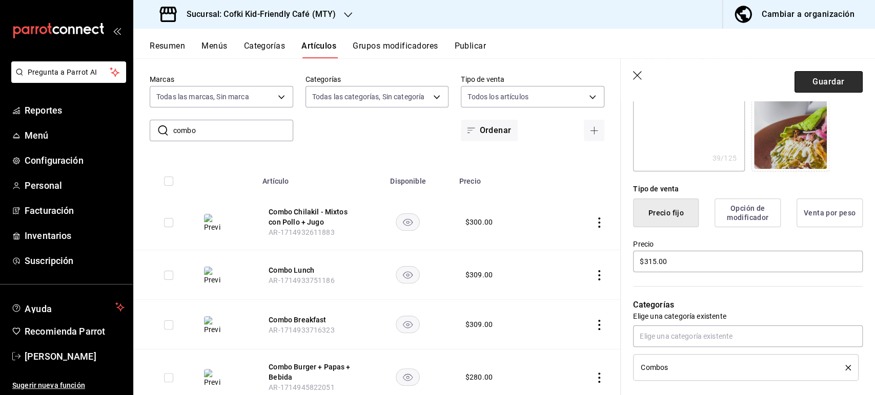
click at [829, 80] on button "Guardar" at bounding box center [828, 82] width 68 height 22
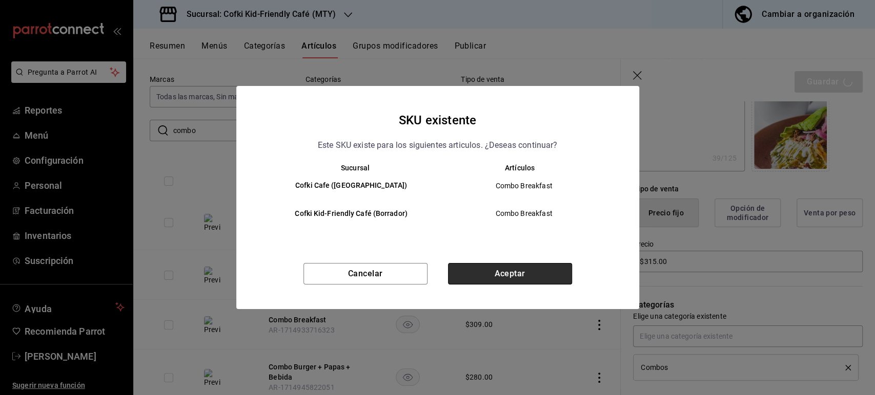
click at [484, 270] on button "Aceptar" at bounding box center [510, 274] width 124 height 22
type textarea "x"
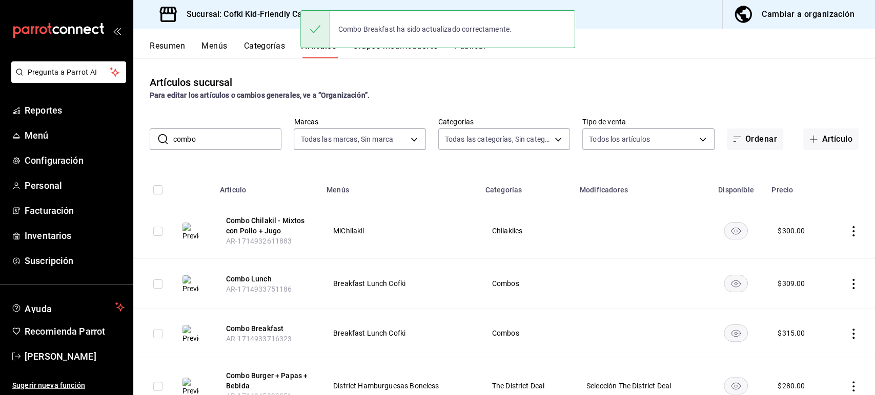
click at [838, 282] on td at bounding box center [850, 284] width 47 height 50
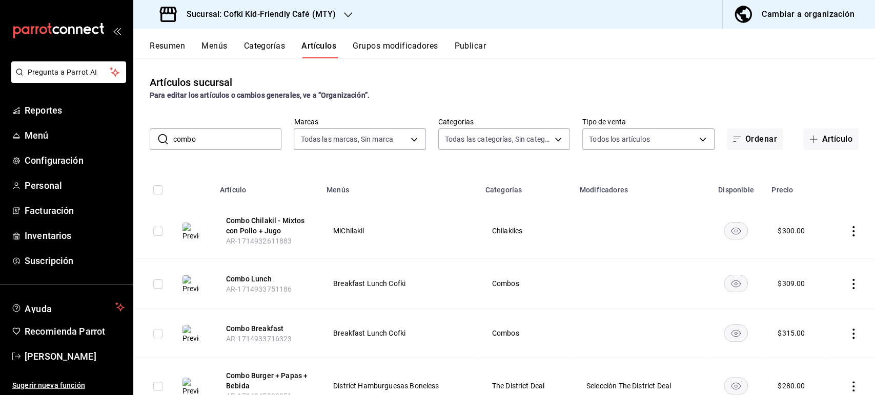
click at [848, 283] on icon "actions" at bounding box center [853, 284] width 10 height 10
click at [816, 302] on span "Editar" at bounding box center [813, 307] width 27 height 11
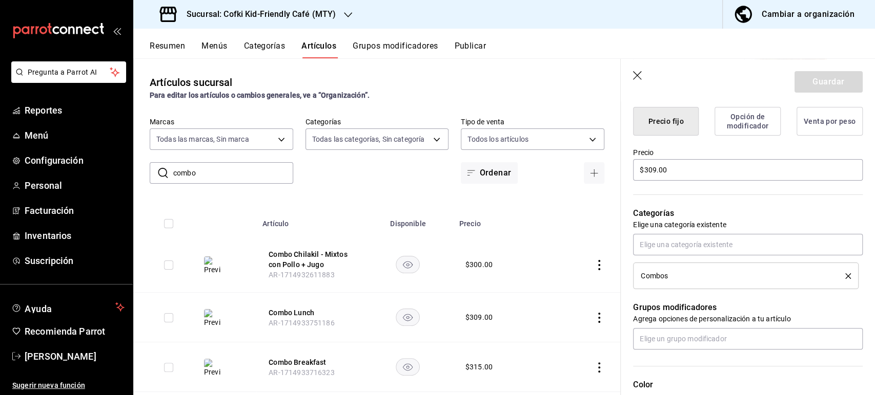
scroll to position [171, 0]
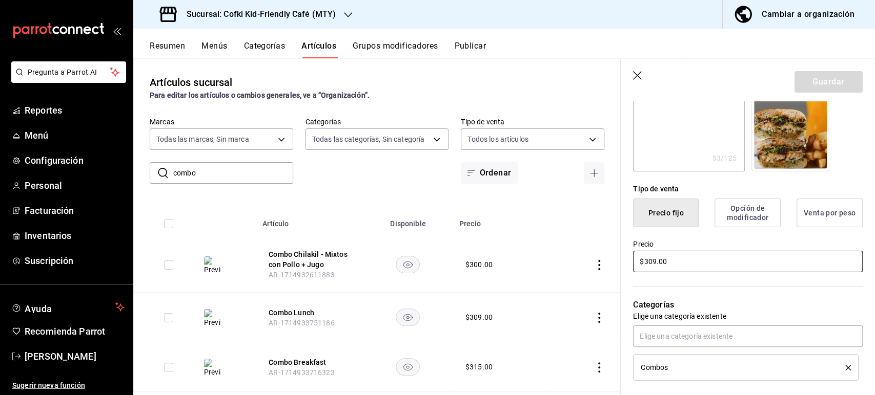
drag, startPoint x: 675, startPoint y: 265, endPoint x: 581, endPoint y: 236, distance: 98.2
click at [584, 240] on main "Artículos sucursal Para editar los artículos o cambios generales, ve a “Organiz…" at bounding box center [503, 226] width 741 height 337
type textarea "x"
type input "$3.00"
type textarea "x"
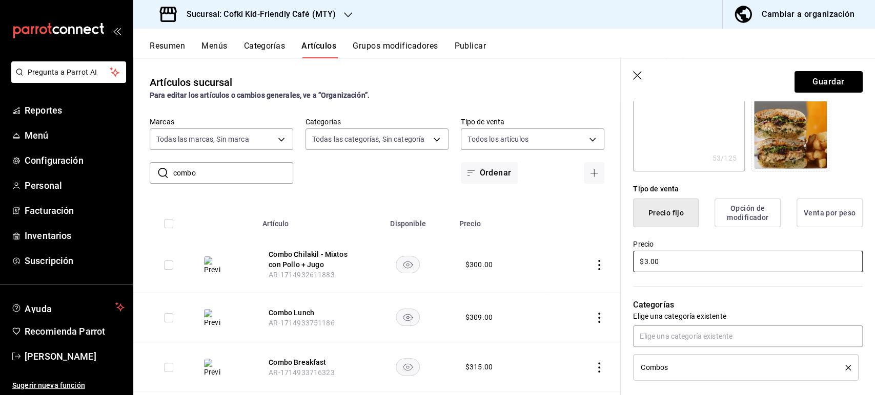
type input "$31.00"
type textarea "x"
type input "$315.00"
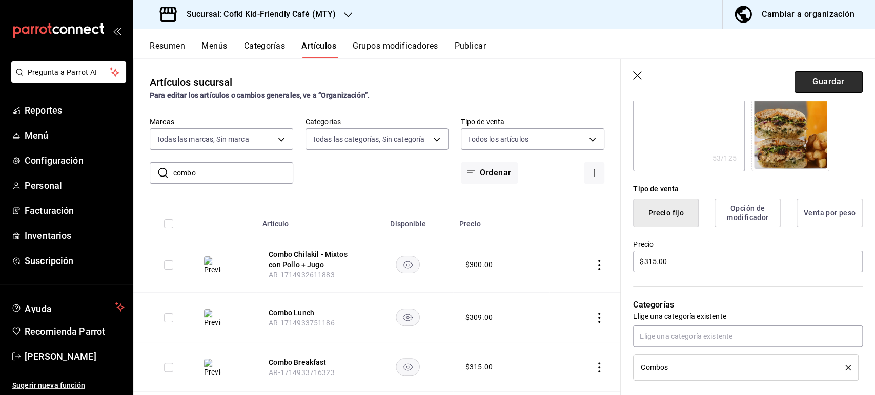
click at [832, 80] on button "Guardar" at bounding box center [828, 82] width 68 height 22
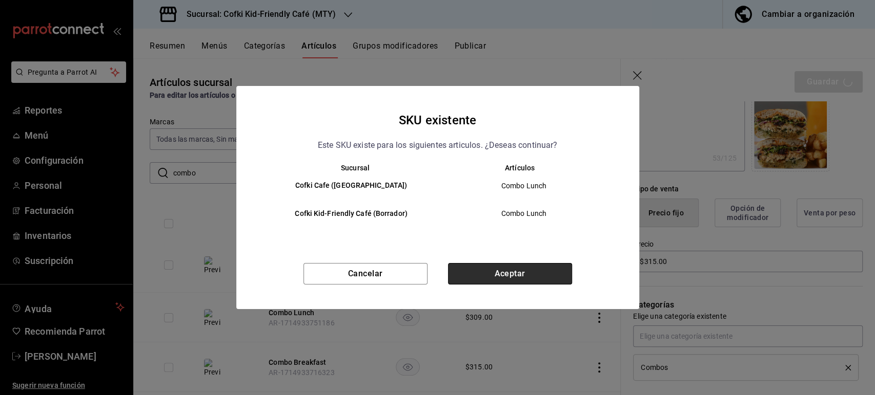
click at [521, 278] on button "Aceptar" at bounding box center [510, 274] width 124 height 22
type textarea "x"
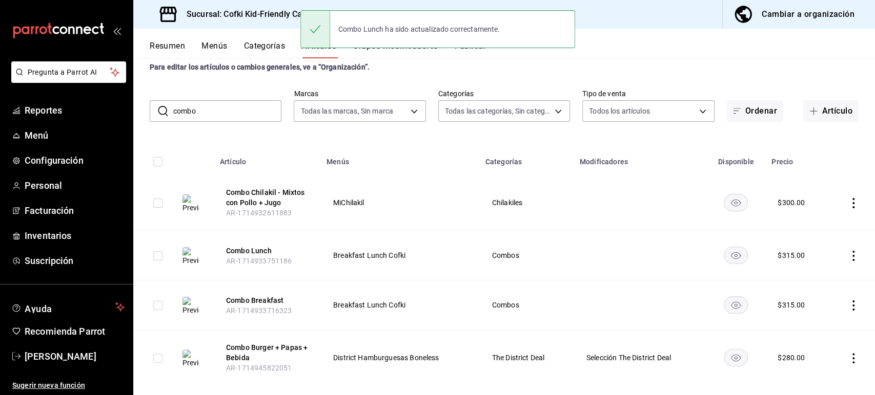
scroll to position [43, 0]
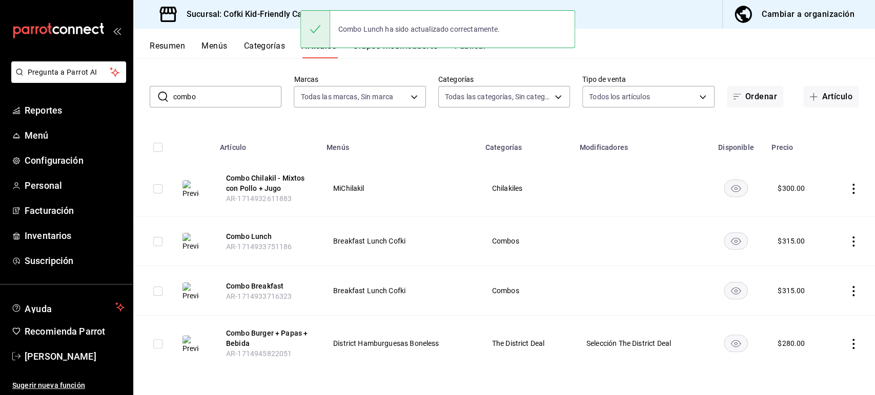
drag, startPoint x: 202, startPoint y: 92, endPoint x: 139, endPoint y: 73, distance: 65.3
click at [141, 75] on div "​ combo ​ Marcas Todas las marcas, Sin marca 5ff6da85-4441-477b-bcd1-ce360696ef…" at bounding box center [503, 91] width 741 height 33
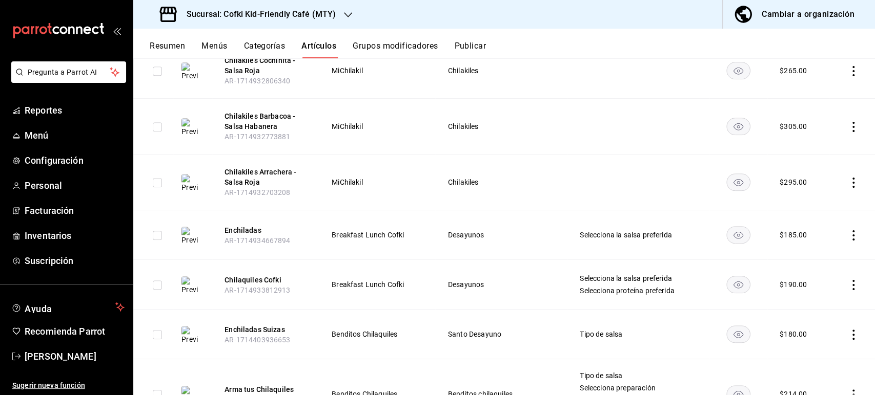
scroll to position [512, 0]
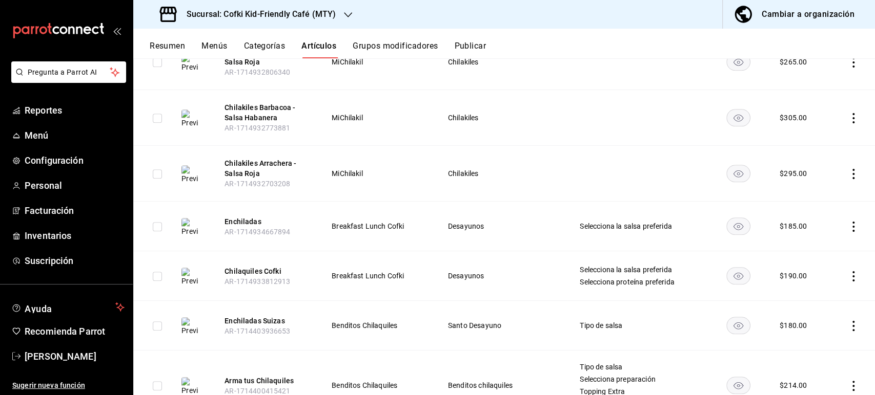
type input "chila"
click at [848, 224] on icon "actions" at bounding box center [853, 227] width 10 height 10
click at [818, 243] on li "Editar" at bounding box center [804, 250] width 61 height 21
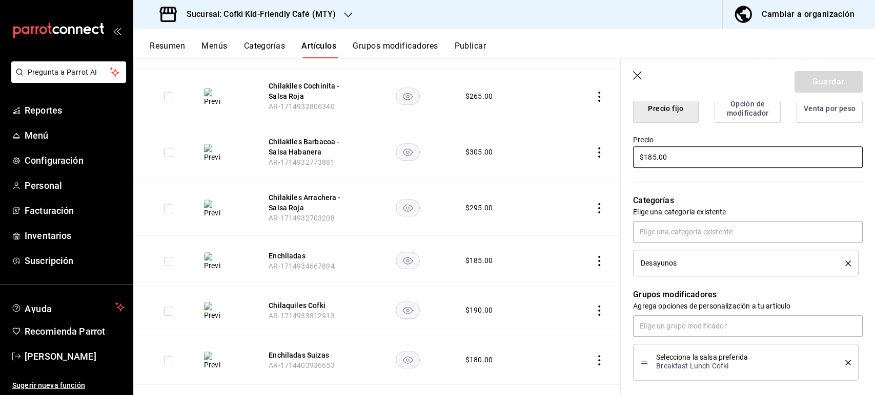
scroll to position [227, 0]
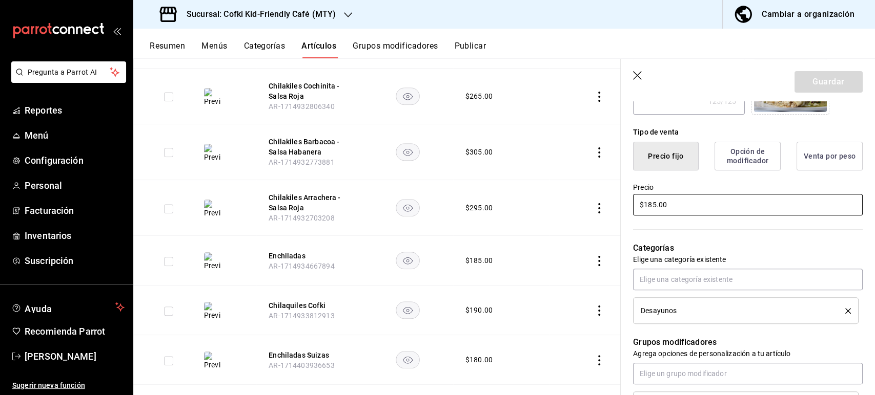
drag, startPoint x: 642, startPoint y: 189, endPoint x: 614, endPoint y: 180, distance: 29.0
click at [617, 184] on main "Artículos sucursal Para editar los artículos o cambios generales, ve a “Organiz…" at bounding box center [503, 226] width 741 height 337
type textarea "x"
type input "$1.00"
type textarea "x"
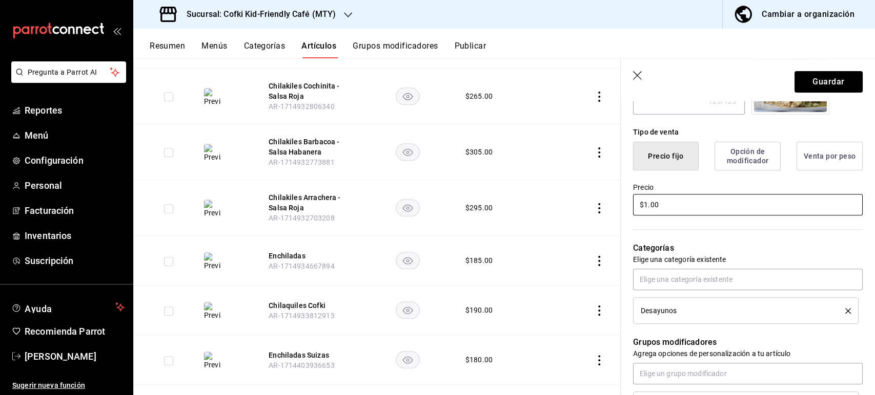
type input "$19.00"
type textarea "x"
type input "$194.00"
click at [836, 87] on button "Guardar" at bounding box center [828, 82] width 68 height 22
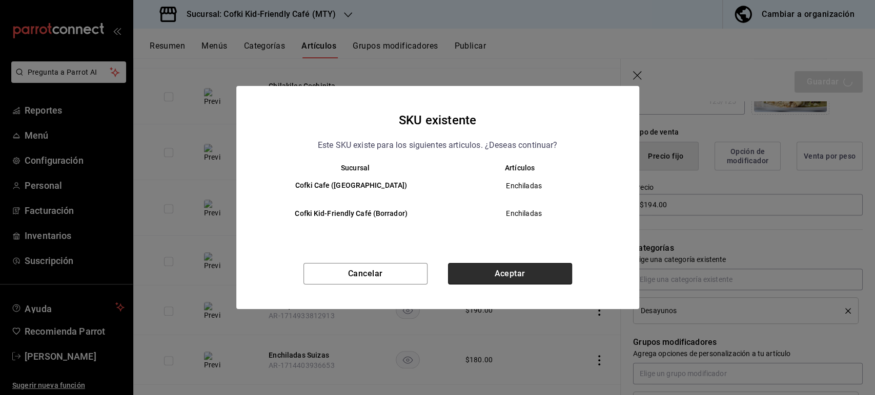
click at [530, 272] on button "Aceptar" at bounding box center [510, 274] width 124 height 22
type textarea "x"
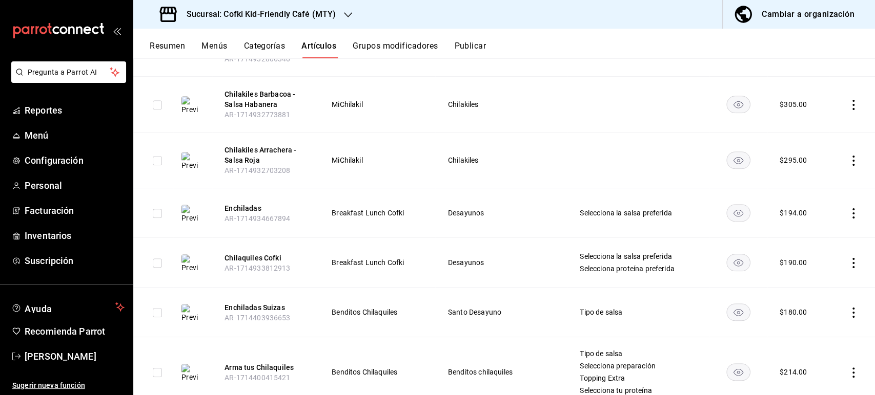
scroll to position [569, 0]
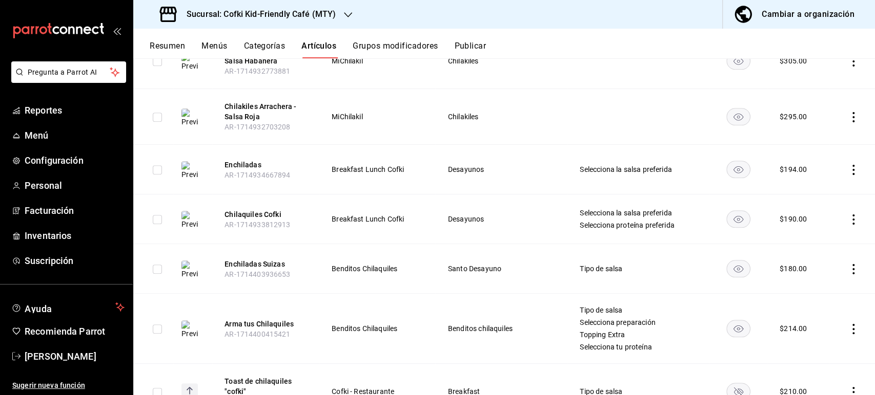
click at [848, 216] on icon "actions" at bounding box center [853, 220] width 10 height 10
click at [829, 238] on li "Editar" at bounding box center [804, 242] width 61 height 21
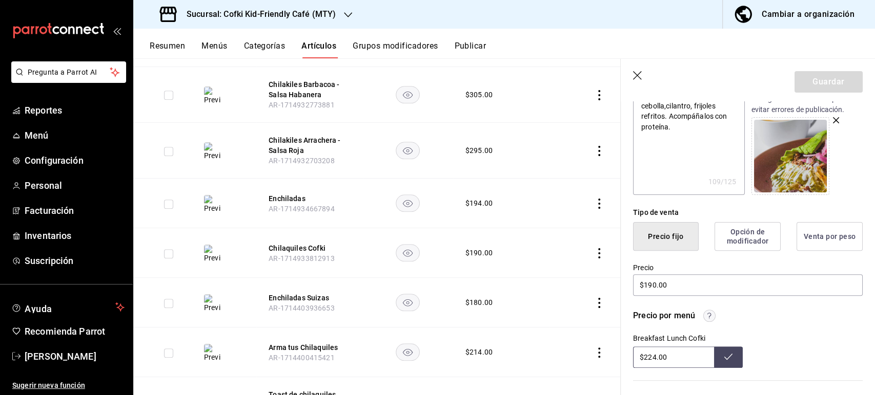
scroll to position [284, 0]
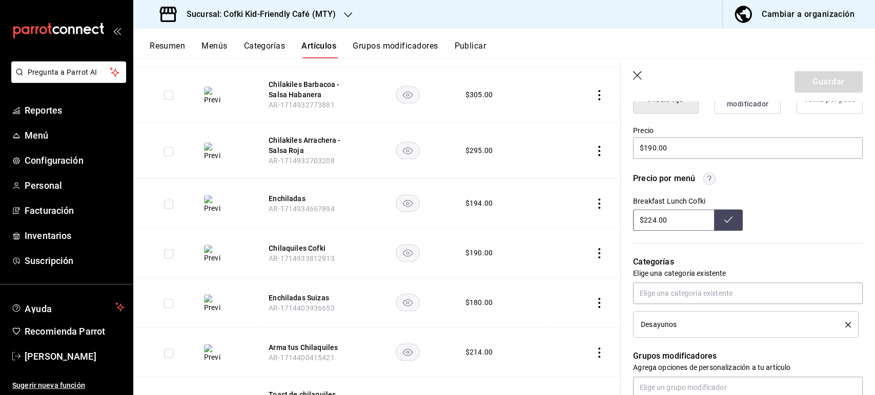
drag, startPoint x: 672, startPoint y: 222, endPoint x: 592, endPoint y: 205, distance: 82.1
click at [600, 210] on main "Artículos sucursal Para editar los artículos o cambios generales, ve a “Organiz…" at bounding box center [503, 226] width 741 height 337
type input "$229.00"
click at [721, 227] on button at bounding box center [728, 221] width 29 height 22
click at [635, 77] on icon "button" at bounding box center [637, 75] width 9 height 9
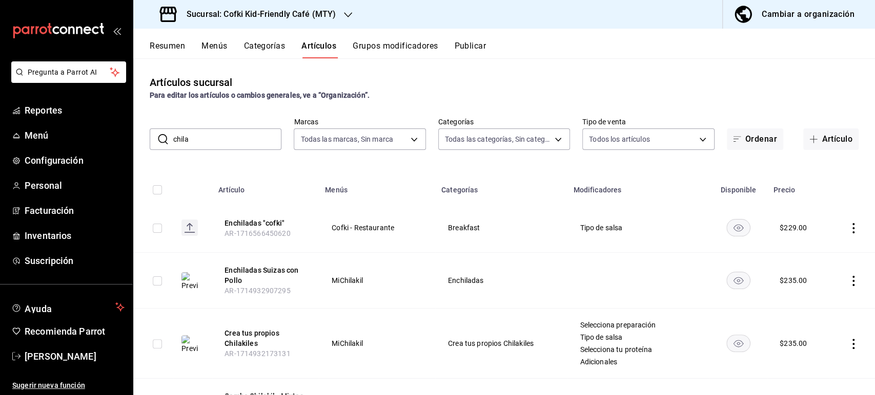
drag, startPoint x: 140, startPoint y: 111, endPoint x: 133, endPoint y: 98, distance: 14.4
click at [138, 107] on div "Artículos sucursal Para editar los artículos o cambios generales, ve a “Organiz…" at bounding box center [503, 226] width 741 height 337
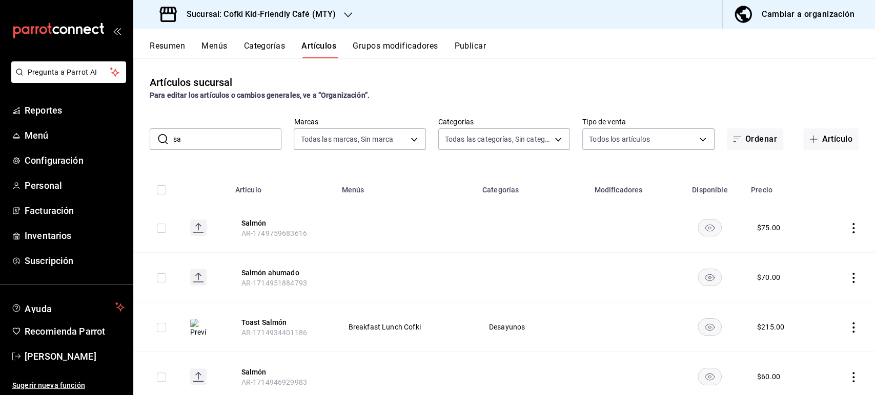
type input "s"
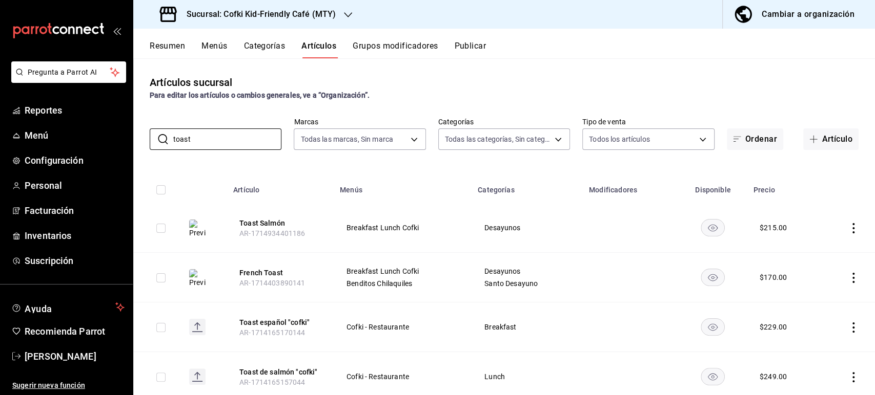
type input "toast"
click at [848, 229] on icon "actions" at bounding box center [853, 228] width 10 height 10
click at [822, 252] on span "Editar" at bounding box center [813, 251] width 27 height 11
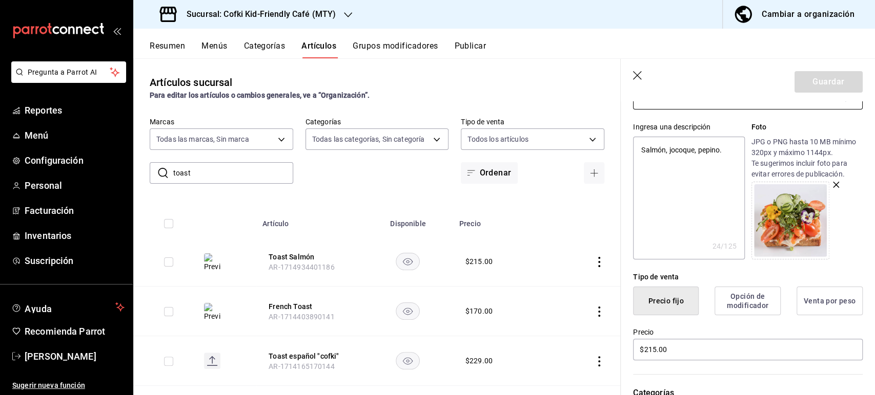
scroll to position [171, 0]
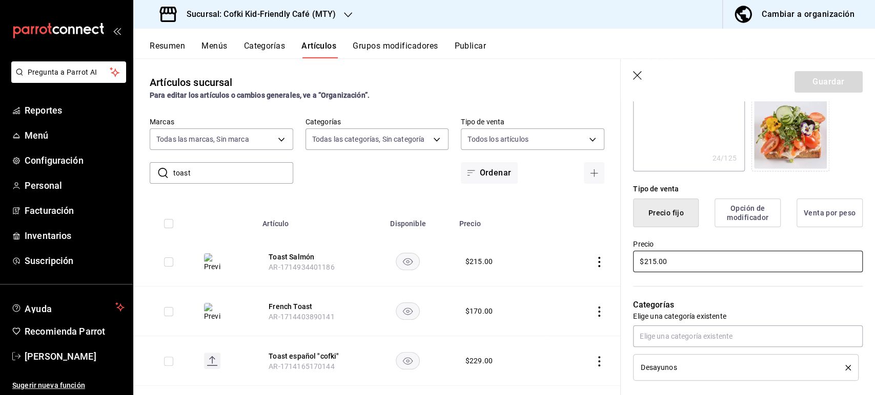
drag, startPoint x: 652, startPoint y: 253, endPoint x: 614, endPoint y: 247, distance: 38.4
click at [616, 253] on main "Artículos sucursal Para editar los artículos o cambios generales, ve a “Organiz…" at bounding box center [503, 226] width 741 height 337
type textarea "x"
type input "$2.00"
type textarea "x"
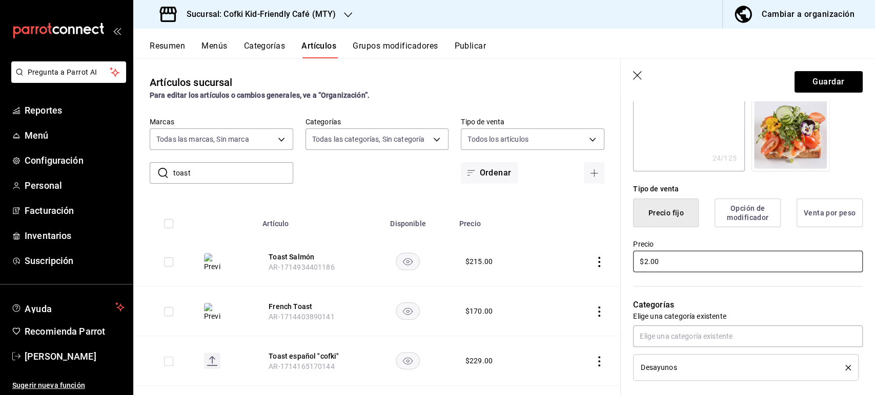
type input "$22.00"
type textarea "x"
type input "$229.00"
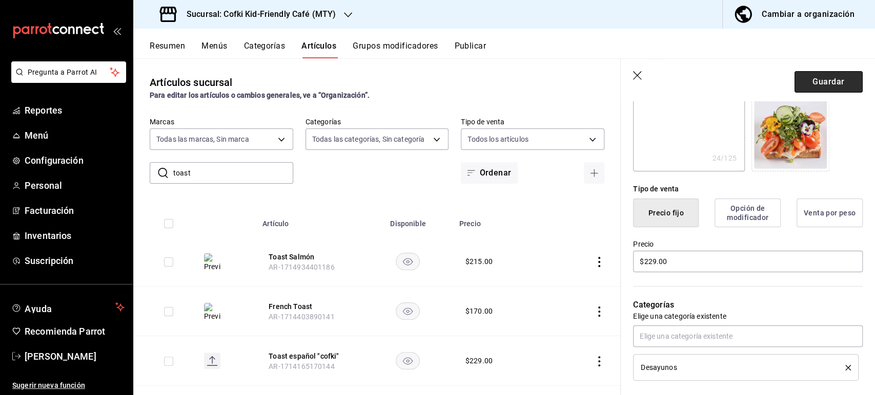
click at [822, 82] on button "Guardar" at bounding box center [828, 82] width 68 height 22
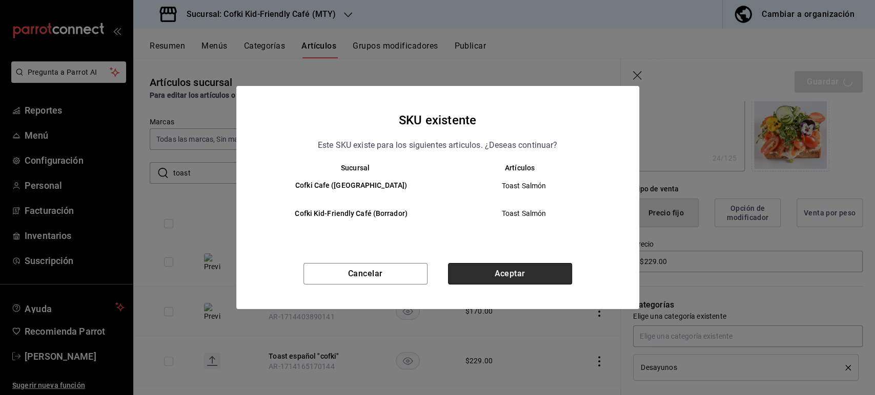
click at [514, 275] on button "Aceptar" at bounding box center [510, 274] width 124 height 22
type textarea "x"
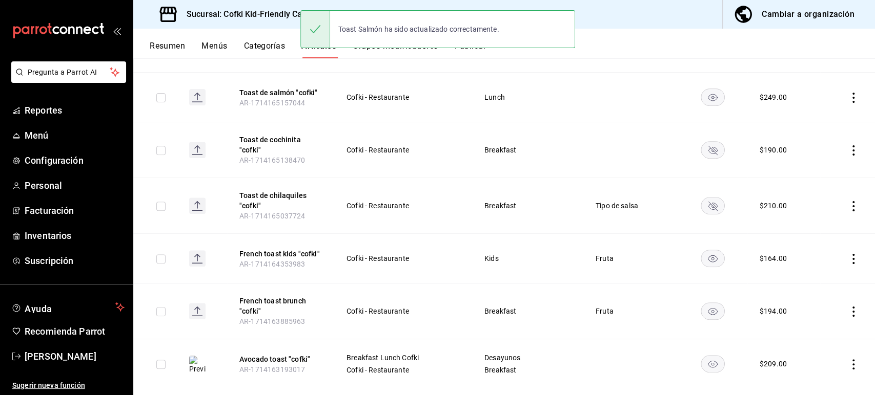
scroll to position [284, 0]
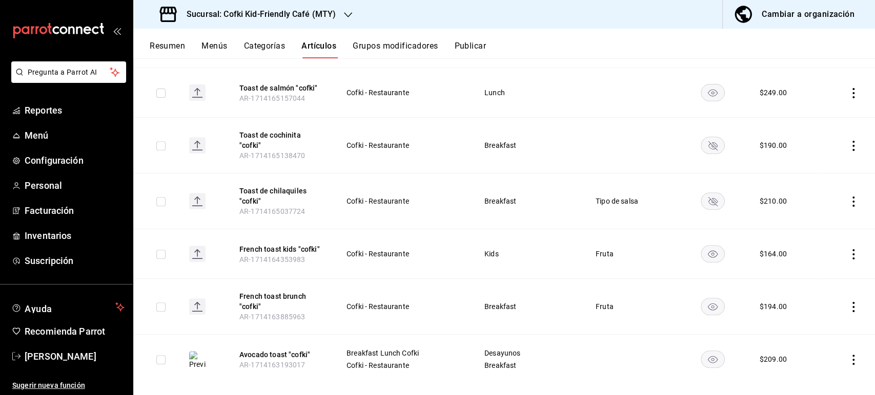
click at [848, 359] on icon "actions" at bounding box center [853, 360] width 10 height 10
click at [820, 327] on span "Editar" at bounding box center [813, 326] width 27 height 11
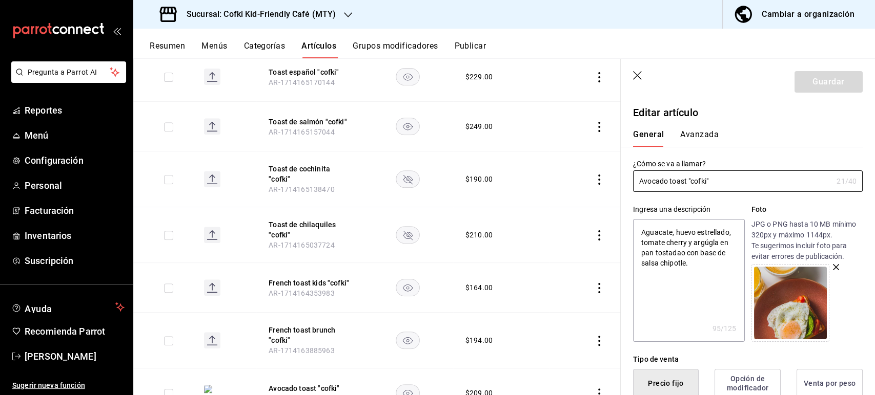
scroll to position [227, 0]
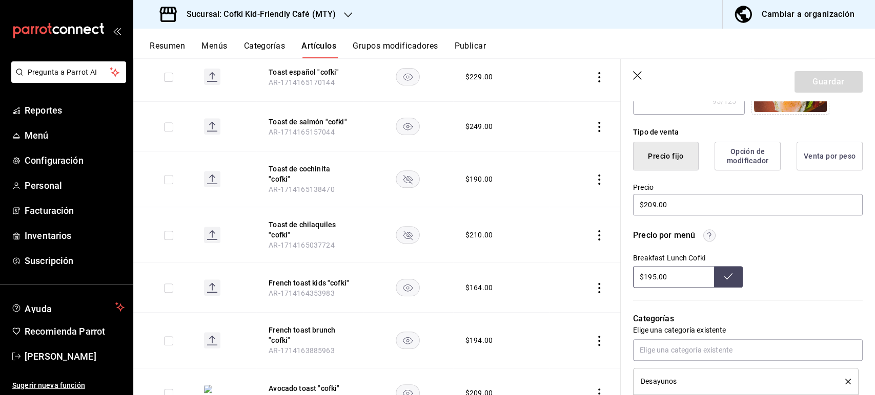
drag, startPoint x: 663, startPoint y: 270, endPoint x: 614, endPoint y: 269, distance: 49.2
click at [627, 267] on div "Precio por menú Breakfast Lunch Cofki $195.00" at bounding box center [741, 252] width 242 height 71
type input "$209.00"
click at [728, 279] on button at bounding box center [728, 277] width 29 height 22
click at [637, 76] on icon "button" at bounding box center [637, 75] width 9 height 9
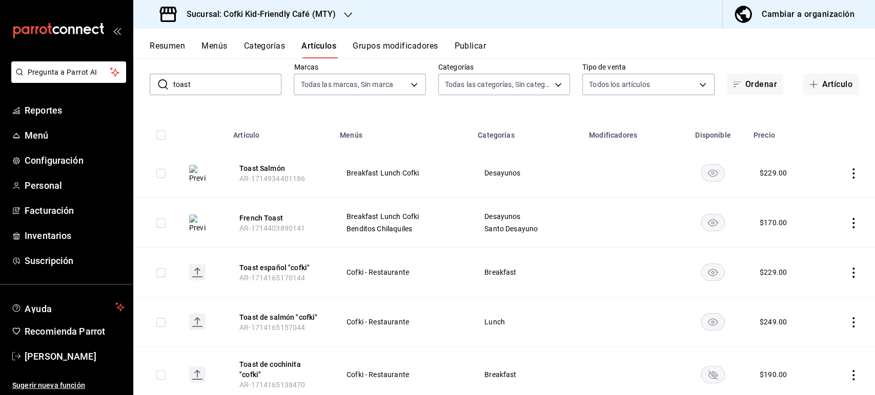
scroll to position [12, 0]
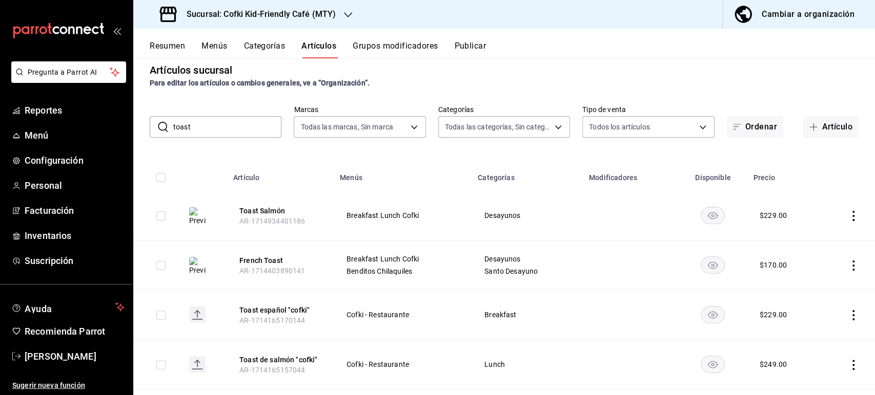
click at [852, 261] on icon "actions" at bounding box center [853, 266] width 2 height 10
click at [819, 288] on span "Editar" at bounding box center [813, 288] width 27 height 11
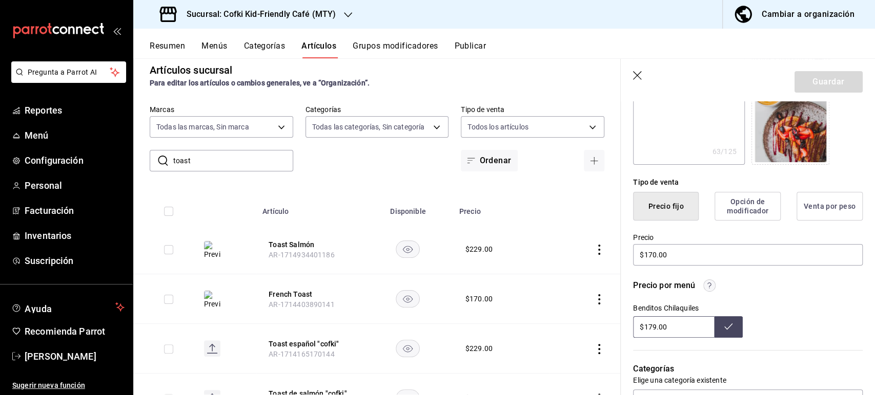
scroll to position [171, 0]
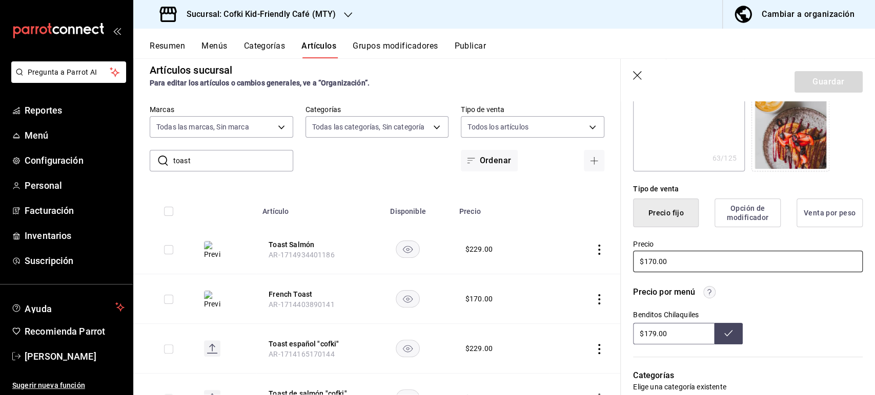
drag, startPoint x: 586, startPoint y: 253, endPoint x: 546, endPoint y: 237, distance: 42.5
click at [557, 247] on main "Artículos sucursal Para editar los artículos o cambios generales, ve a “Organiz…" at bounding box center [503, 226] width 741 height 337
type textarea "x"
type input "$1.00"
type textarea "x"
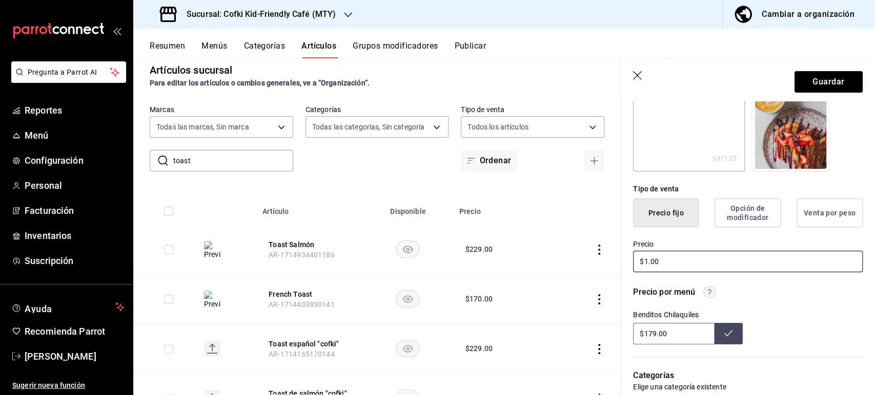
type input "$17.00"
type textarea "x"
type input "$179.00"
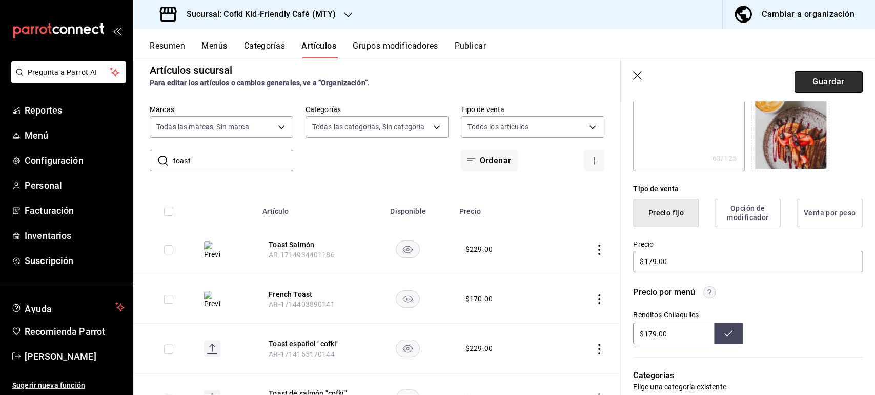
click at [816, 74] on button "Guardar" at bounding box center [828, 82] width 68 height 22
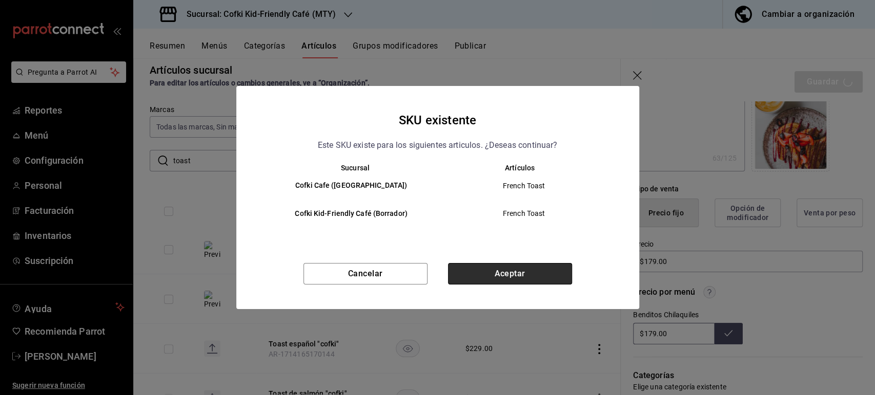
click at [514, 272] on button "Aceptar" at bounding box center [510, 274] width 124 height 22
type textarea "x"
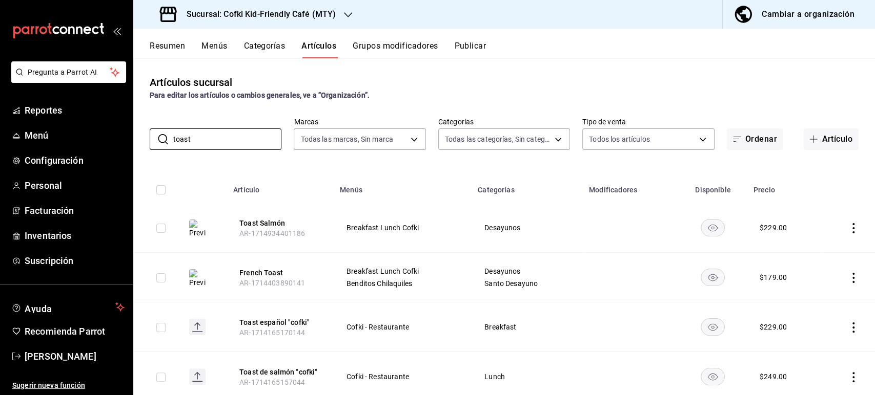
drag, startPoint x: 201, startPoint y: 141, endPoint x: 90, endPoint y: 122, distance: 112.3
click at [94, 123] on div "Pregunta a Parrot AI Reportes Menú Configuración Personal Facturación Inventari…" at bounding box center [437, 197] width 875 height 395
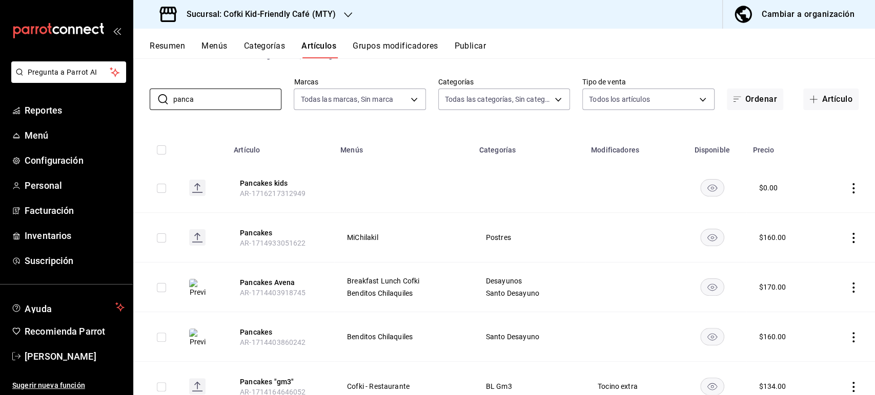
scroll to position [114, 0]
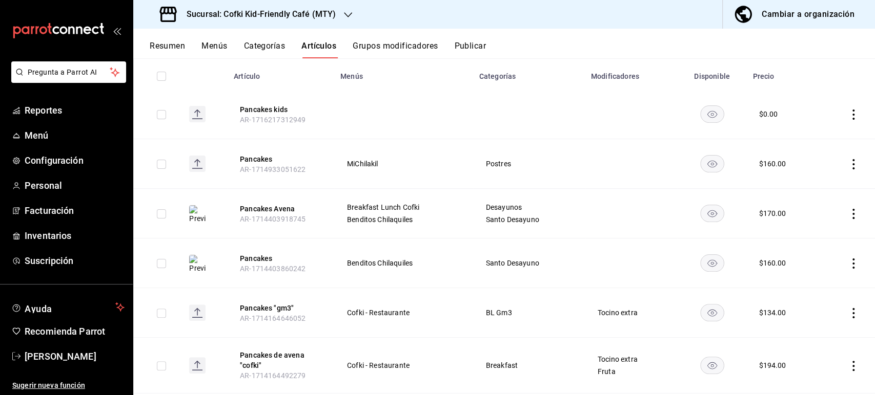
type input "panca"
click at [852, 214] on icon "actions" at bounding box center [853, 214] width 2 height 10
click at [811, 235] on span "Editar" at bounding box center [813, 237] width 27 height 11
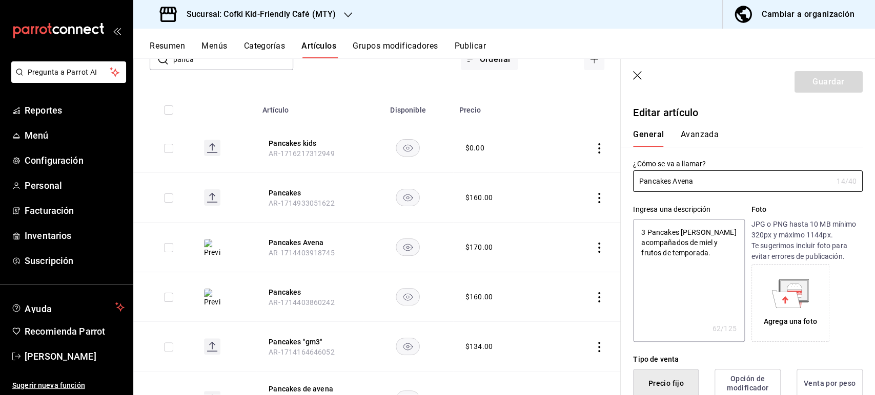
type textarea "x"
type input "$170.00"
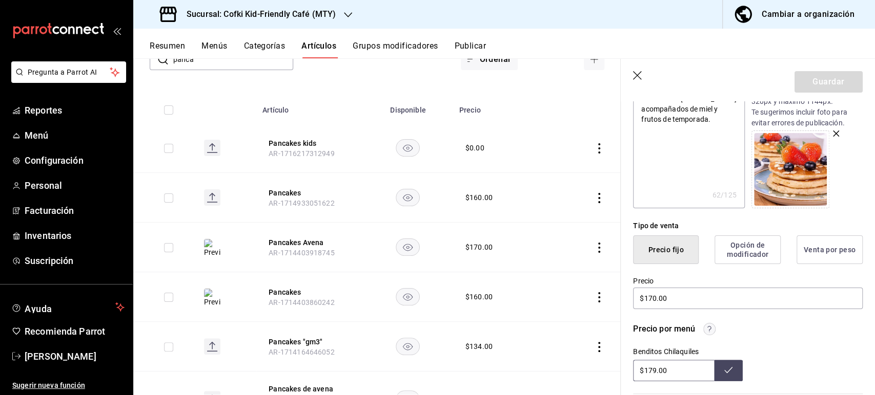
scroll to position [114, 0]
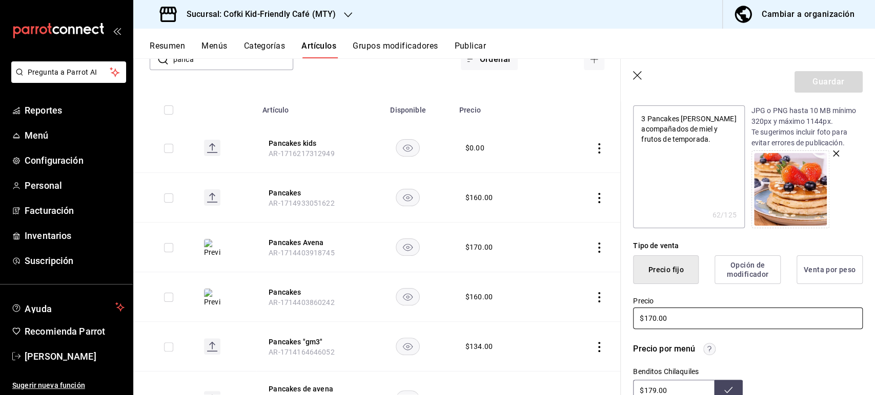
click at [676, 317] on input "$170.00" at bounding box center [748, 319] width 230 height 22
click at [635, 79] on icon "button" at bounding box center [638, 76] width 10 height 10
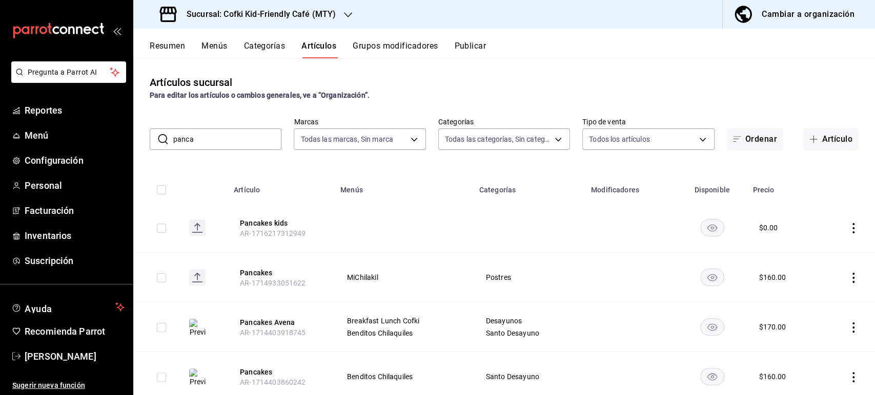
click at [184, 139] on input "panca" at bounding box center [227, 139] width 108 height 20
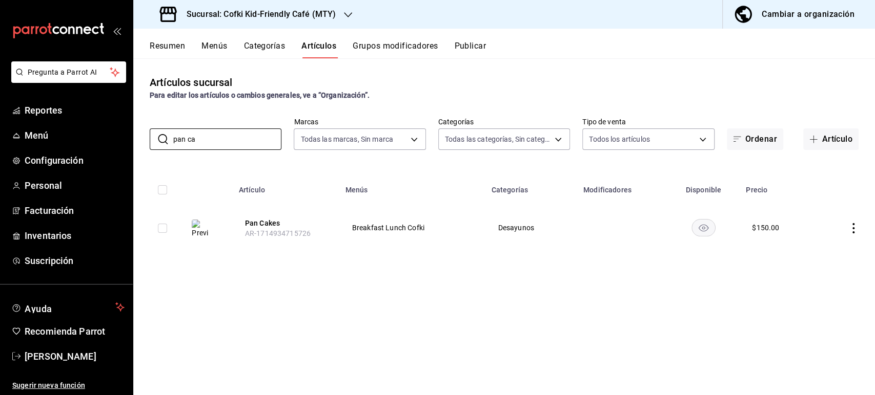
type input "pan ca"
click at [853, 228] on icon "actions" at bounding box center [853, 228] width 10 height 10
click at [826, 249] on span "Editar" at bounding box center [822, 251] width 27 height 11
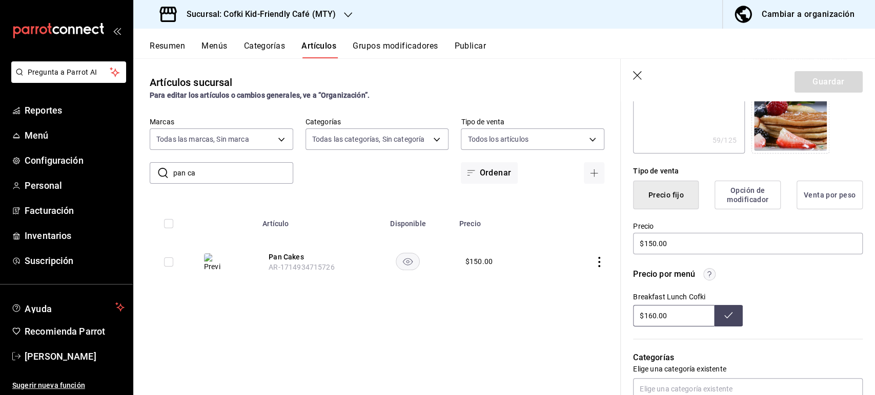
scroll to position [227, 0]
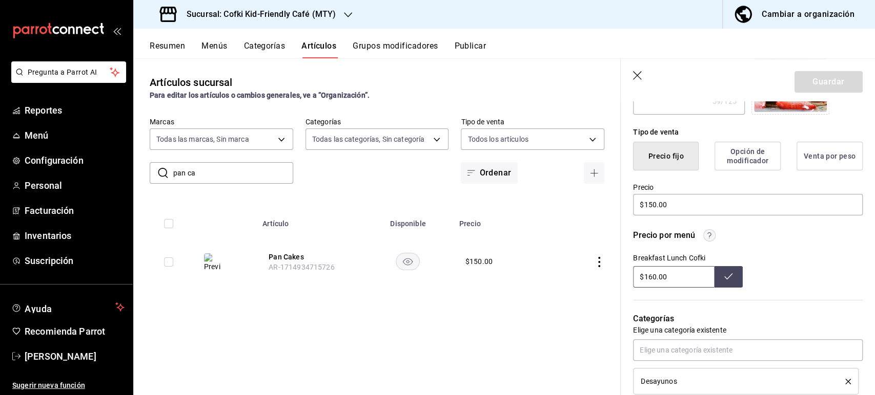
drag, startPoint x: 599, startPoint y: 255, endPoint x: 592, endPoint y: 253, distance: 7.6
click at [598, 254] on main "Artículos sucursal Para editar los artículos o cambios generales, ve a “Organiz…" at bounding box center [503, 226] width 741 height 337
type input "$169.00"
click at [724, 278] on icon at bounding box center [728, 277] width 8 height 6
click at [637, 74] on icon "button" at bounding box center [638, 76] width 10 height 10
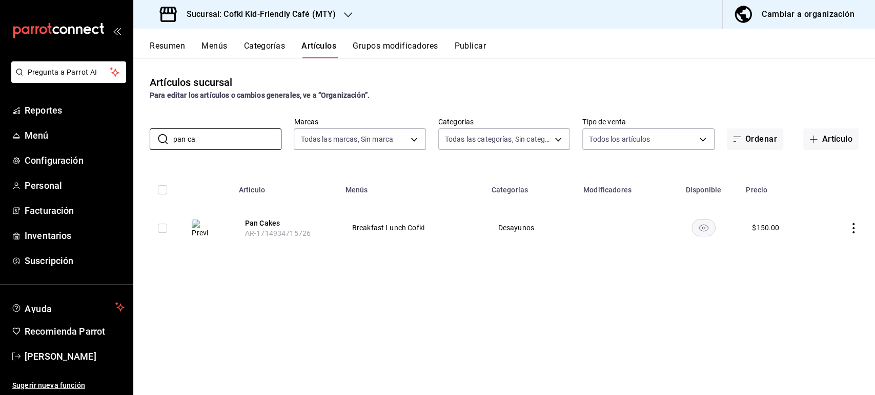
drag, startPoint x: 160, startPoint y: 132, endPoint x: 145, endPoint y: 125, distance: 17.0
click at [148, 128] on div "​ pan ca ​ Marcas Todas las marcas, Sin marca 5ff6da85-4441-477b-bcd1-ce360696e…" at bounding box center [503, 133] width 741 height 33
click at [145, 125] on div "​ pan ca ​ Marcas Todas las marcas, Sin marca 5ff6da85-4441-477b-bcd1-ce360696e…" at bounding box center [503, 133] width 741 height 33
drag, startPoint x: 174, startPoint y: 135, endPoint x: 116, endPoint y: 131, distance: 58.1
click at [116, 132] on div "Pregunta a Parrot AI Reportes Menú Configuración Personal Facturación Inventari…" at bounding box center [437, 197] width 875 height 395
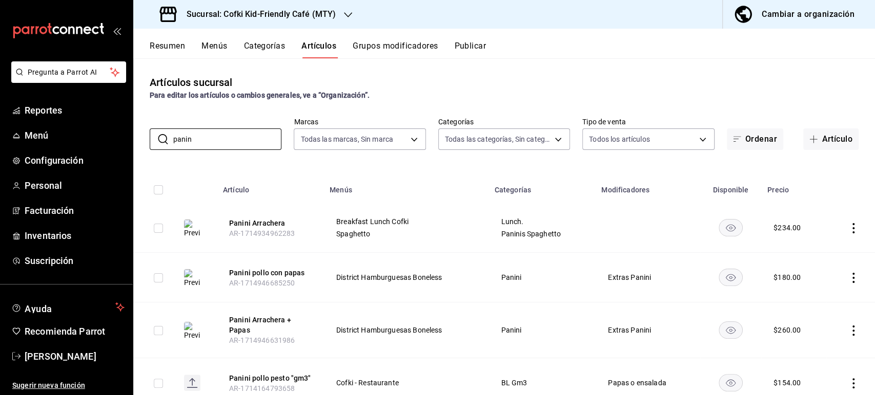
type input "panin"
click at [836, 191] on th at bounding box center [850, 187] width 49 height 33
click at [848, 227] on icon "actions" at bounding box center [853, 228] width 10 height 10
click at [820, 251] on span "Editar" at bounding box center [813, 251] width 27 height 11
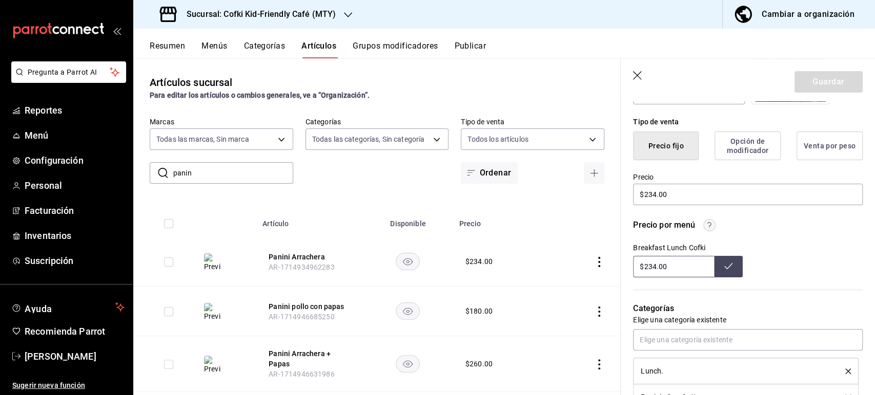
scroll to position [171, 0]
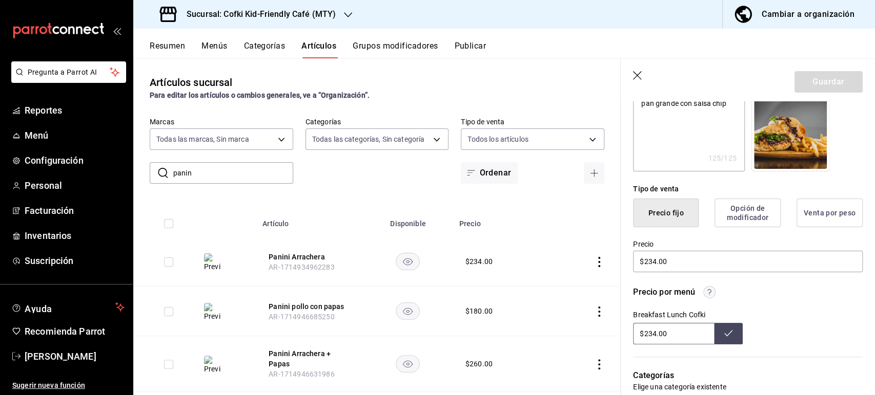
click at [638, 76] on icon "button" at bounding box center [638, 76] width 10 height 10
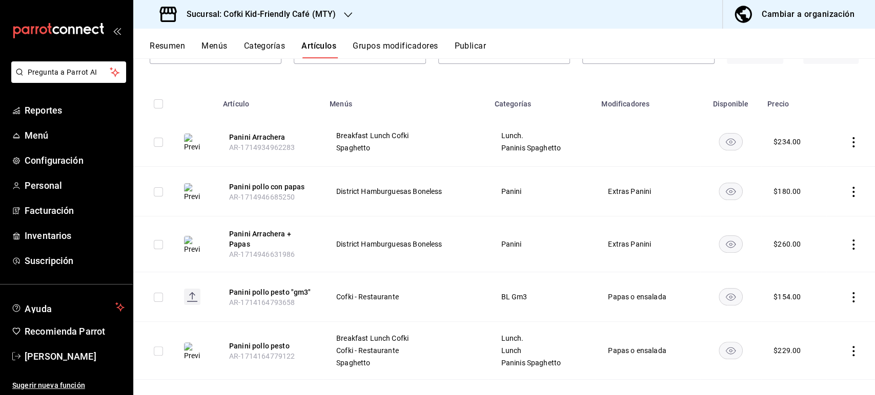
scroll to position [114, 0]
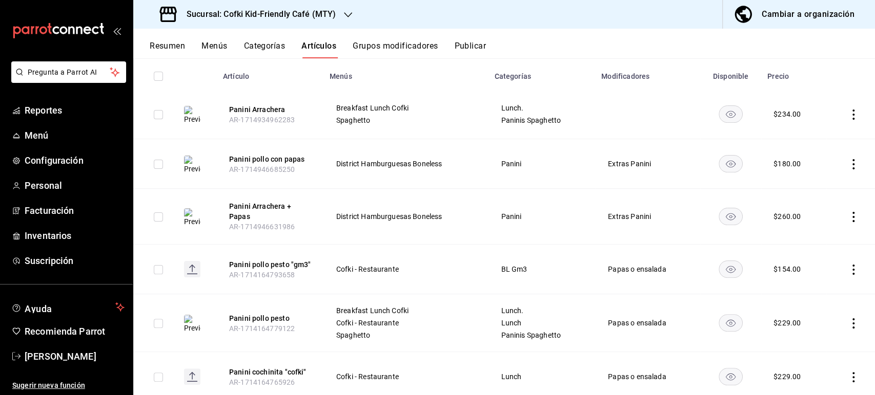
click at [848, 321] on icon "actions" at bounding box center [853, 324] width 10 height 10
click at [818, 321] on span "Editar" at bounding box center [813, 326] width 27 height 11
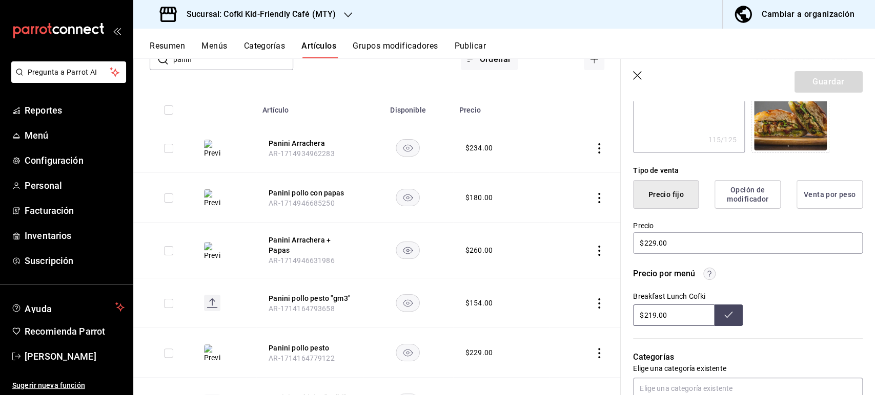
scroll to position [227, 0]
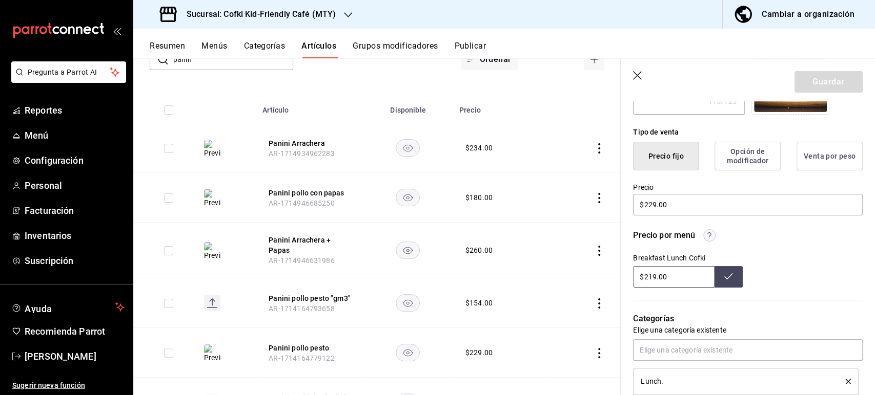
drag, startPoint x: 636, startPoint y: 270, endPoint x: 574, endPoint y: 260, distance: 62.4
click at [577, 266] on main "Artículos sucursal Para editar los artículos o cambios generales, ve a “Organiz…" at bounding box center [503, 226] width 741 height 337
type input "$229.00"
click at [734, 267] on button at bounding box center [728, 277] width 29 height 22
click at [633, 75] on icon "button" at bounding box center [638, 76] width 10 height 10
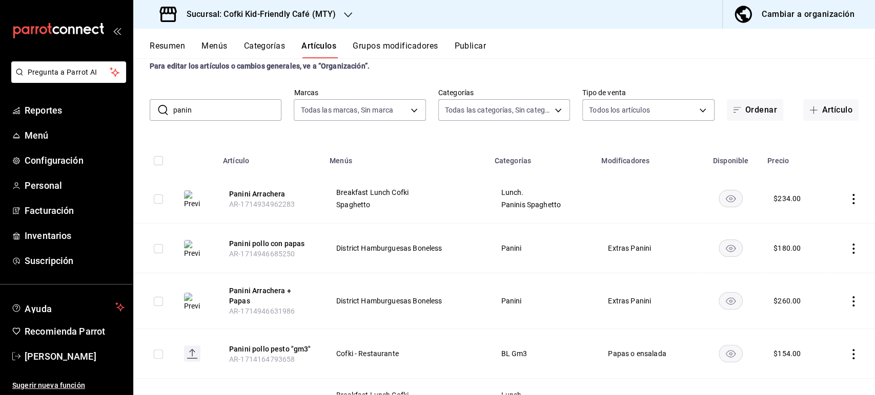
scroll to position [16, 0]
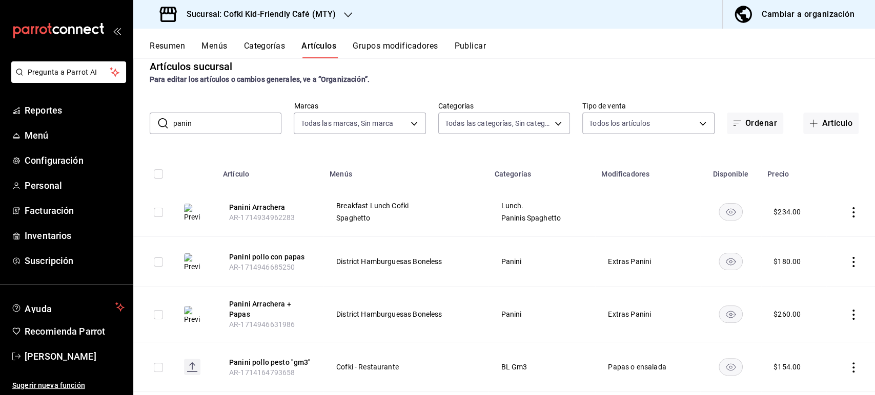
click at [848, 208] on icon "actions" at bounding box center [853, 212] width 10 height 10
click at [805, 237] on span "Editar" at bounding box center [813, 236] width 27 height 11
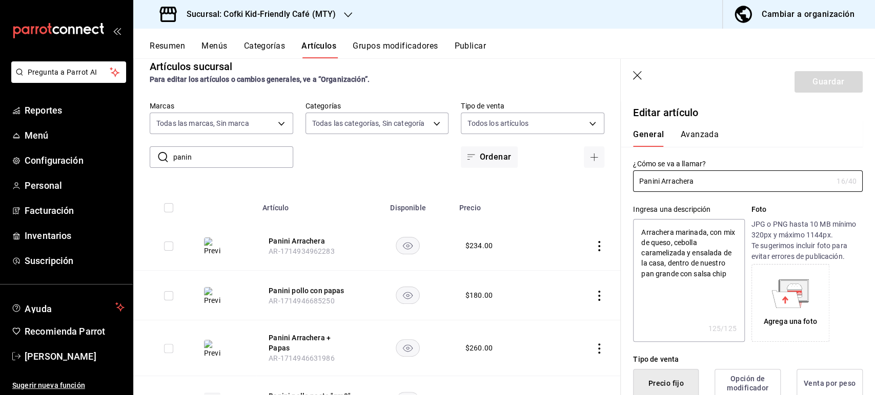
type textarea "x"
type input "$234.00"
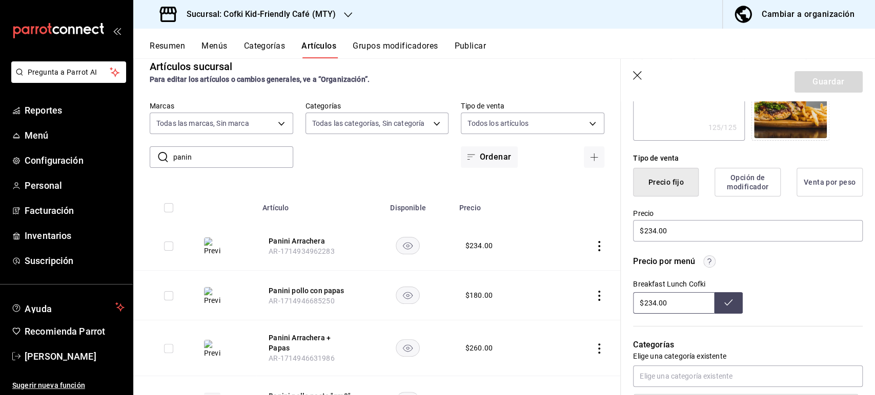
scroll to position [227, 0]
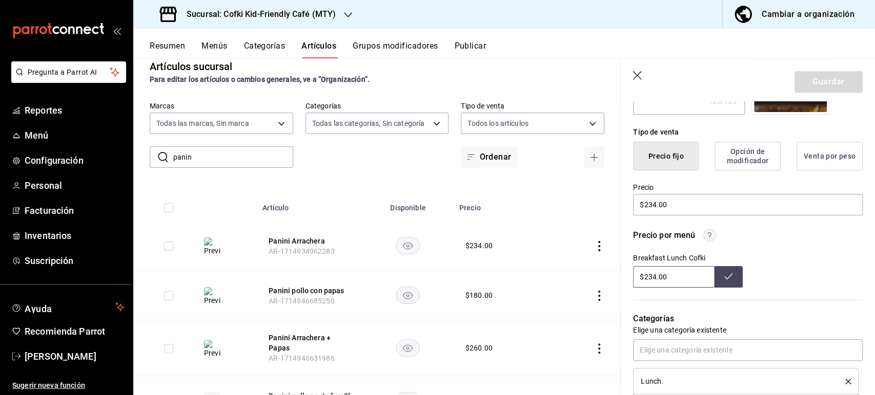
drag, startPoint x: 656, startPoint y: 273, endPoint x: 596, endPoint y: 257, distance: 61.5
click at [607, 265] on main "Artículos sucursal Para editar los artículos o cambios generales, ve a “Organiz…" at bounding box center [503, 226] width 741 height 337
type input "$239.00"
click at [732, 281] on button at bounding box center [728, 277] width 29 height 22
click at [640, 73] on icon "button" at bounding box center [638, 76] width 10 height 10
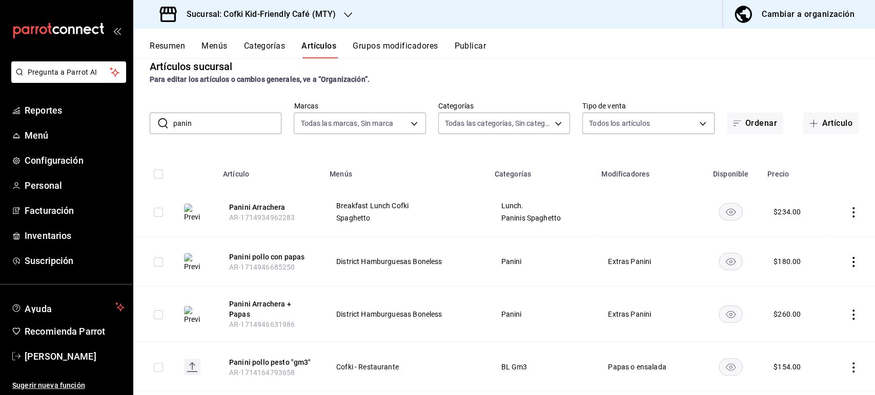
click at [475, 48] on button "Publicar" at bounding box center [470, 49] width 32 height 17
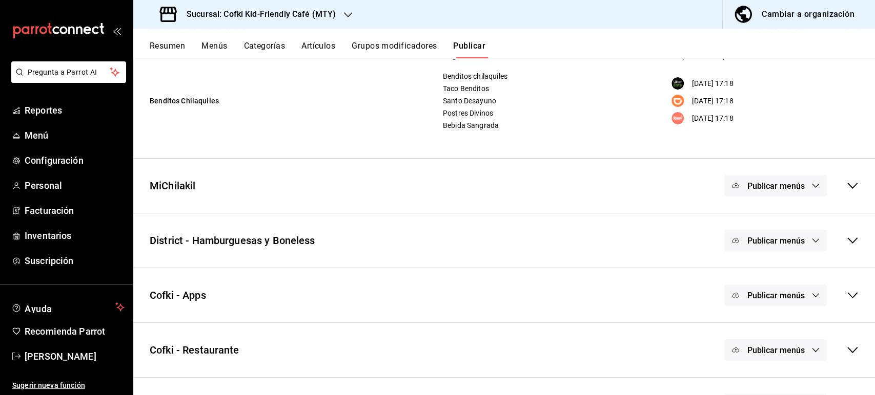
scroll to position [147, 0]
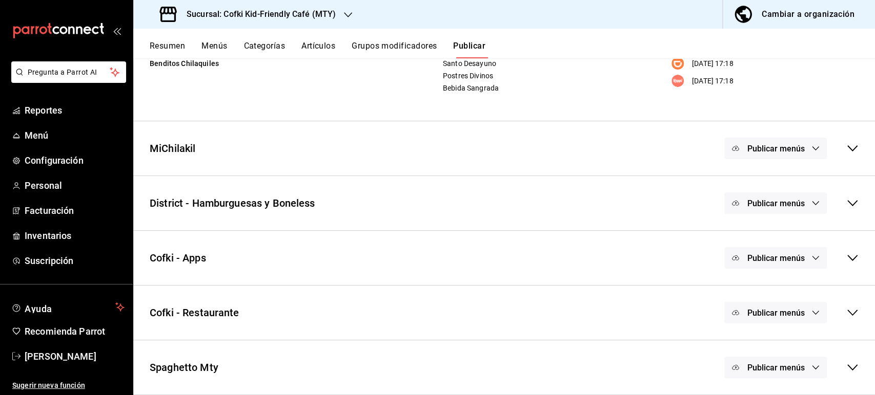
click at [847, 256] on icon at bounding box center [852, 258] width 12 height 12
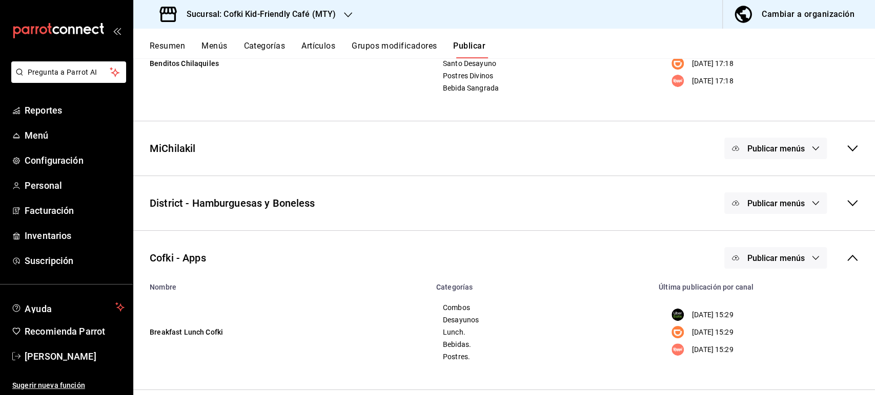
click at [811, 260] on icon "button" at bounding box center [815, 258] width 8 height 8
click at [767, 285] on li "Uber Eats" at bounding box center [766, 291] width 76 height 29
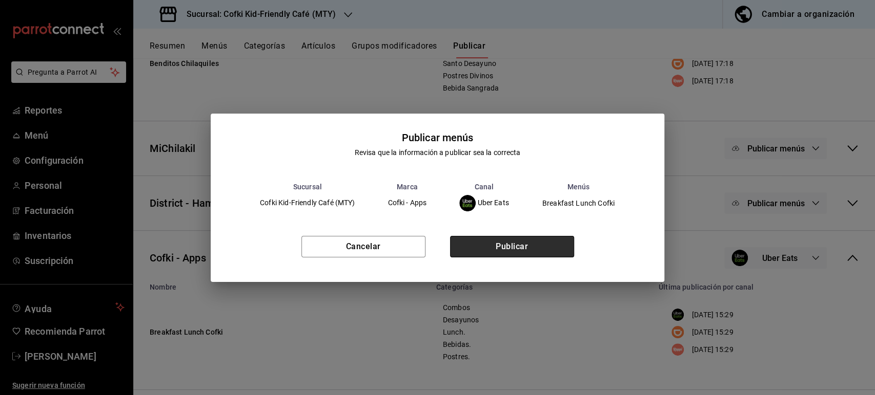
click at [546, 248] on button "Publicar" at bounding box center [512, 247] width 124 height 22
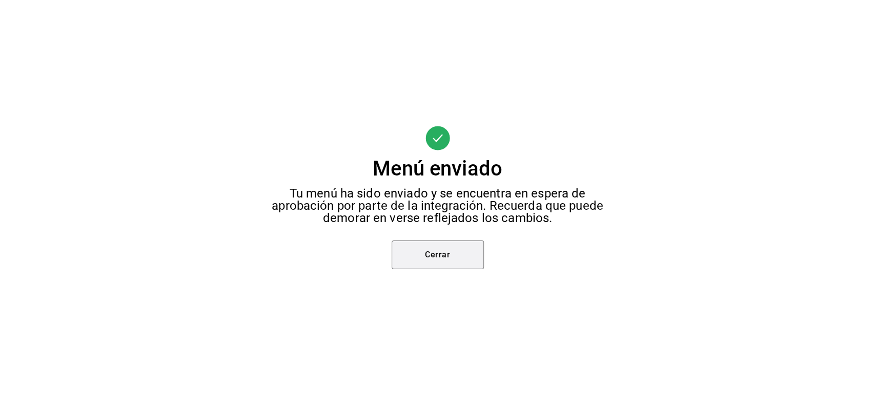
click at [464, 252] on button "Cerrar" at bounding box center [437, 255] width 92 height 29
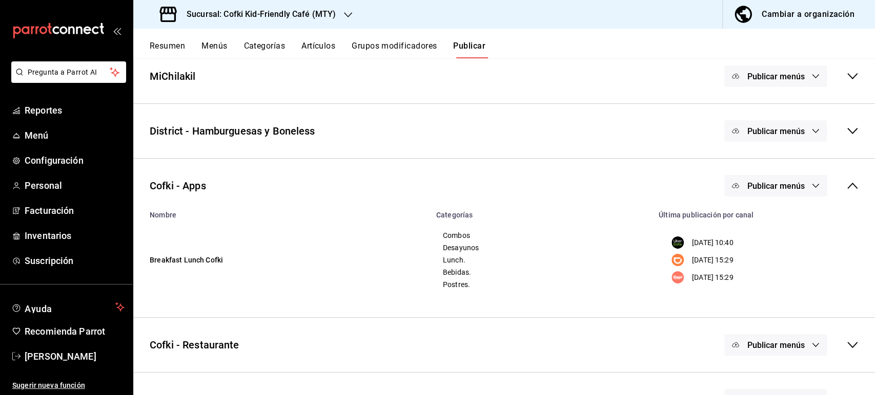
scroll to position [88, 0]
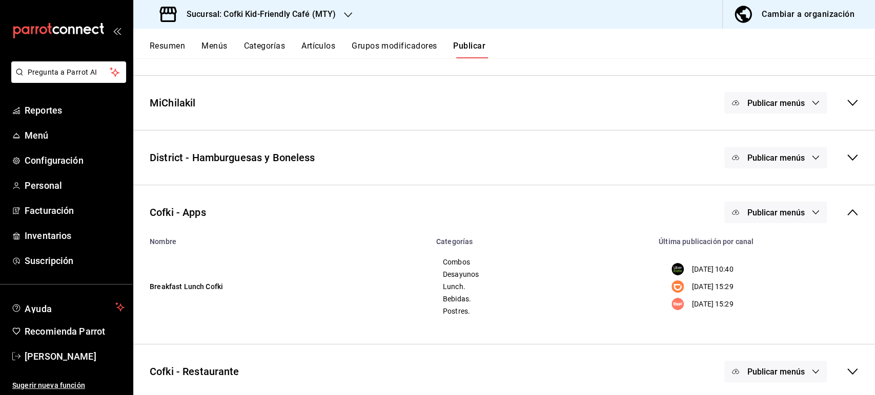
click at [772, 213] on span "Publicar menús" at bounding box center [774, 213] width 57 height 10
click at [763, 278] on div at bounding box center [751, 274] width 29 height 16
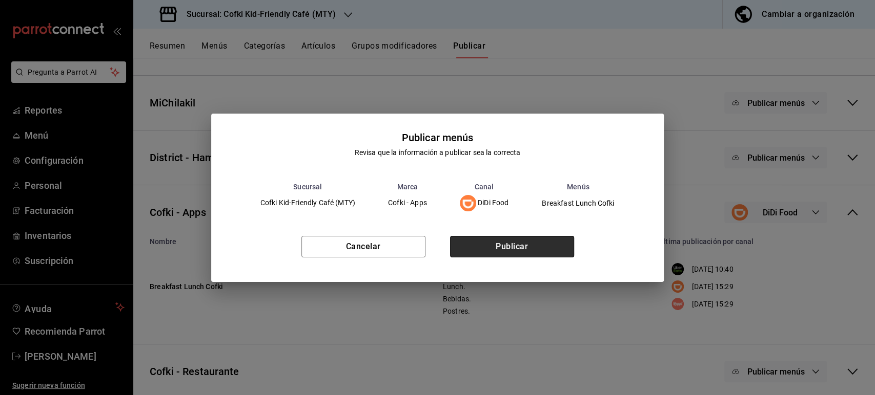
click at [533, 246] on button "Publicar" at bounding box center [512, 247] width 124 height 22
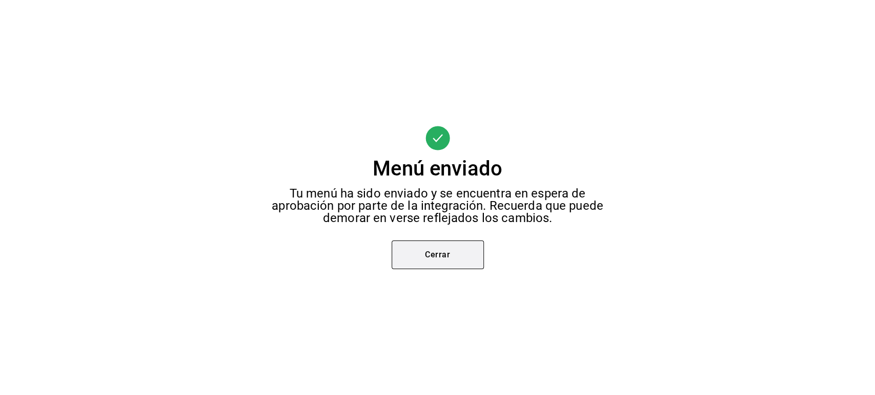
click at [475, 259] on button "Cerrar" at bounding box center [437, 255] width 92 height 29
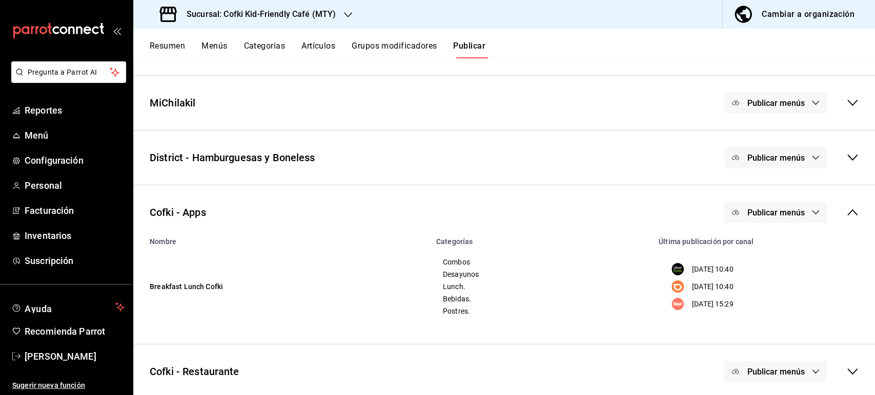
click at [786, 212] on span "Publicar menús" at bounding box center [774, 213] width 57 height 10
click at [778, 302] on span "Rappi" at bounding box center [780, 303] width 31 height 11
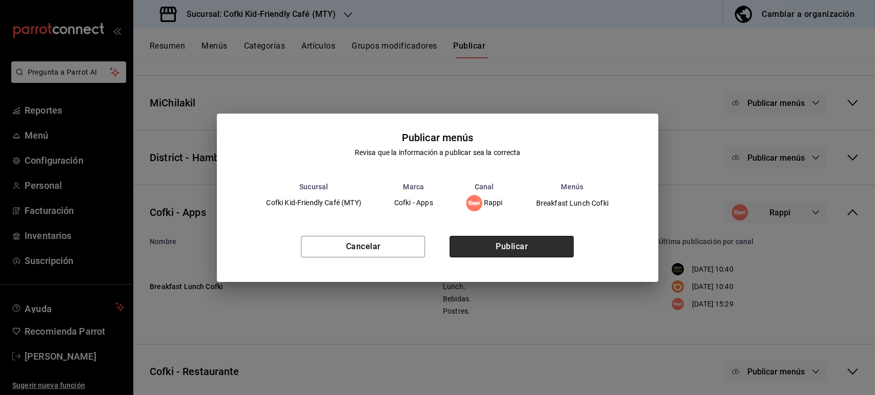
click at [545, 243] on button "Publicar" at bounding box center [511, 247] width 124 height 22
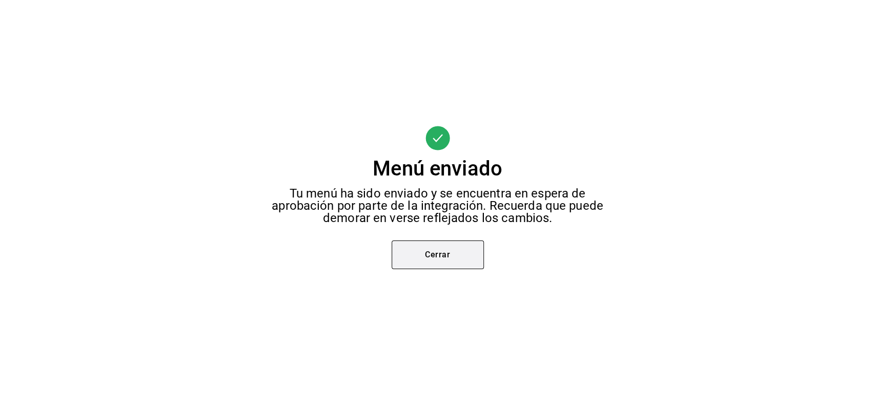
click at [452, 268] on button "Cerrar" at bounding box center [437, 255] width 92 height 29
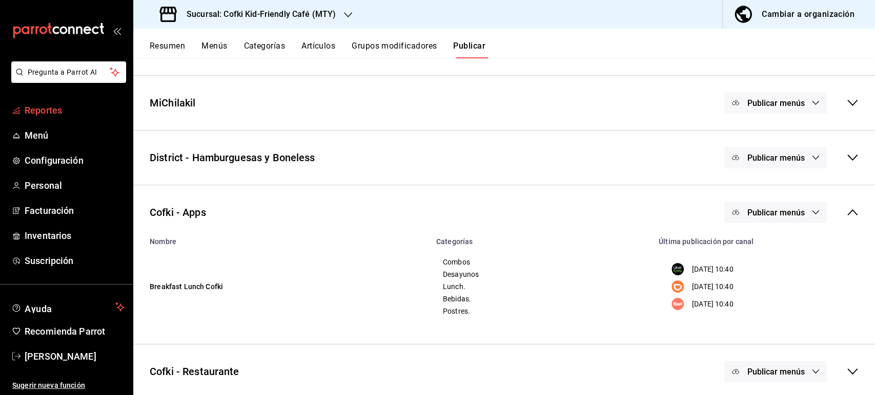
click at [89, 110] on span "Reportes" at bounding box center [75, 110] width 100 height 14
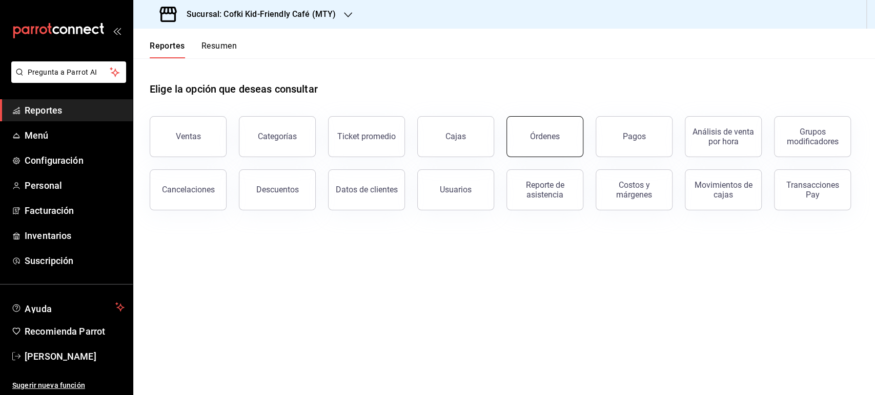
click at [539, 147] on button "Órdenes" at bounding box center [544, 136] width 77 height 41
